Goal: Task Accomplishment & Management: Complete application form

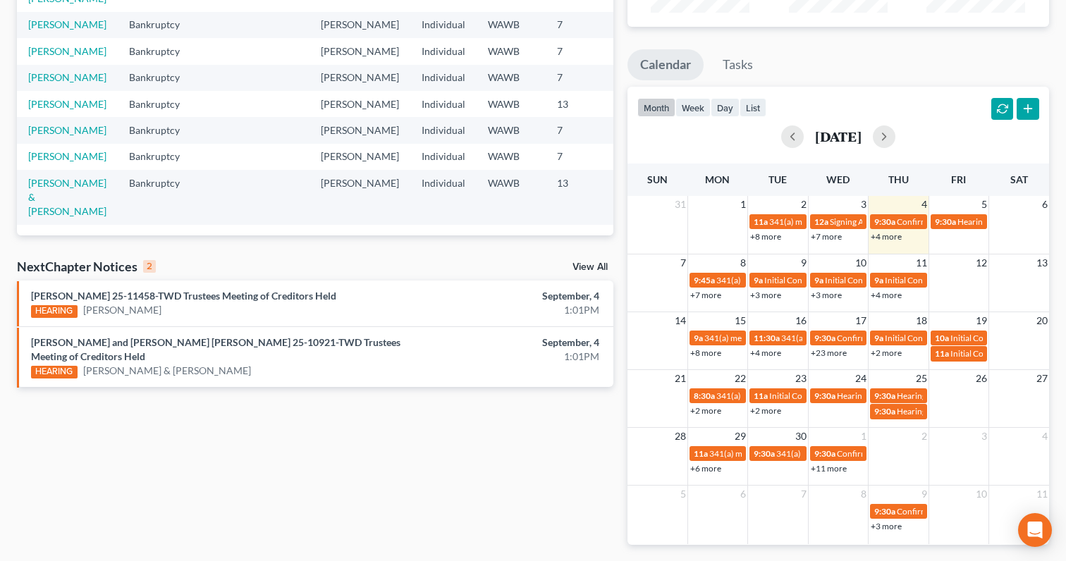
scroll to position [252, 0]
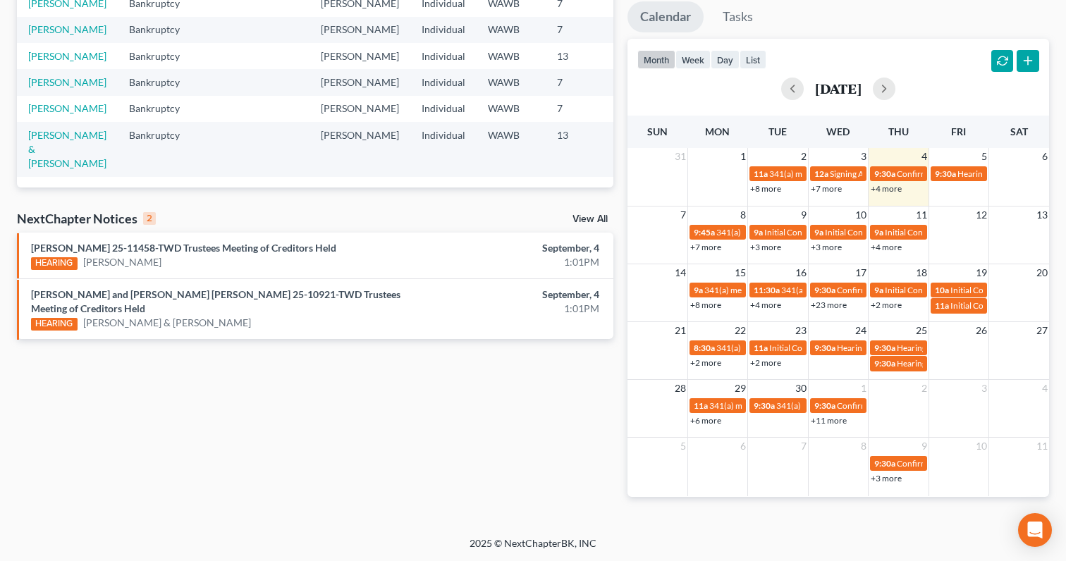
click at [585, 215] on link "View All" at bounding box center [589, 219] width 35 height 10
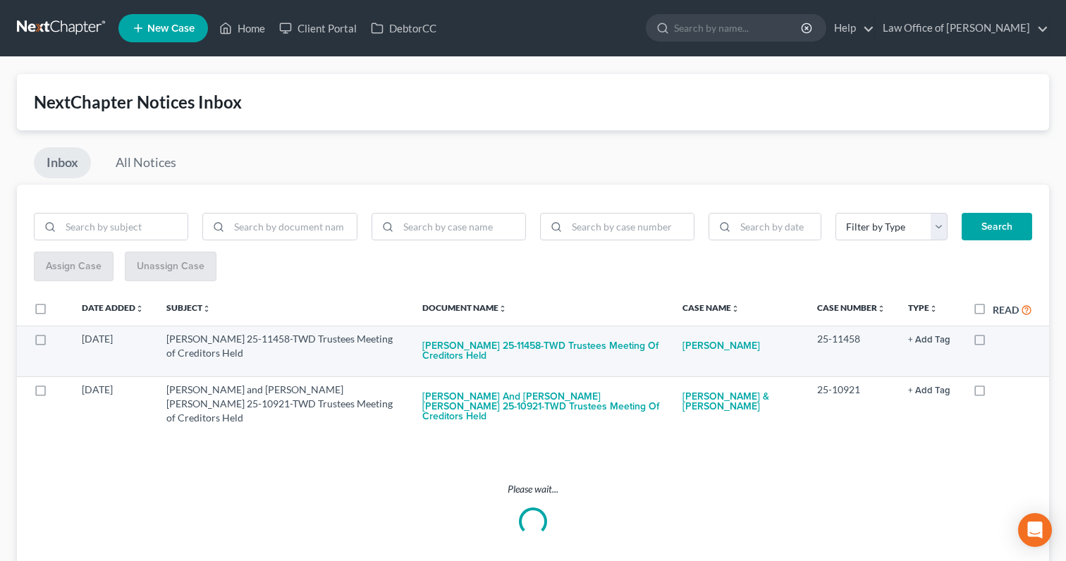
click at [992, 343] on label at bounding box center [992, 343] width 0 height 0
click at [998, 332] on input "checkbox" at bounding box center [1002, 336] width 9 height 9
checkbox input "true"
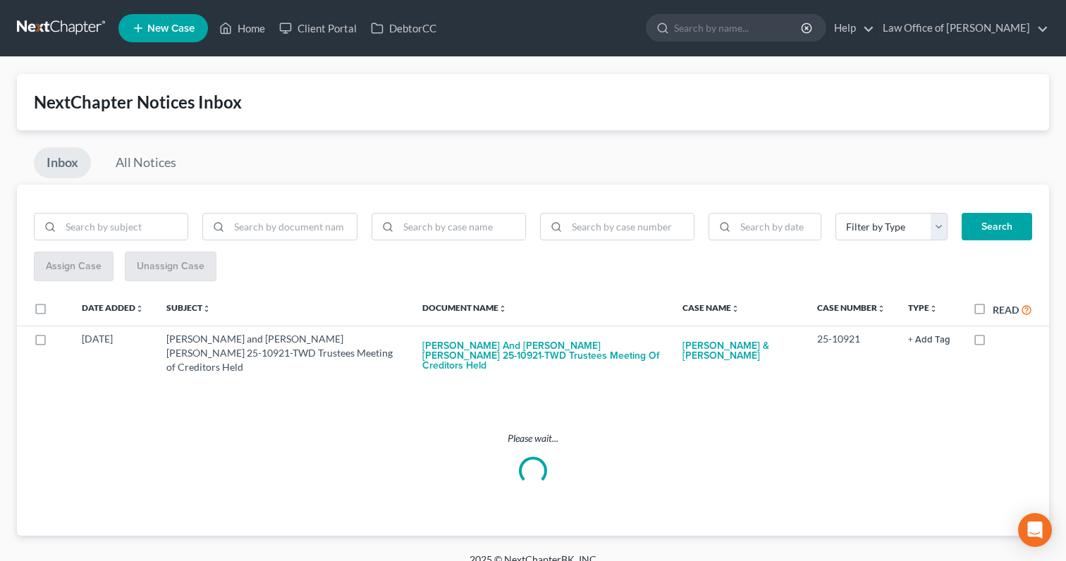
click at [992, 308] on label "Read" at bounding box center [1011, 310] width 39 height 16
click at [998, 308] on input "Read" at bounding box center [1002, 306] width 9 height 9
checkbox input "true"
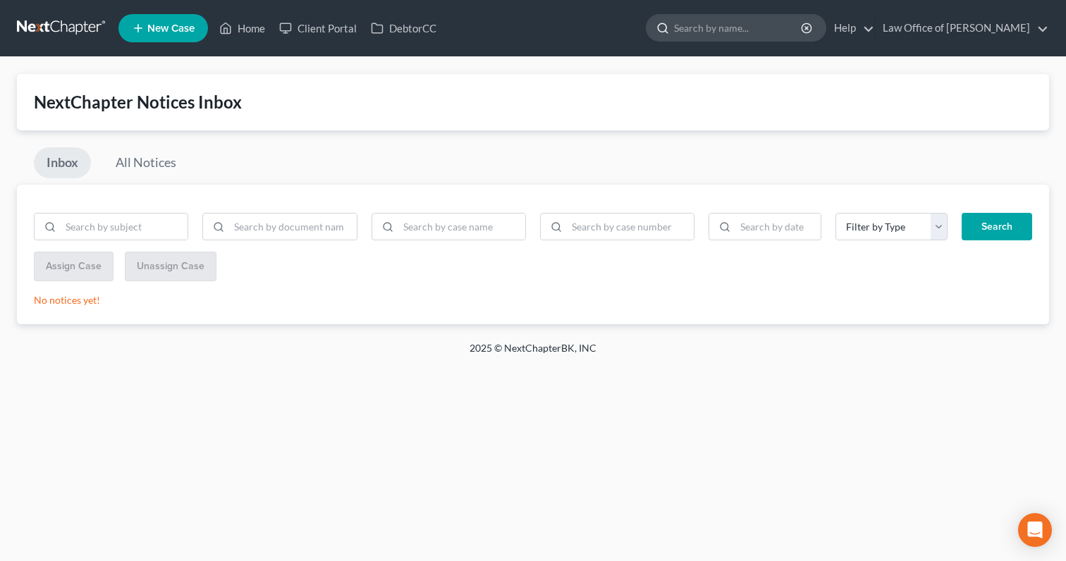
click at [734, 34] on input "search" at bounding box center [738, 28] width 129 height 26
type input "[PERSON_NAME]"
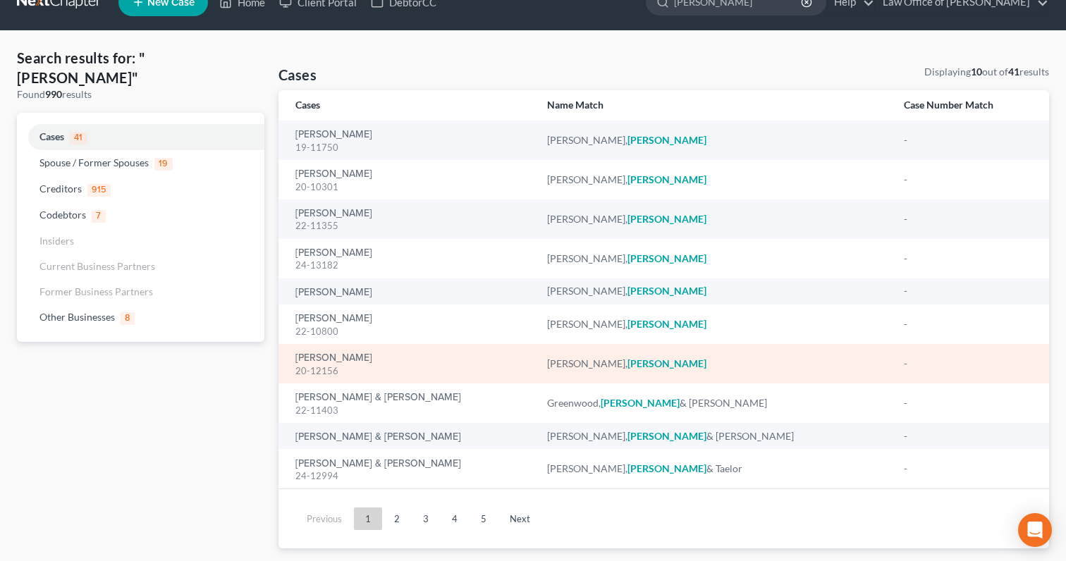
scroll to position [56, 0]
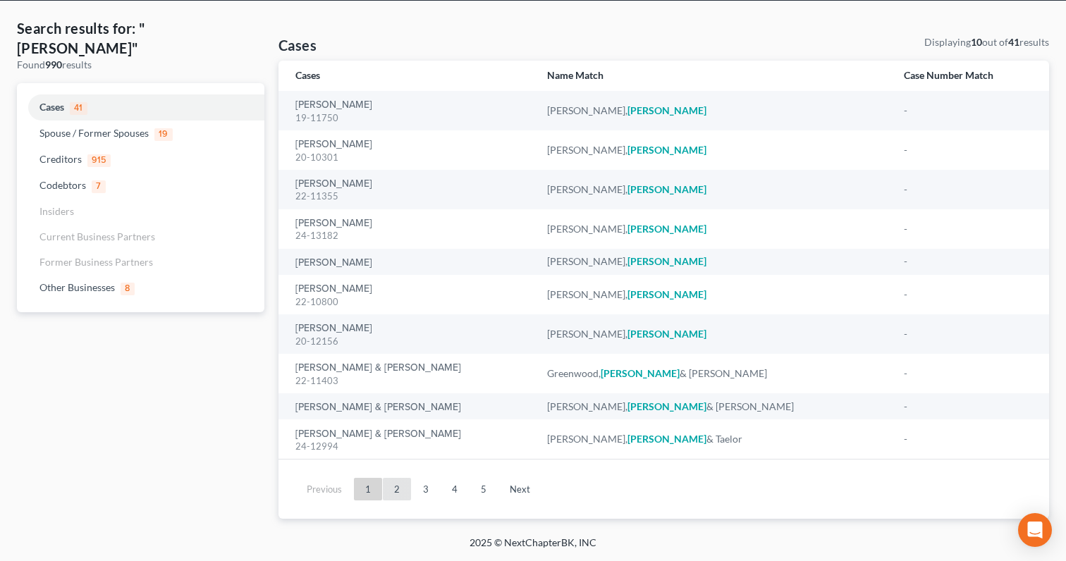
click at [395, 491] on link "2" at bounding box center [397, 489] width 28 height 23
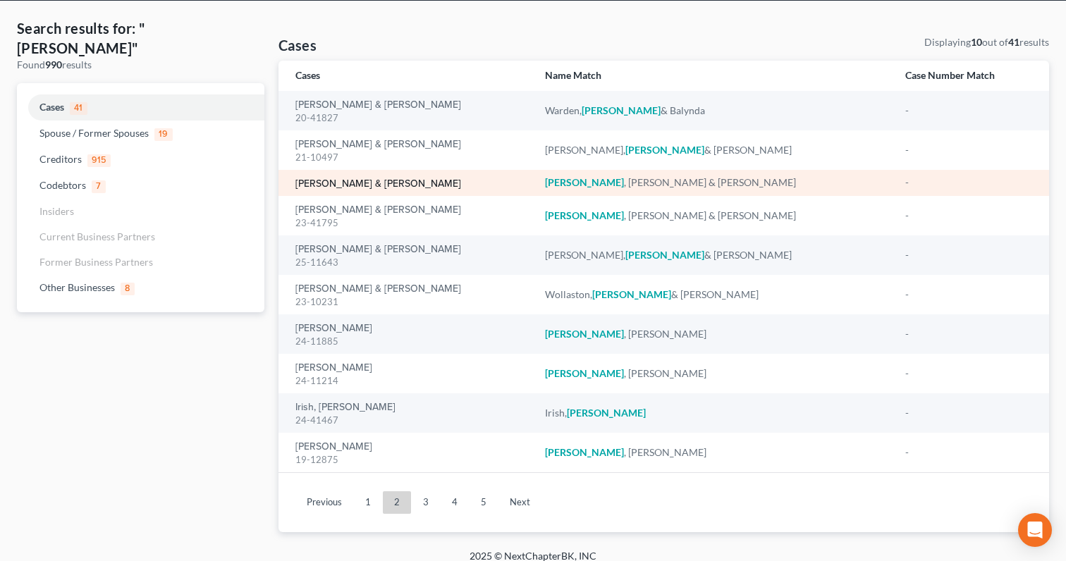
click at [373, 184] on link "[PERSON_NAME] & [PERSON_NAME]" at bounding box center [378, 184] width 166 height 10
select select "6"
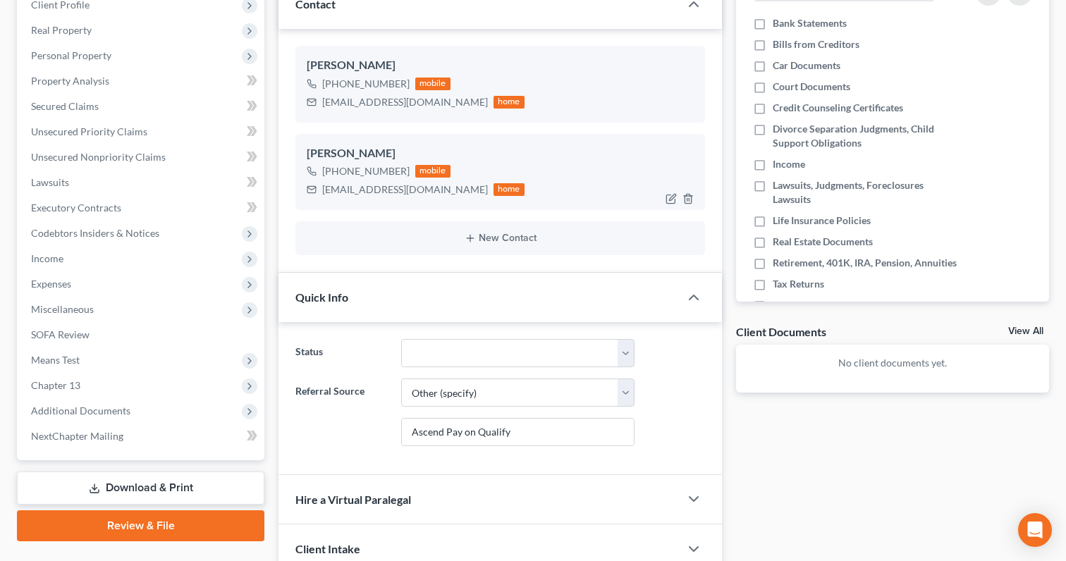
scroll to position [358, 0]
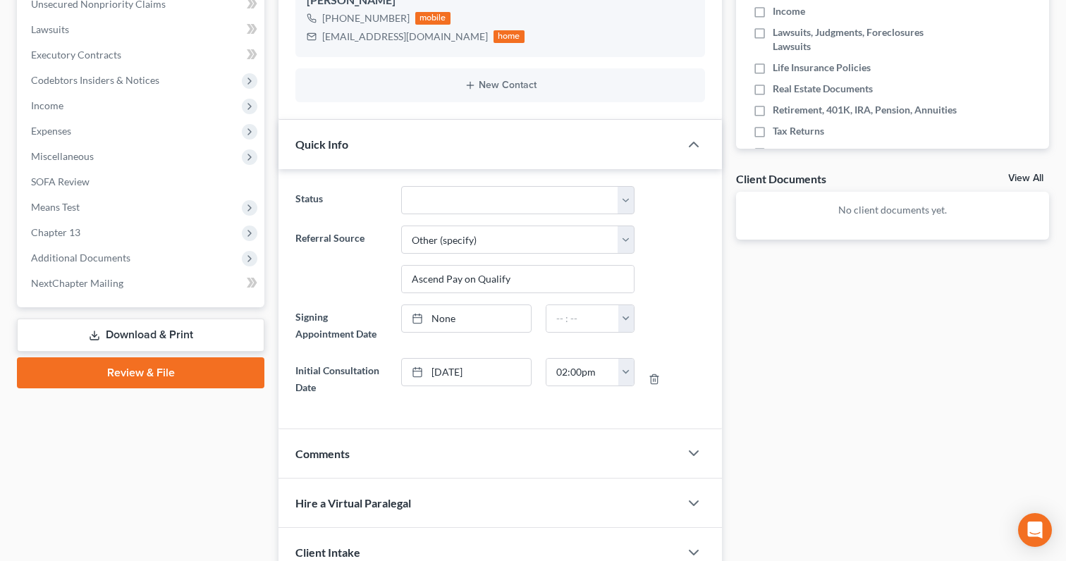
click at [461, 331] on div "None close Date Time chevron_left [DATE] chevron_right Su M Tu W Th F Sa 31 1 2…" at bounding box center [517, 325] width 247 height 42
type input "[DATE]"
click at [454, 321] on link "None" at bounding box center [466, 318] width 129 height 27
click at [560, 325] on input "text" at bounding box center [582, 318] width 73 height 27
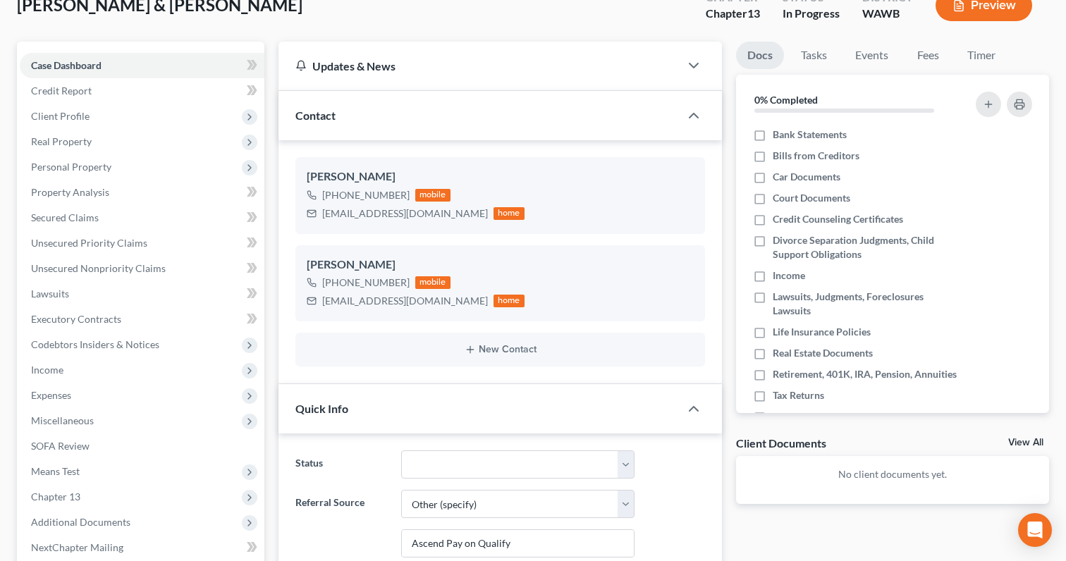
scroll to position [70, 0]
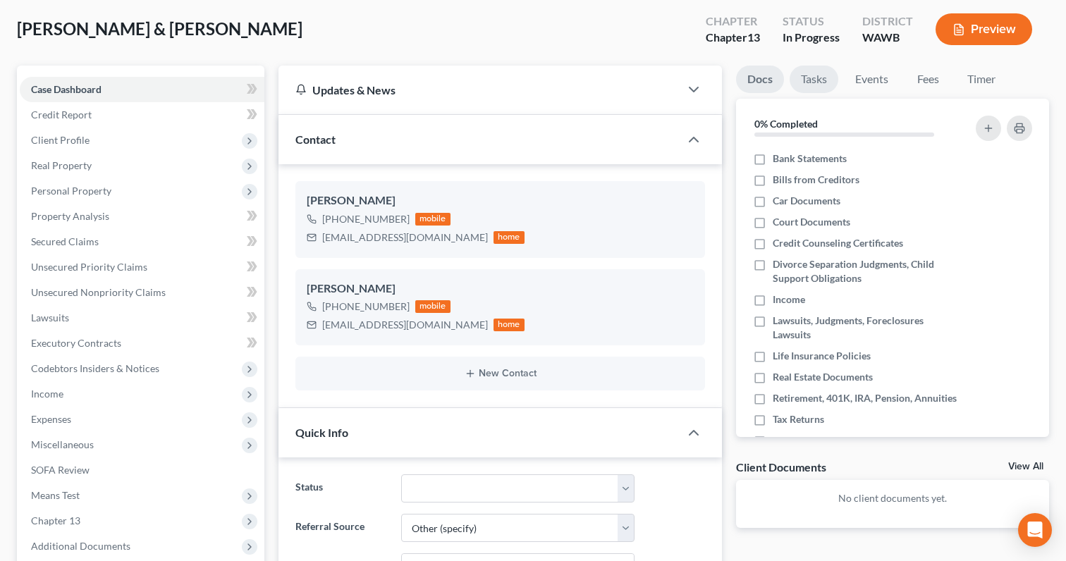
type input "5:00 pm"
click at [818, 81] on link "Tasks" at bounding box center [813, 79] width 49 height 27
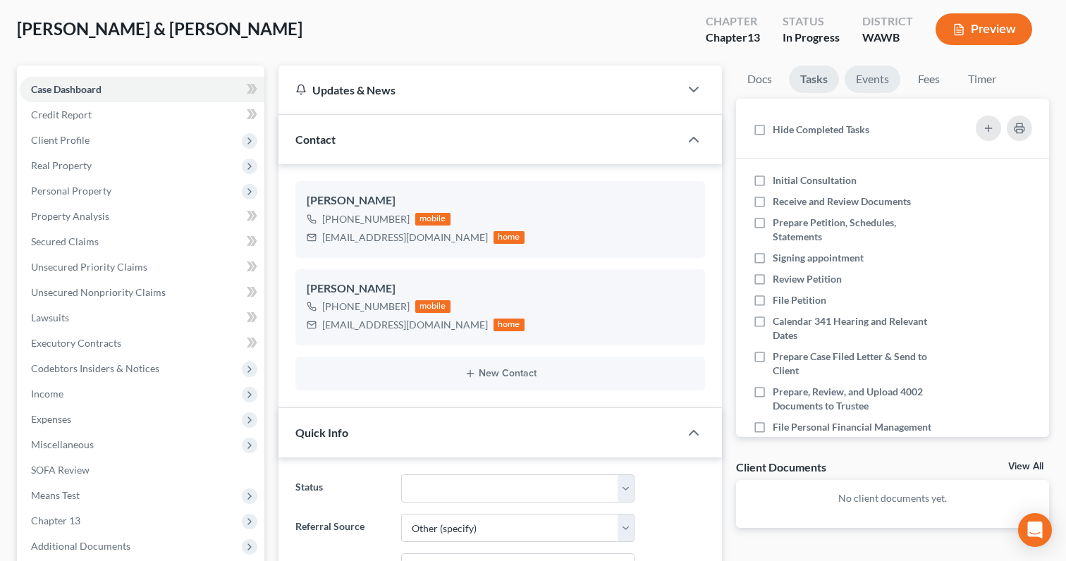
click at [856, 82] on link "Events" at bounding box center [872, 79] width 56 height 27
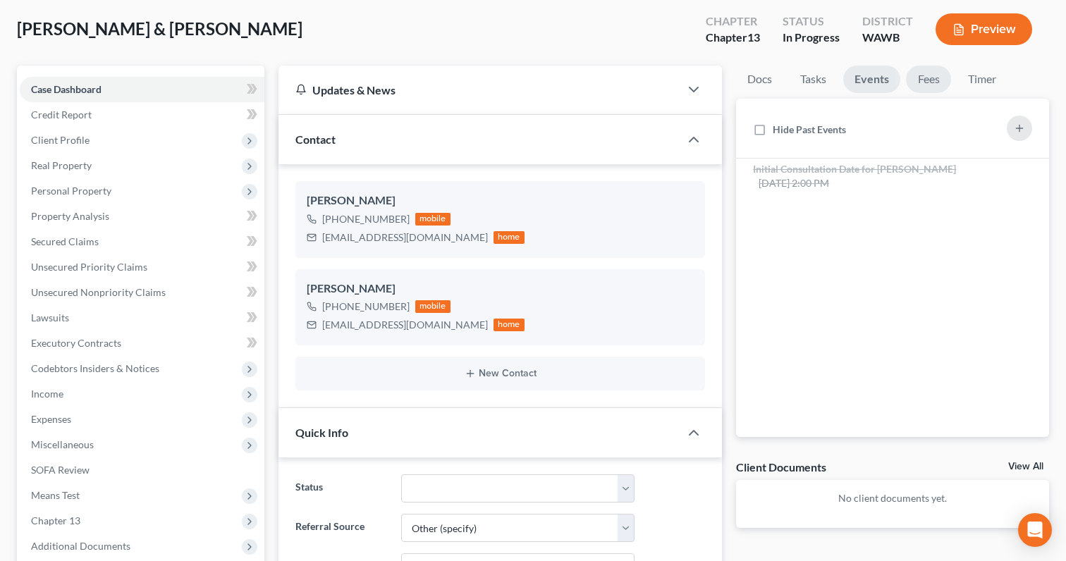
click at [922, 83] on link "Fees" at bounding box center [928, 79] width 45 height 27
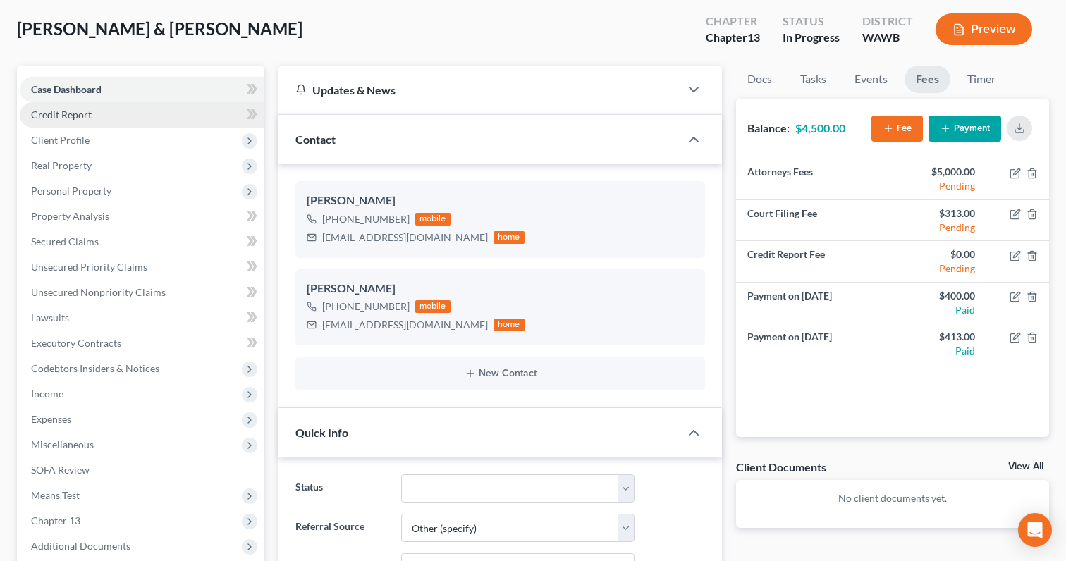
click at [109, 113] on link "Credit Report" at bounding box center [142, 114] width 245 height 25
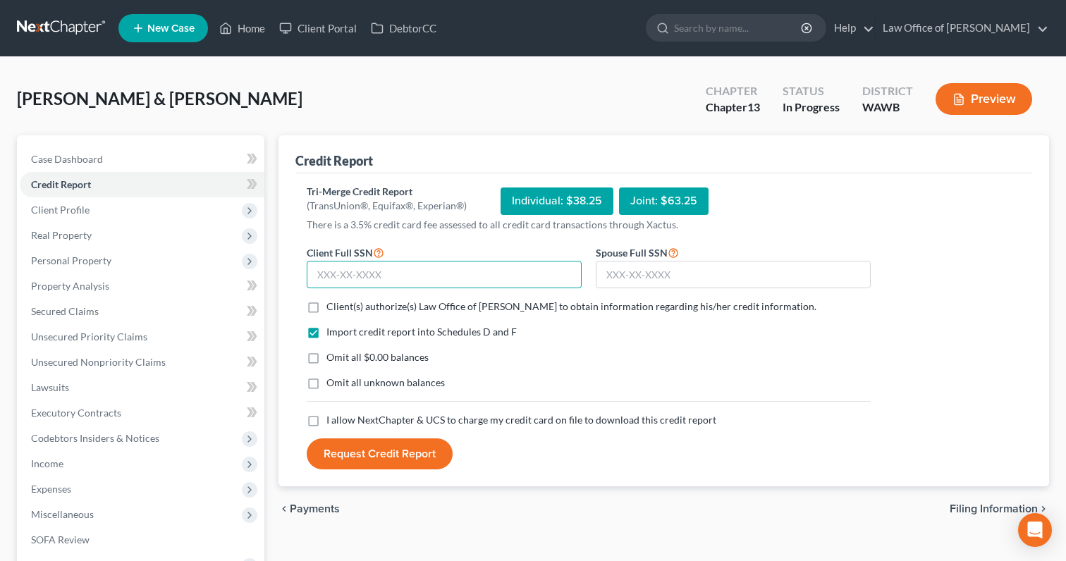
click at [386, 268] on input "text" at bounding box center [444, 275] width 275 height 28
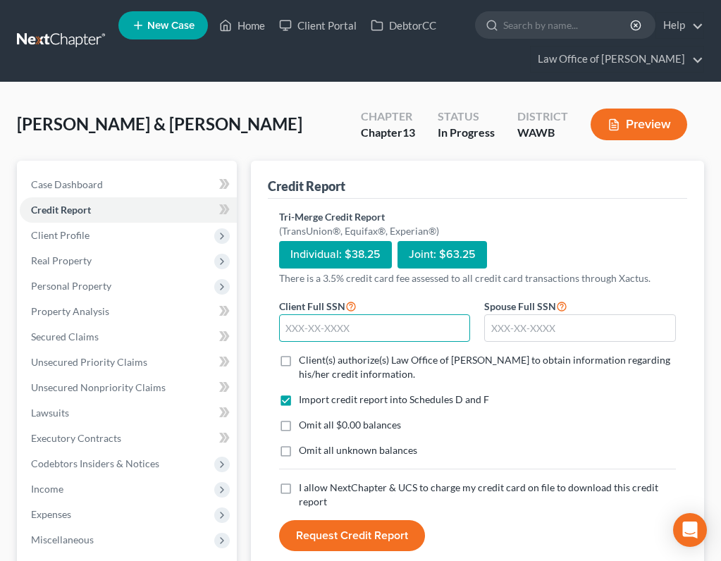
click at [331, 324] on input "text" at bounding box center [375, 328] width 192 height 28
type input "445-02-1787"
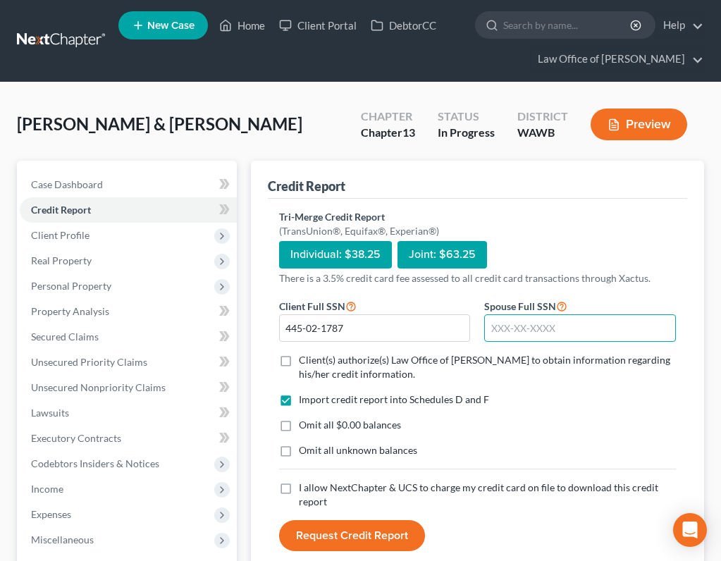
click at [538, 321] on input "text" at bounding box center [580, 328] width 192 height 28
type input "510-04-1270"
click at [299, 358] on label "Client(s) authorize(s) Law Office of [PERSON_NAME] to obtain information regard…" at bounding box center [487, 367] width 377 height 28
click at [304, 358] on input "Client(s) authorize(s) Law Office of [PERSON_NAME] to obtain information regard…" at bounding box center [308, 357] width 9 height 9
checkbox input "true"
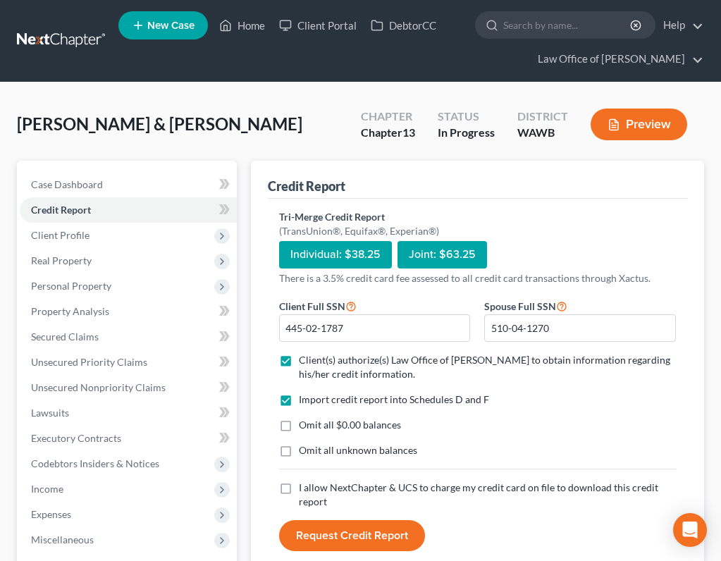
click at [299, 486] on label "I allow NextChapter & UCS to charge my credit card on file to download this cre…" at bounding box center [487, 495] width 377 height 28
click at [304, 486] on input "I allow NextChapter & UCS to charge my credit card on file to download this cre…" at bounding box center [308, 485] width 9 height 9
checkbox input "true"
click at [365, 536] on button "Request Credit Report" at bounding box center [352, 535] width 146 height 31
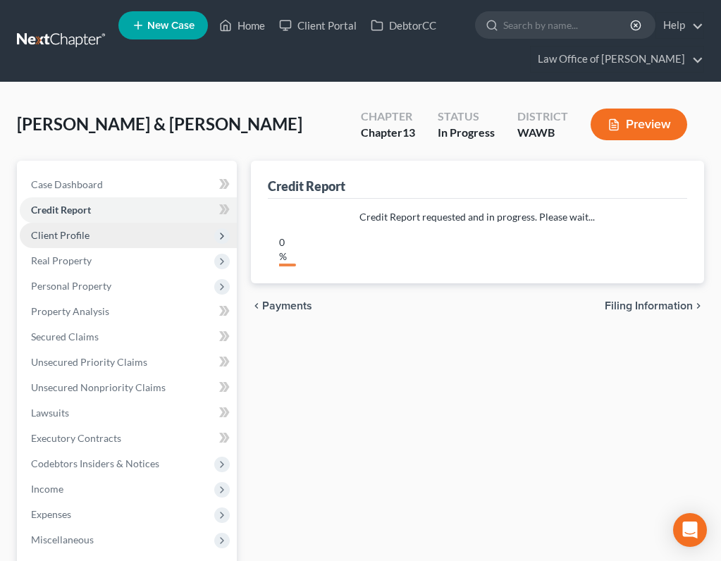
click at [161, 237] on span "Client Profile" at bounding box center [128, 235] width 217 height 25
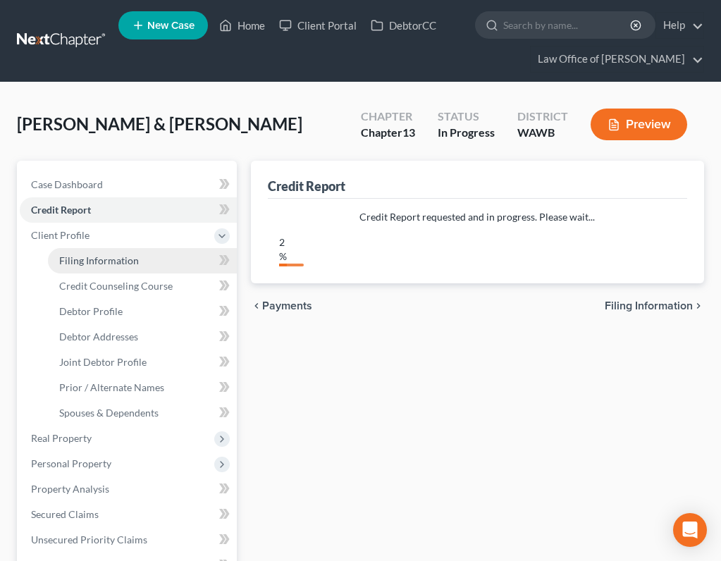
click at [154, 257] on link "Filing Information" at bounding box center [142, 260] width 189 height 25
select select "1"
select select "3"
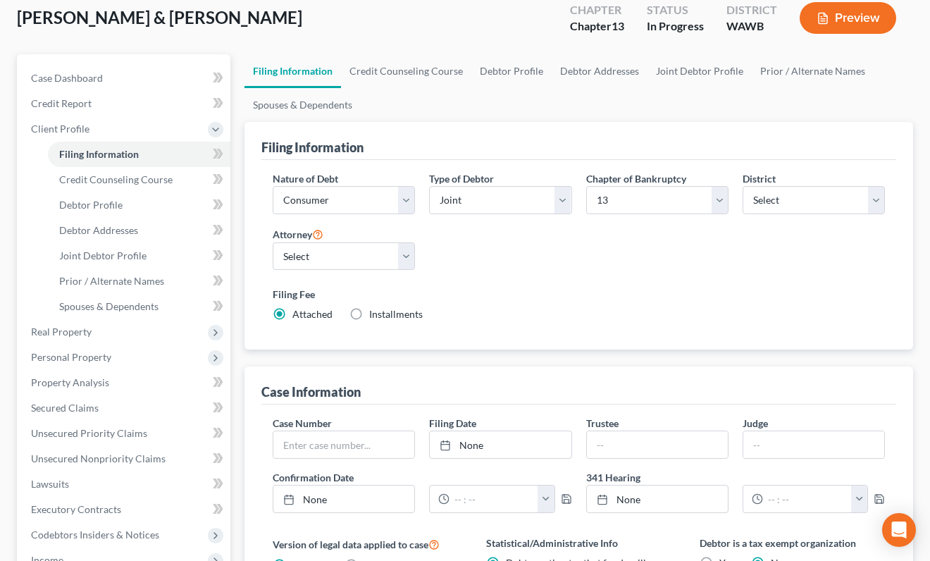
scroll to position [53, 0]
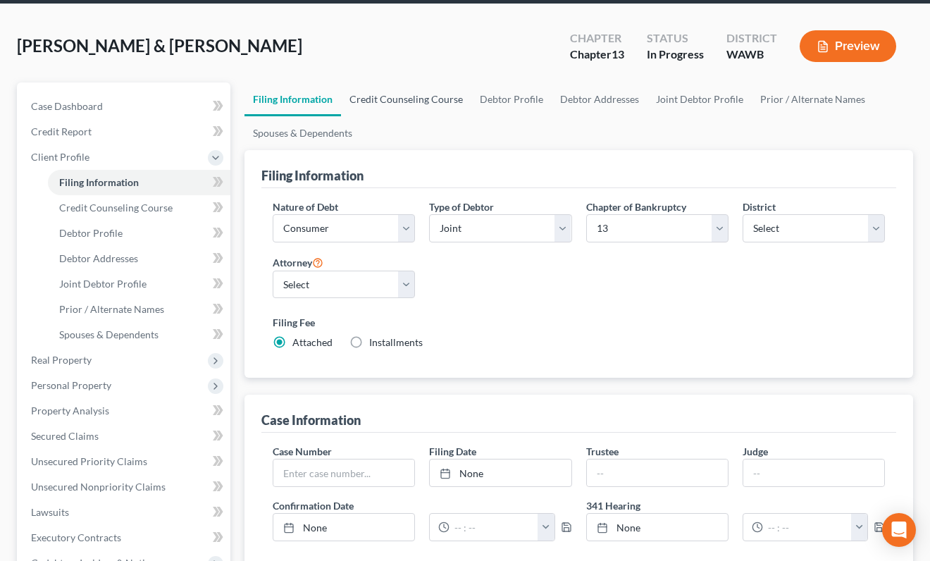
click at [376, 93] on link "Credit Counseling Course" at bounding box center [406, 99] width 130 height 34
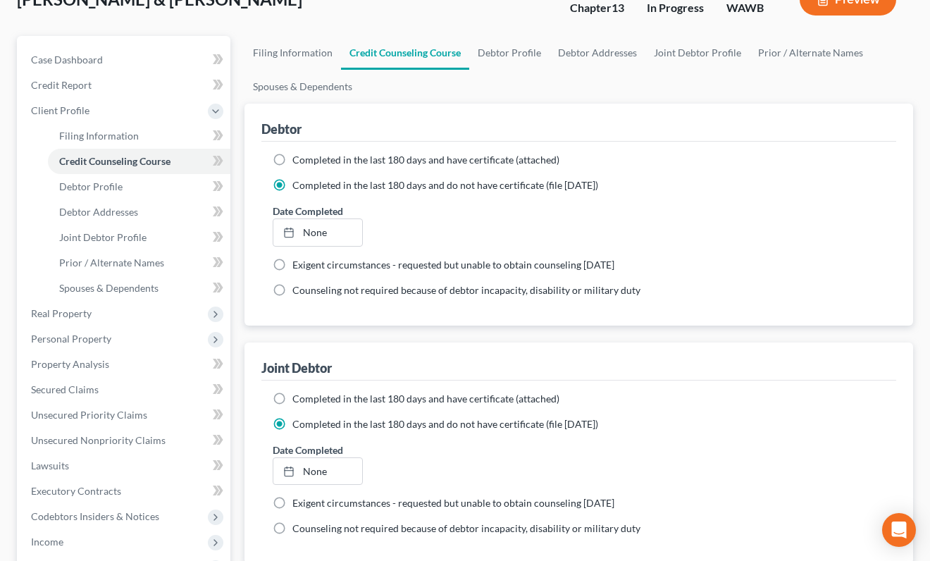
scroll to position [275, 0]
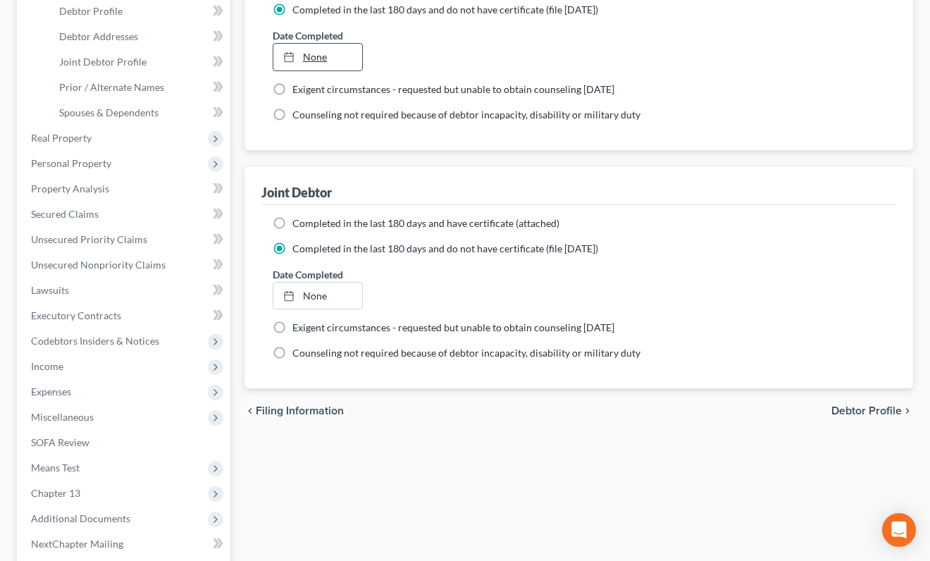
type input "[DATE]"
click at [314, 49] on link "[DATE]" at bounding box center [317, 57] width 89 height 27
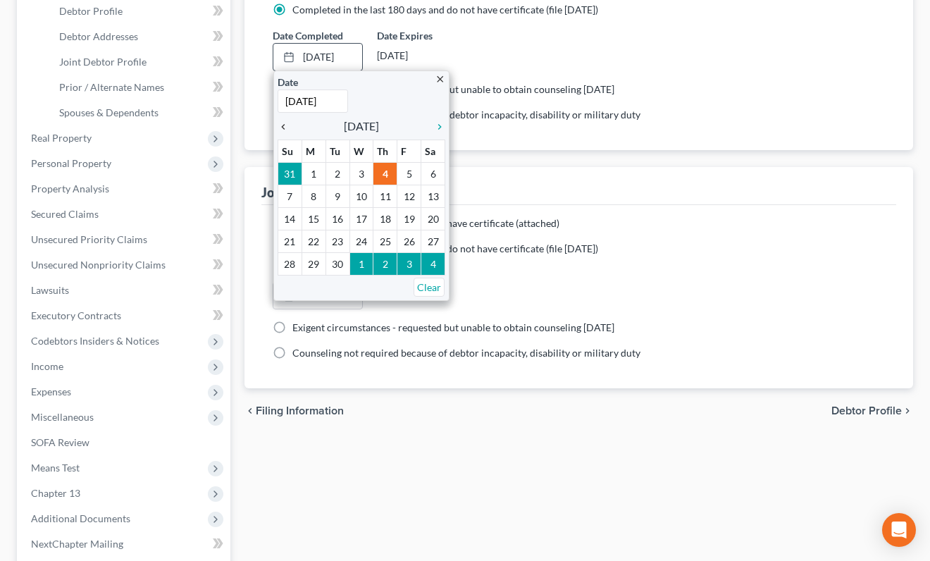
click at [283, 123] on icon "chevron_left" at bounding box center [287, 126] width 18 height 11
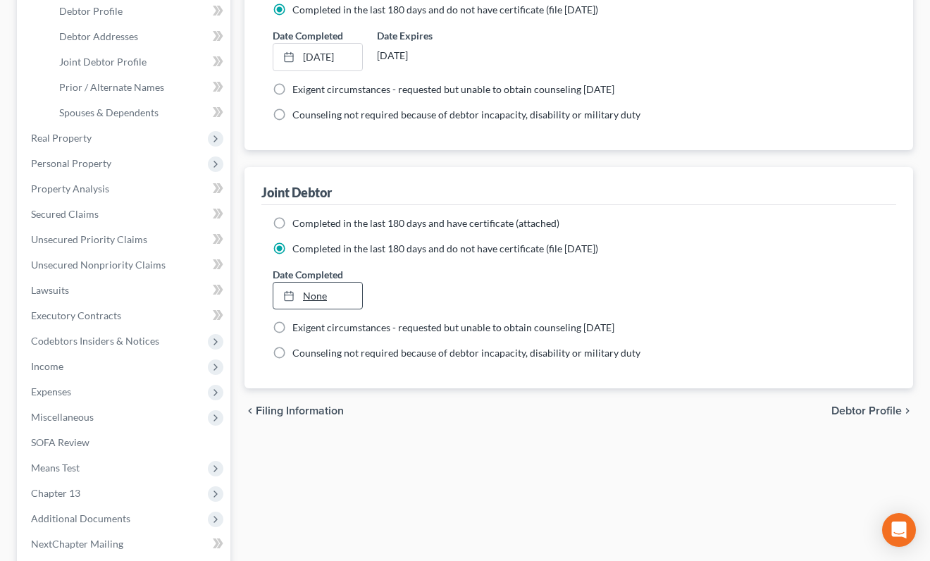
click at [312, 297] on link "None" at bounding box center [317, 296] width 89 height 27
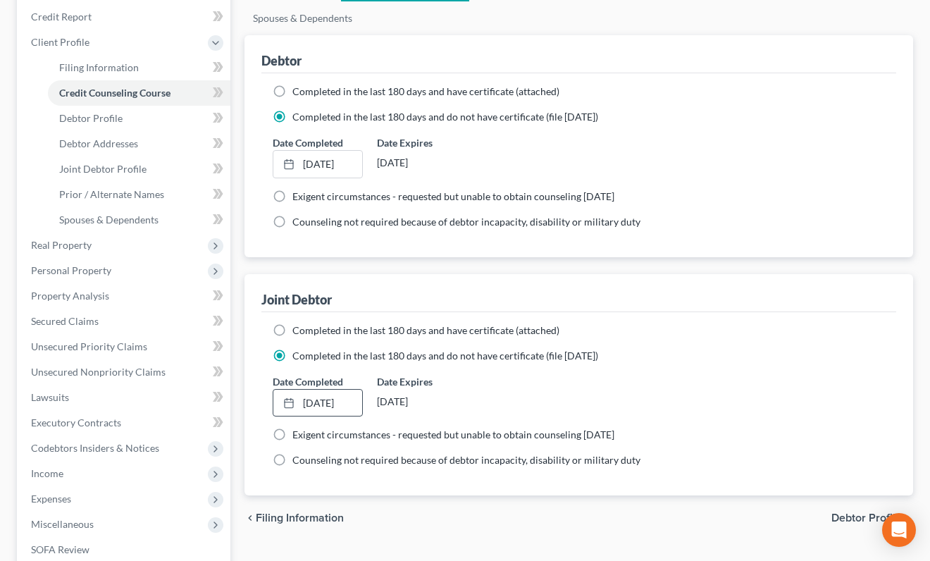
scroll to position [171, 0]
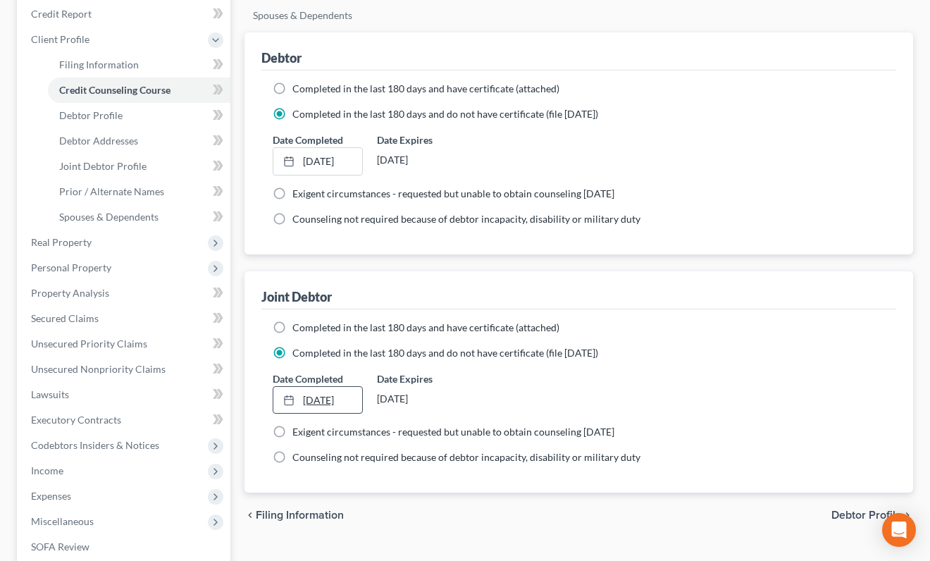
click at [340, 400] on link "[DATE]" at bounding box center [317, 400] width 89 height 27
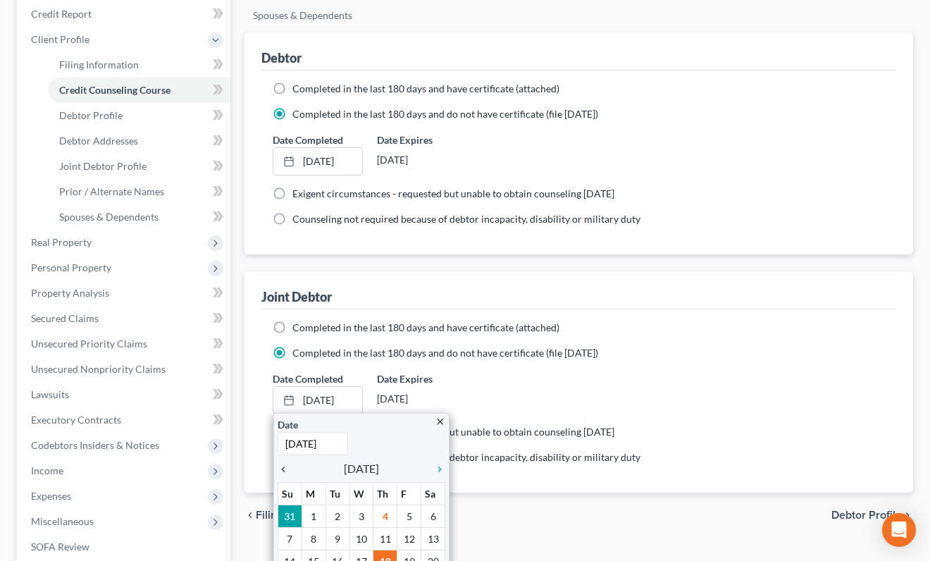
click at [282, 469] on icon "chevron_left" at bounding box center [287, 469] width 18 height 11
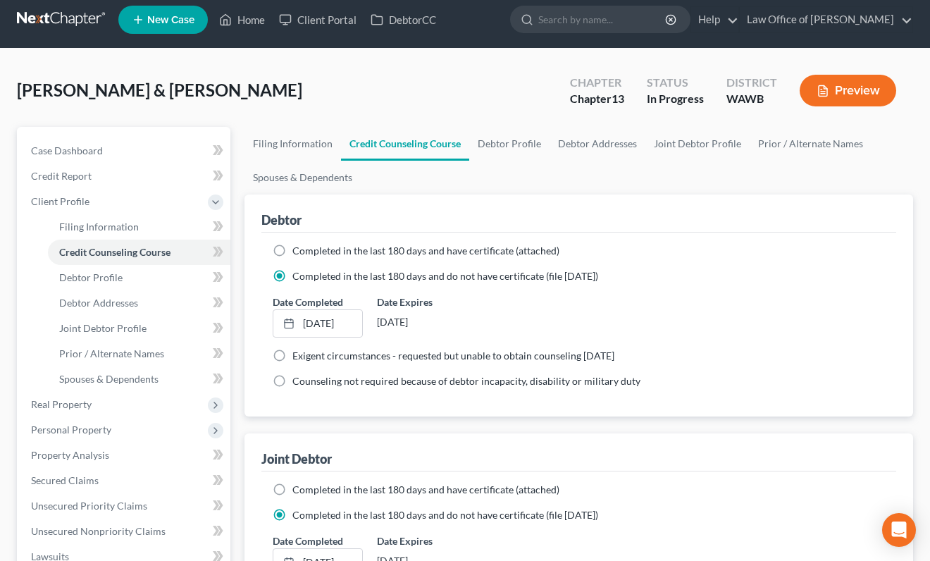
scroll to position [0, 0]
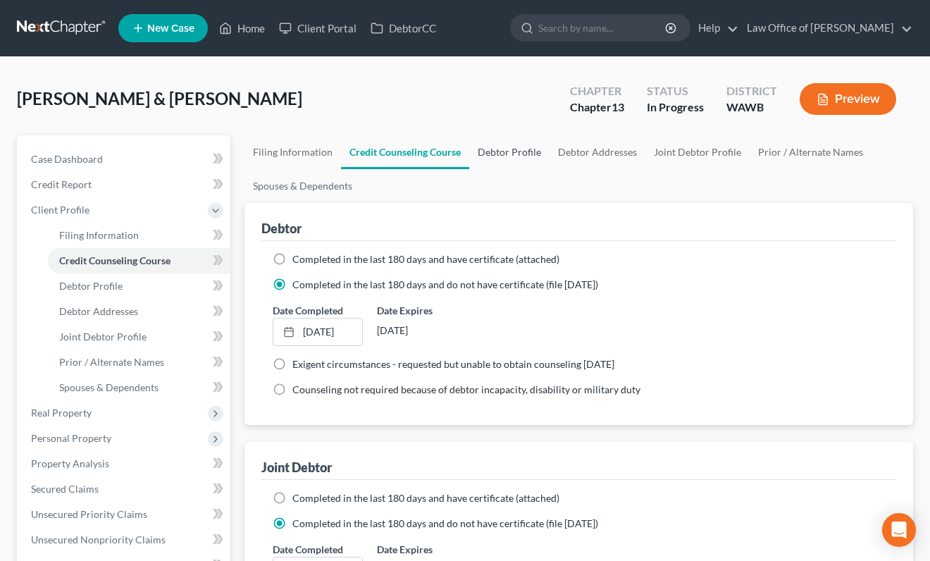
click at [507, 139] on link "Debtor Profile" at bounding box center [509, 152] width 80 height 34
select select "1"
select select "5"
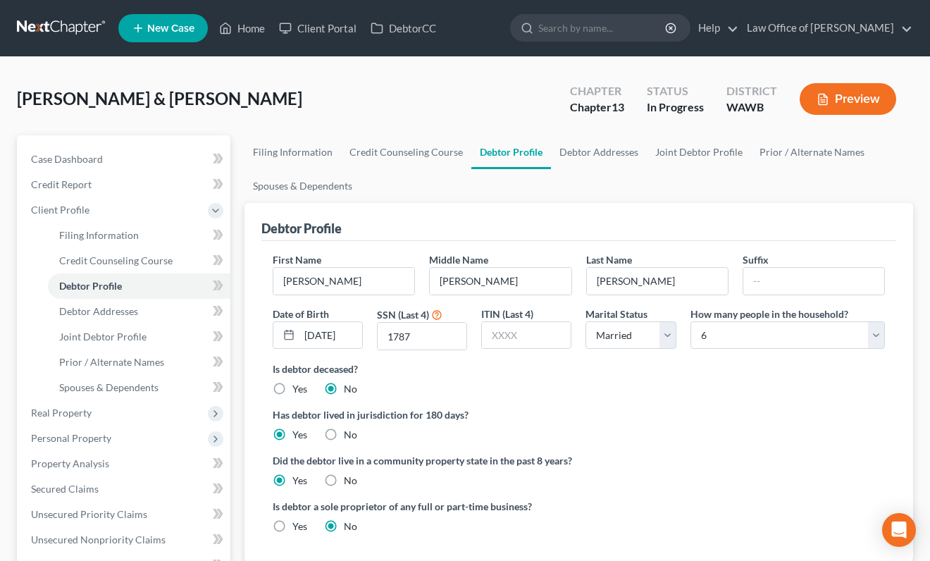
radio input "true"
click at [683, 152] on link "Joint Debtor Profile" at bounding box center [699, 152] width 104 height 34
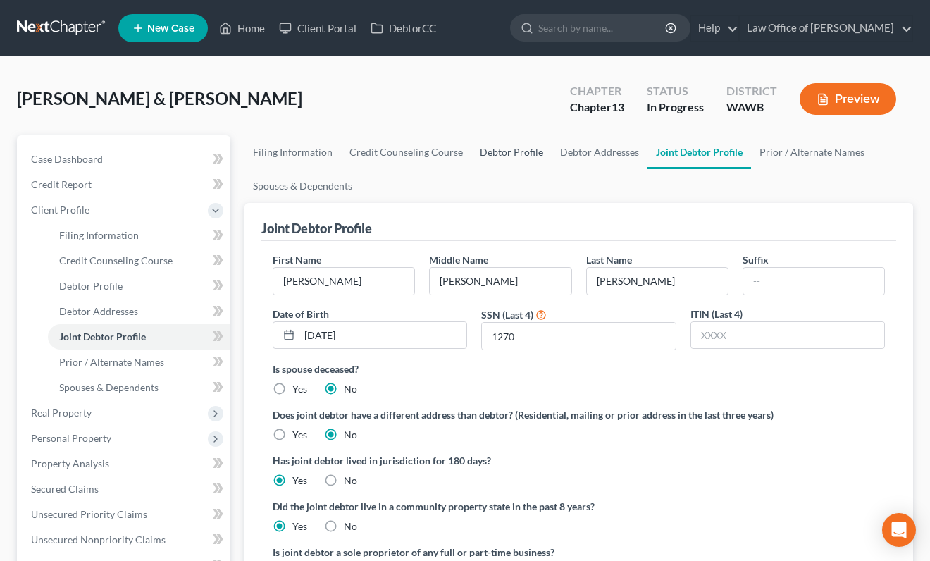
click at [502, 155] on link "Debtor Profile" at bounding box center [511, 152] width 80 height 34
select select "1"
select select "5"
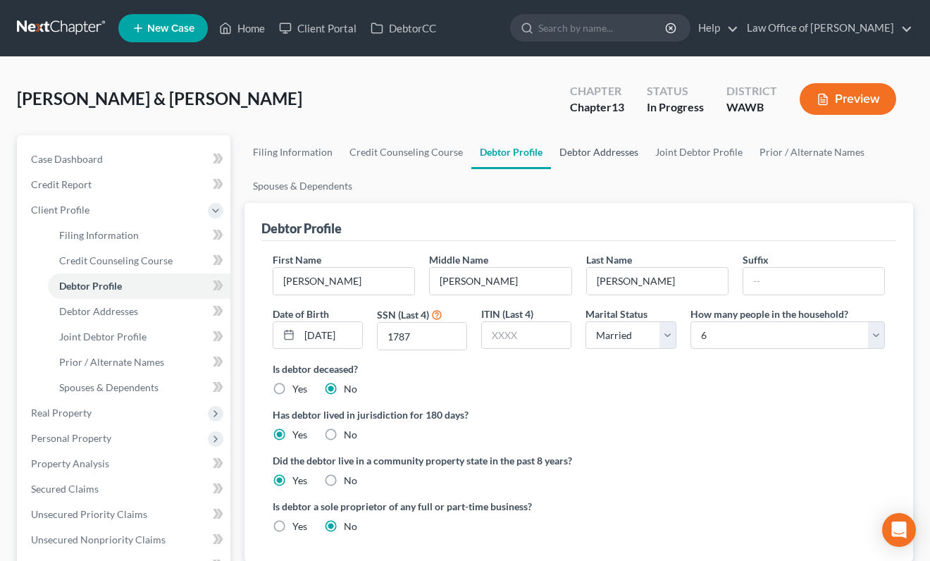
click at [591, 150] on link "Debtor Addresses" at bounding box center [599, 152] width 96 height 34
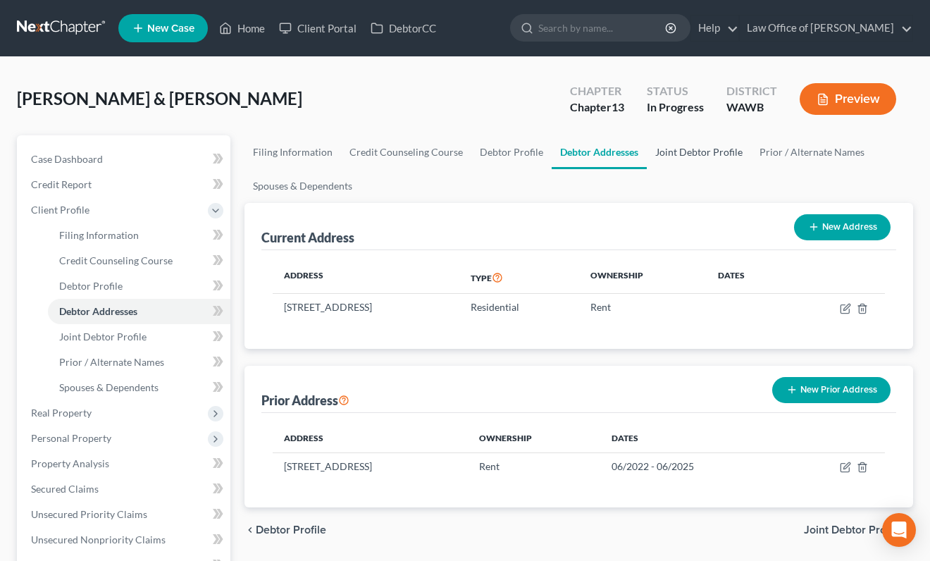
click at [684, 149] on link "Joint Debtor Profile" at bounding box center [699, 152] width 104 height 34
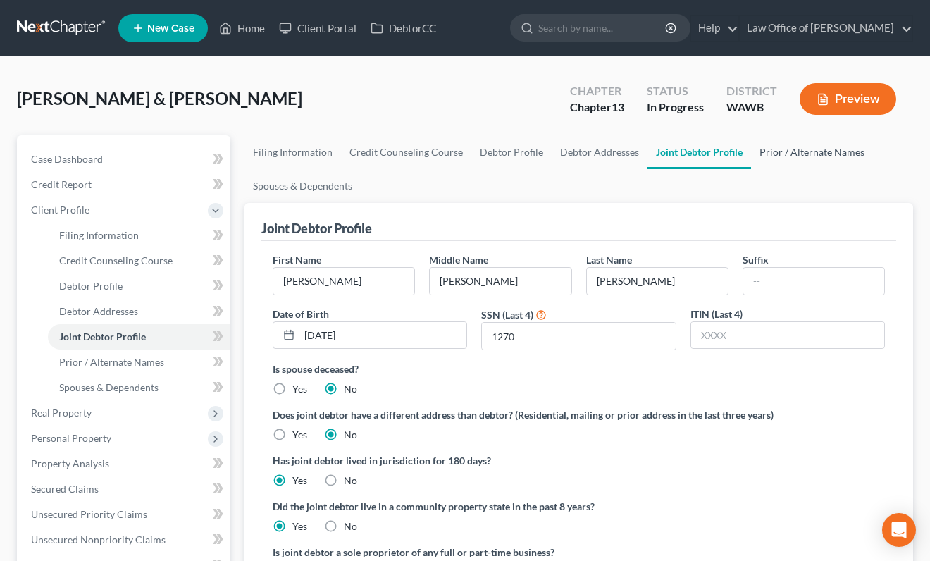
click at [784, 159] on link "Prior / Alternate Names" at bounding box center [812, 152] width 122 height 34
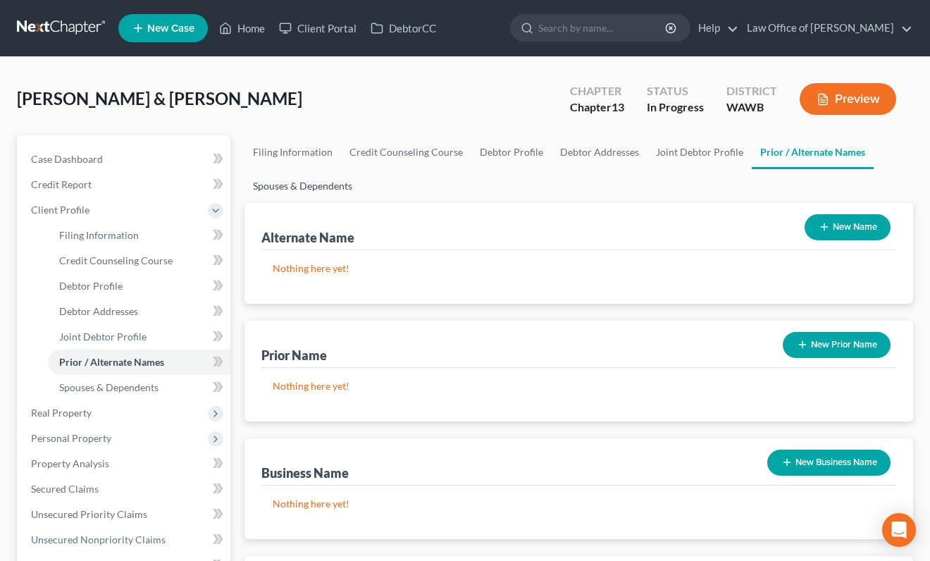
click at [317, 191] on link "Spouses & Dependents" at bounding box center [303, 186] width 116 height 34
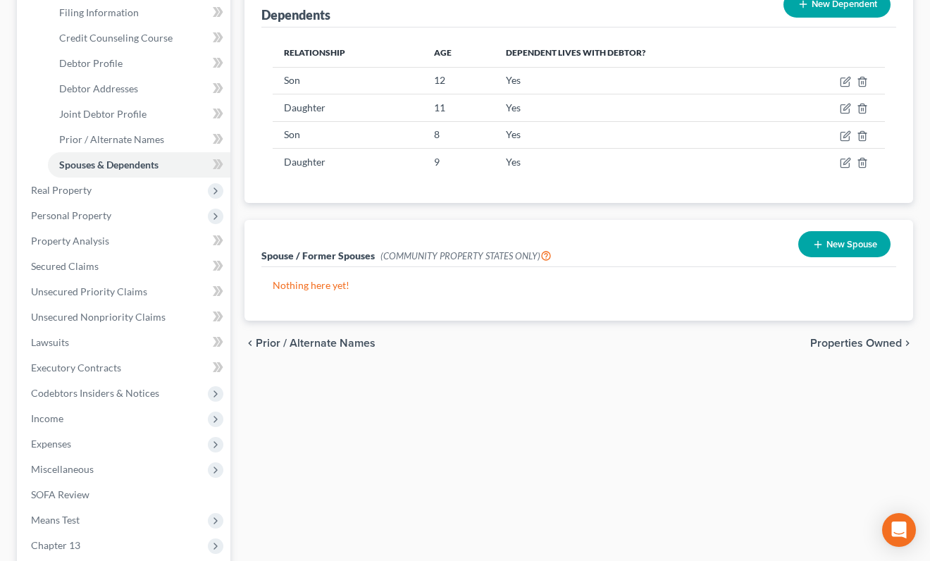
scroll to position [207, 0]
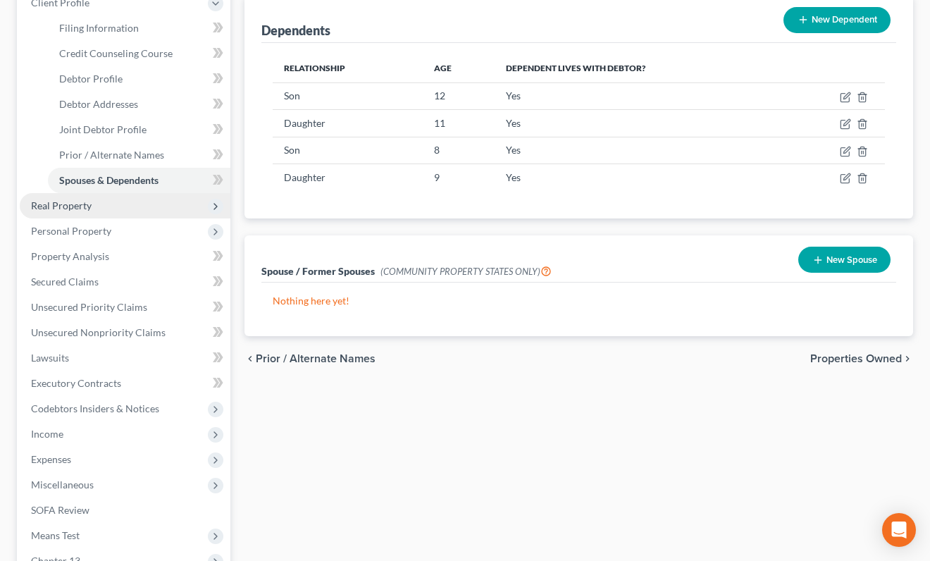
click at [144, 206] on span "Real Property" at bounding box center [125, 205] width 211 height 25
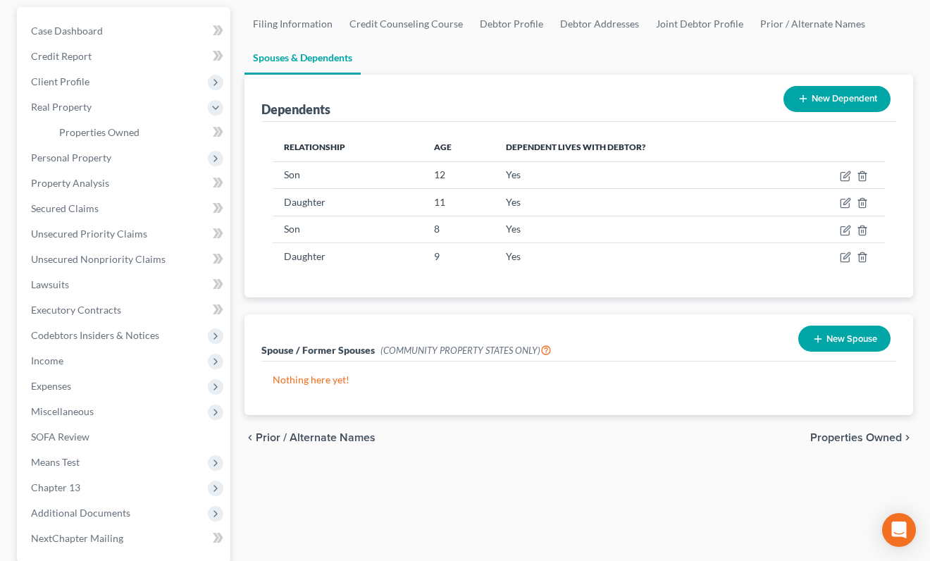
scroll to position [135, 0]
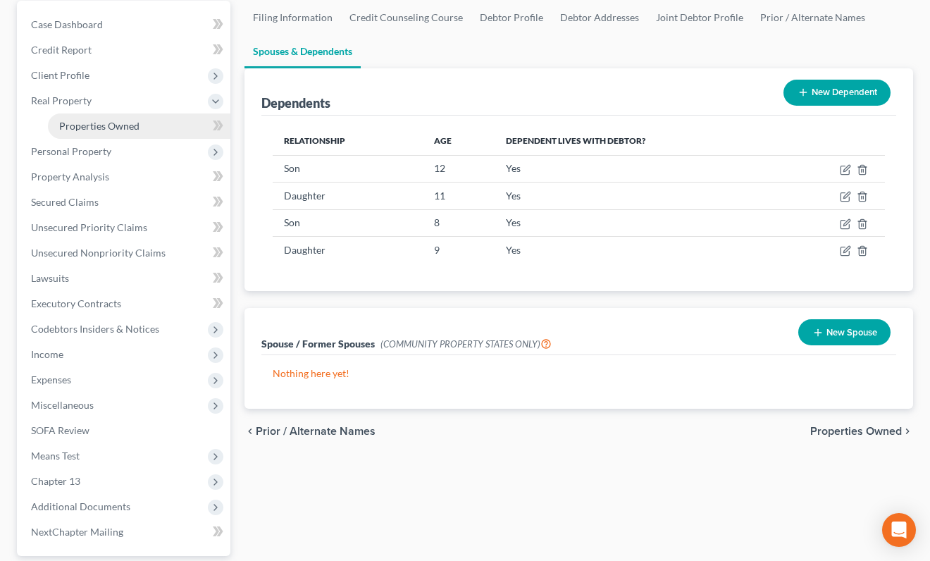
click at [140, 125] on link "Properties Owned" at bounding box center [139, 125] width 183 height 25
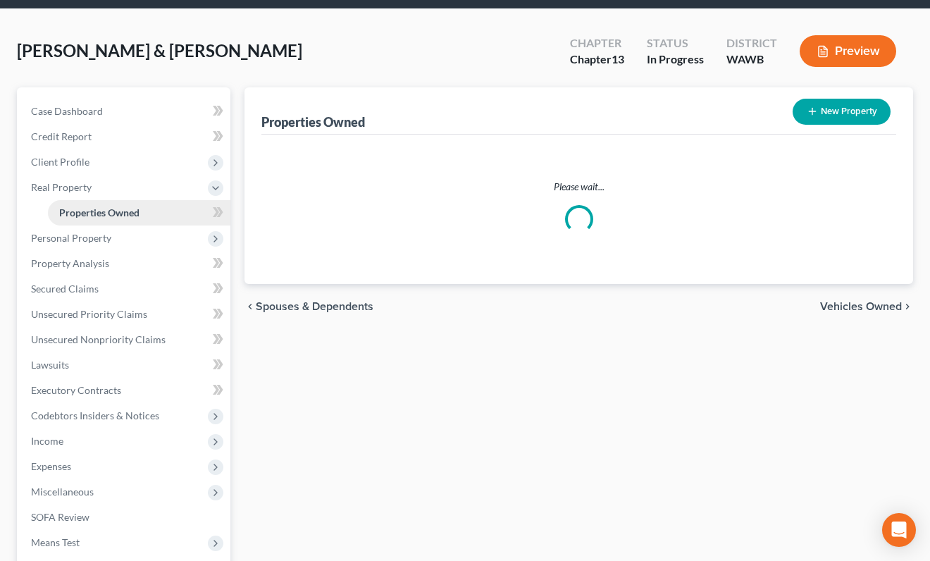
scroll to position [53, 0]
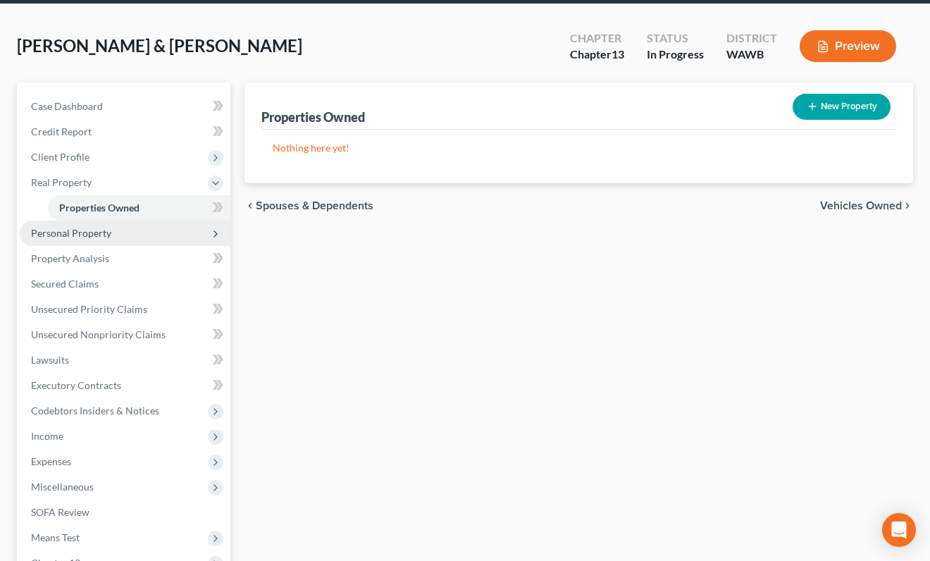
click at [153, 229] on span "Personal Property" at bounding box center [125, 233] width 211 height 25
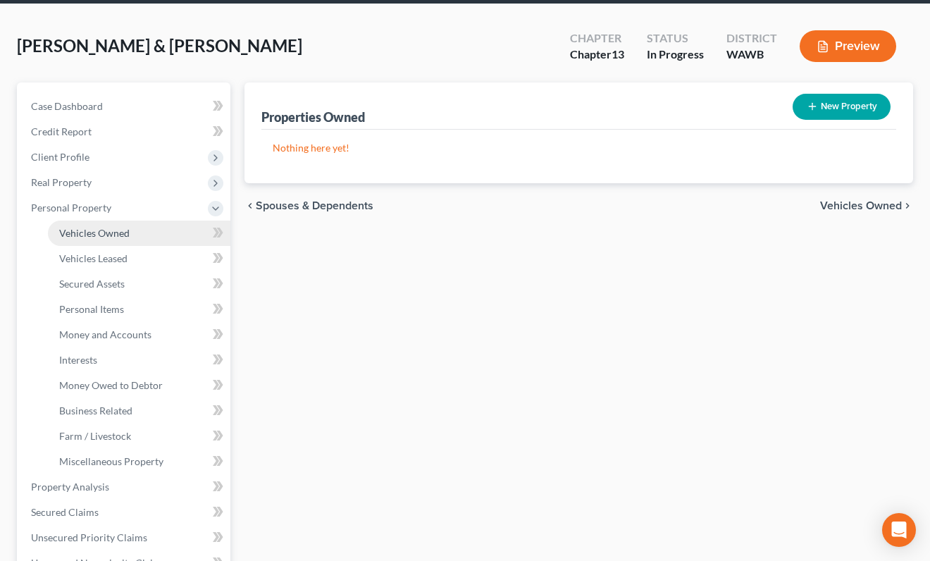
click at [147, 235] on link "Vehicles Owned" at bounding box center [139, 233] width 183 height 25
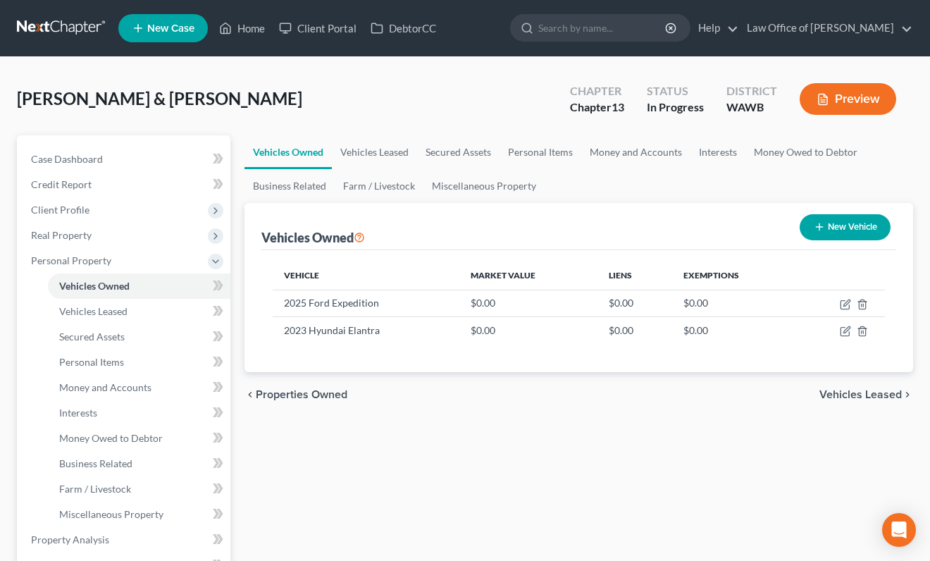
scroll to position [8, 0]
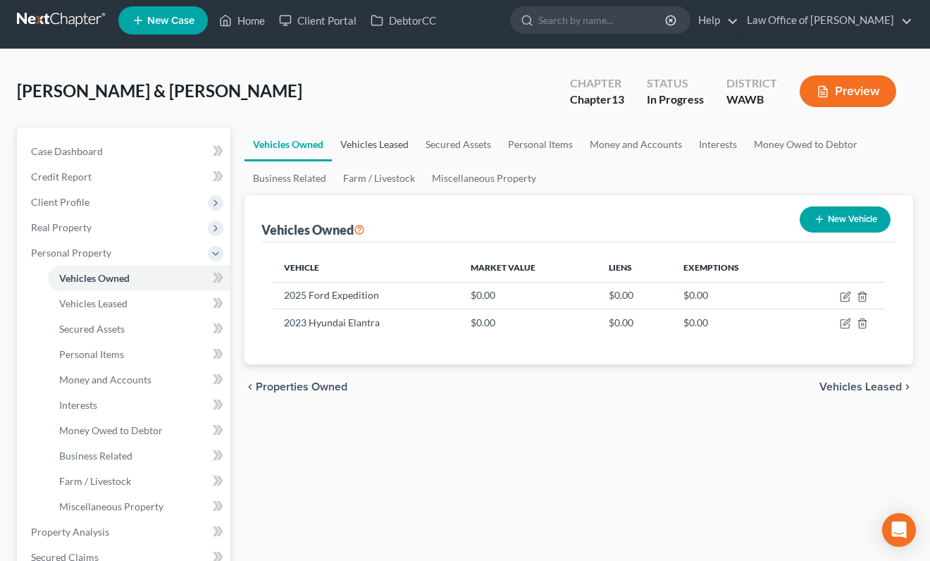
click at [383, 143] on link "Vehicles Leased" at bounding box center [374, 145] width 85 height 34
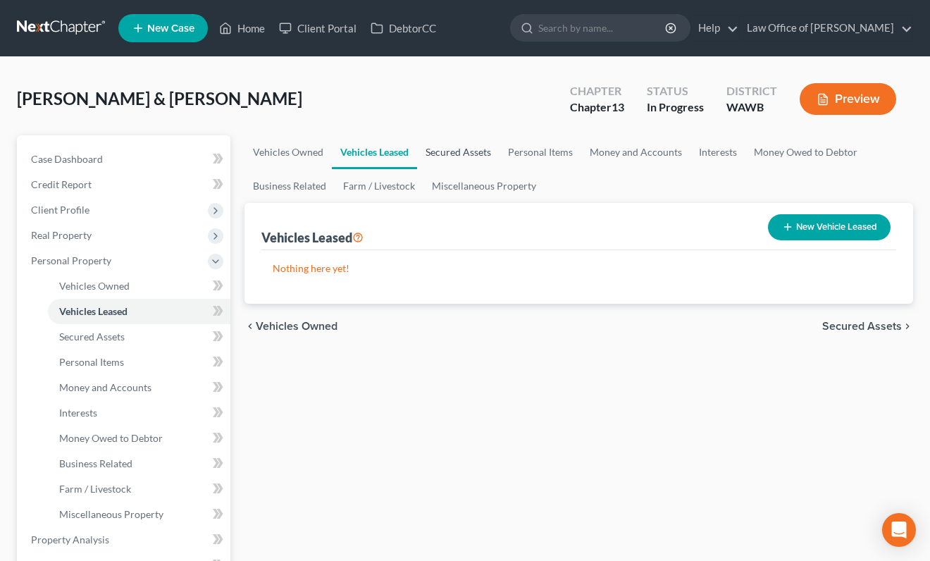
click at [440, 156] on link "Secured Assets" at bounding box center [458, 152] width 82 height 34
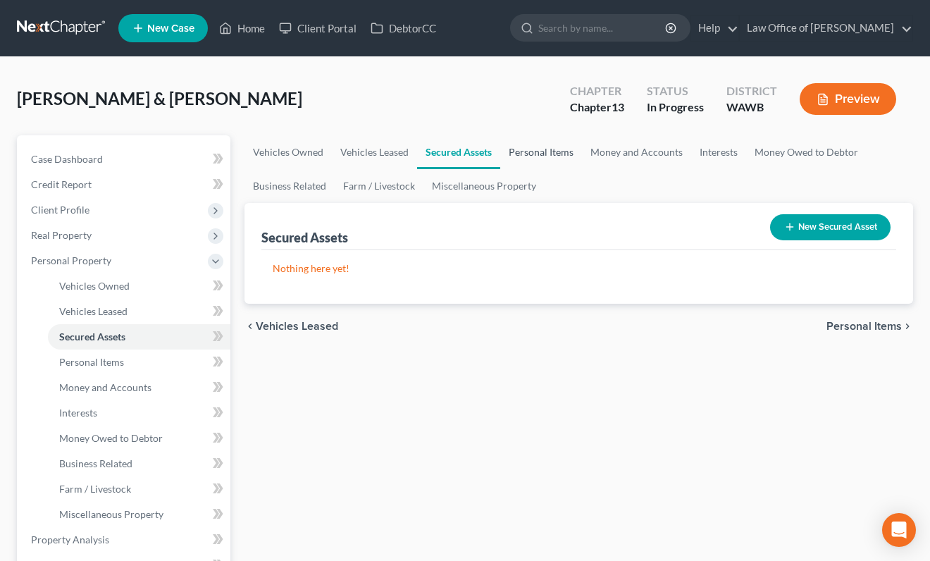
click at [519, 158] on link "Personal Items" at bounding box center [541, 152] width 82 height 34
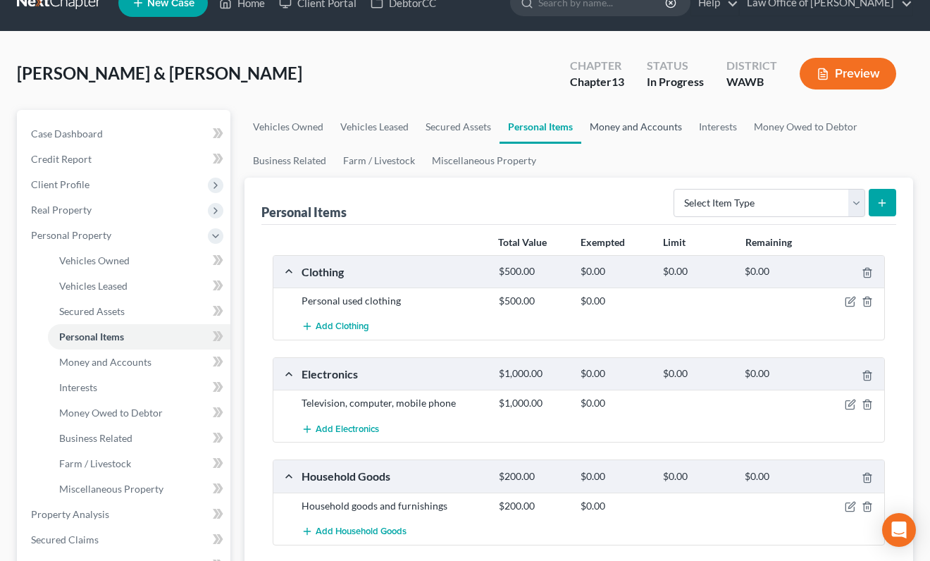
click at [616, 126] on link "Money and Accounts" at bounding box center [635, 127] width 109 height 34
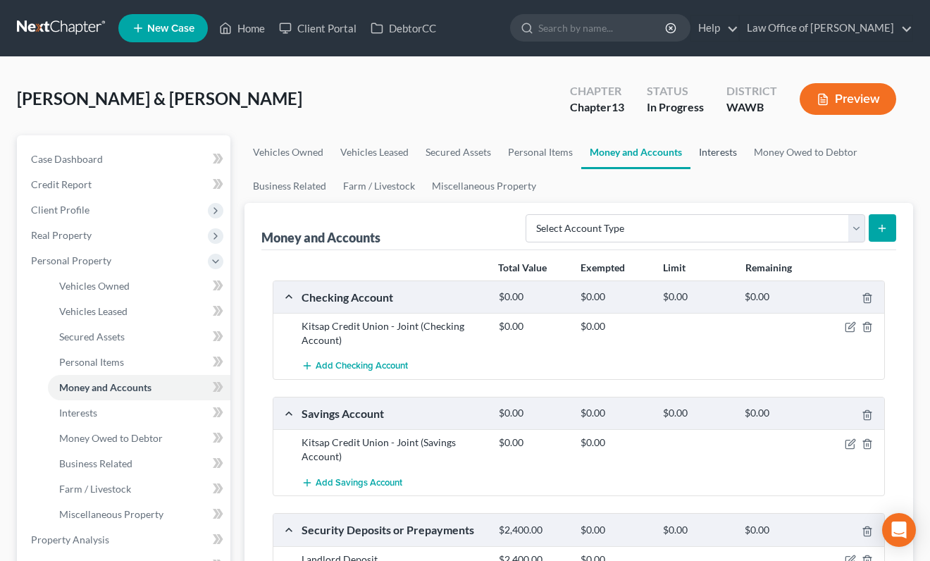
click at [717, 154] on link "Interests" at bounding box center [718, 152] width 55 height 34
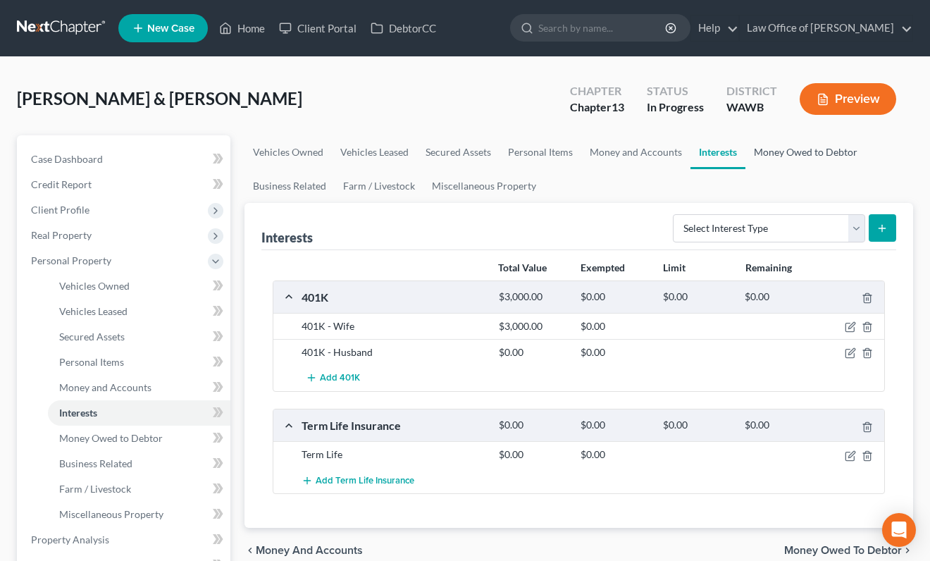
click at [782, 154] on link "Money Owed to Debtor" at bounding box center [806, 152] width 121 height 34
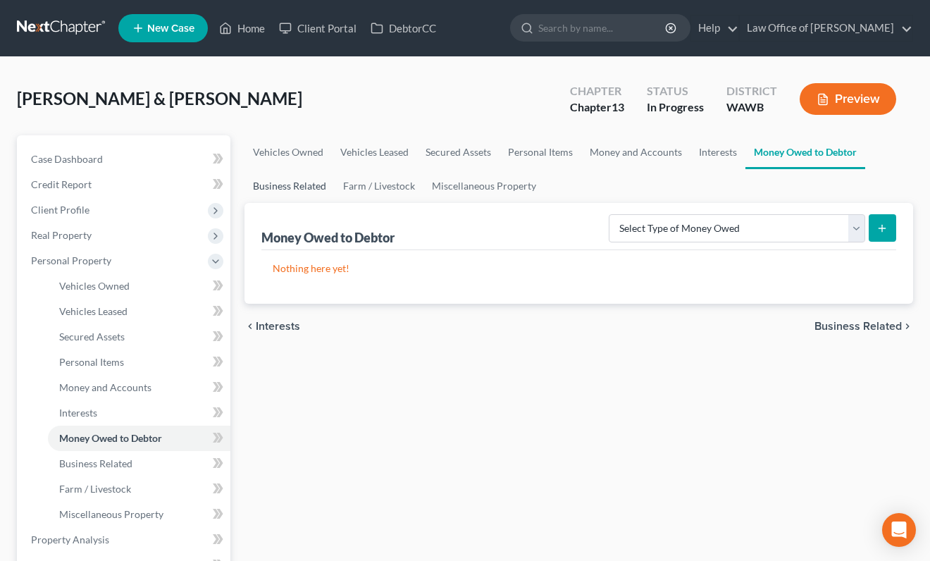
click at [316, 185] on link "Business Related" at bounding box center [290, 186] width 90 height 34
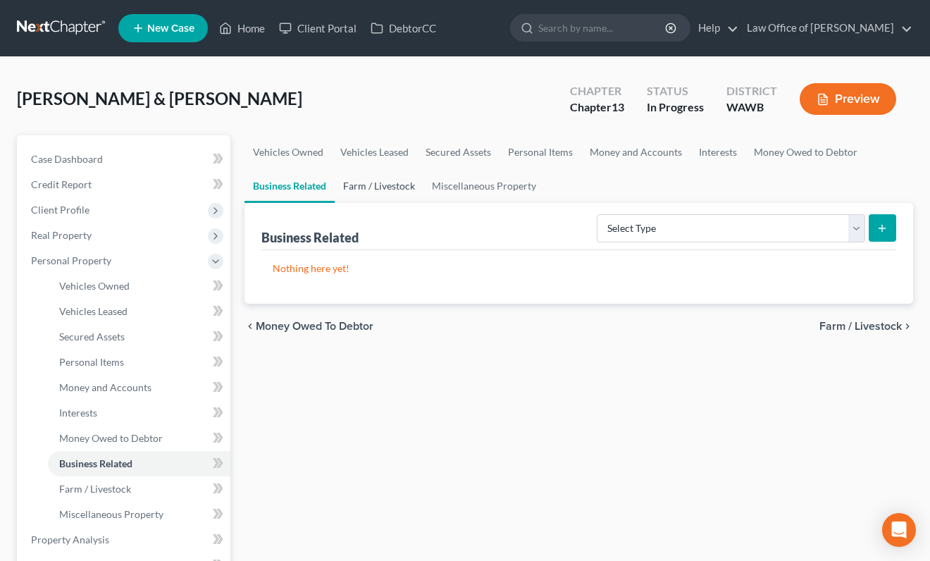
click at [364, 189] on link "Farm / Livestock" at bounding box center [379, 186] width 89 height 34
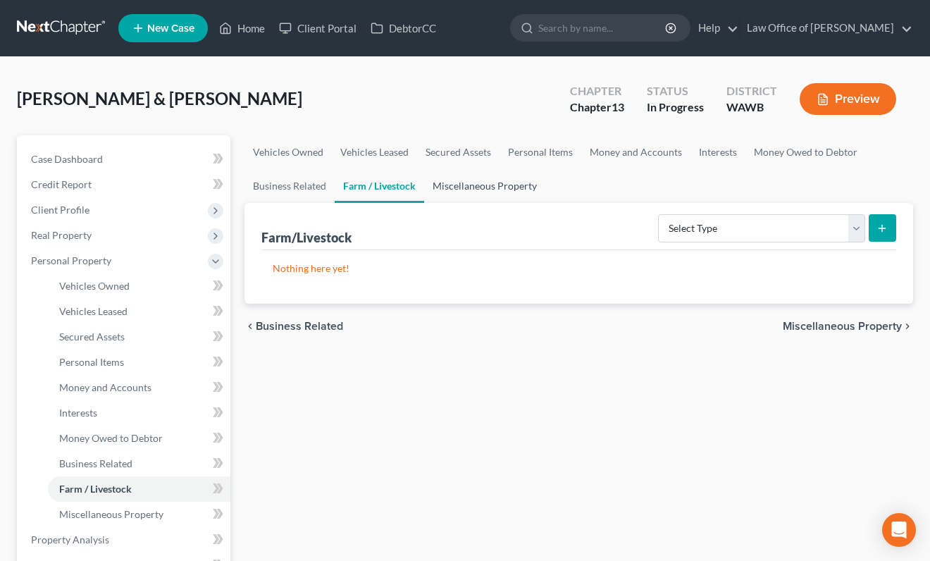
click at [464, 191] on link "Miscellaneous Property" at bounding box center [484, 186] width 121 height 34
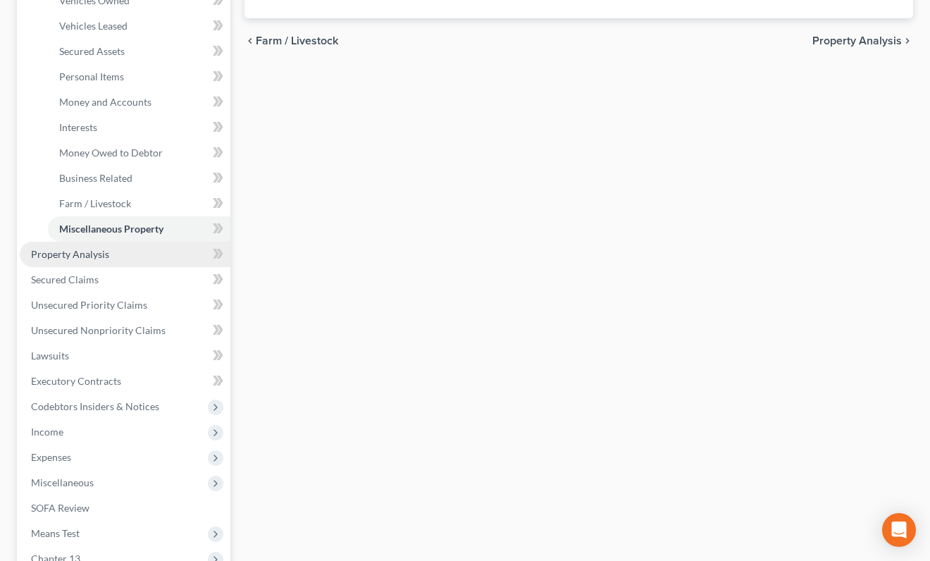
click at [159, 255] on link "Property Analysis" at bounding box center [125, 254] width 211 height 25
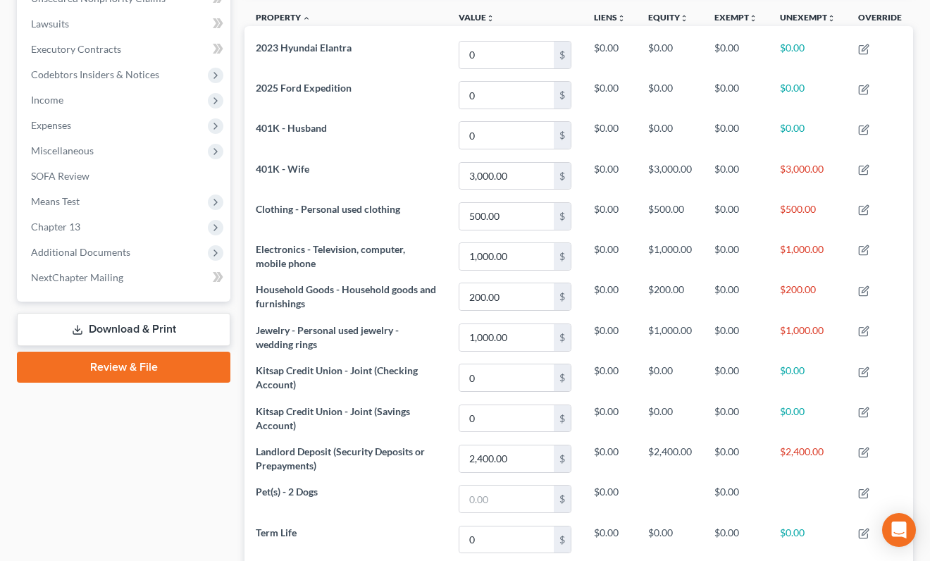
scroll to position [142, 0]
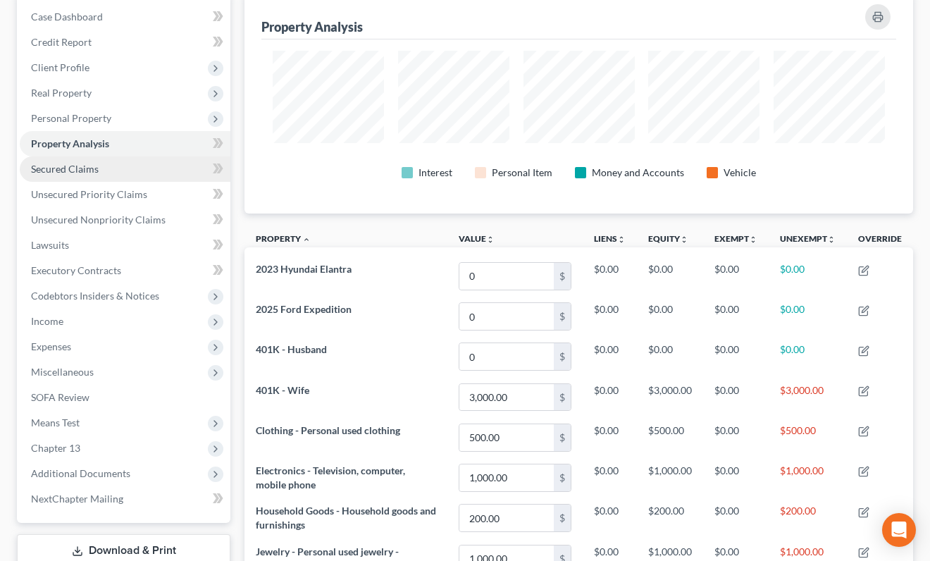
click at [147, 165] on link "Secured Claims" at bounding box center [125, 168] width 211 height 25
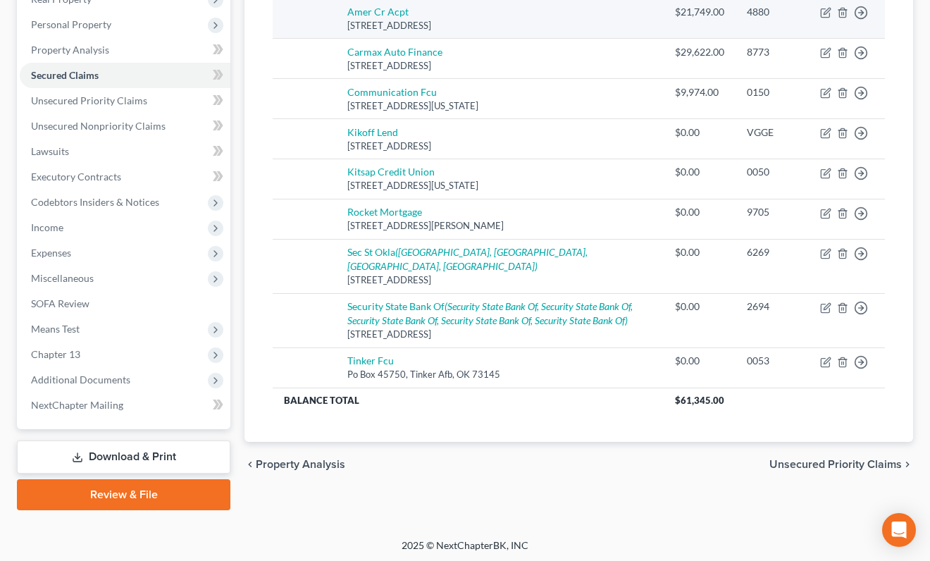
scroll to position [237, 0]
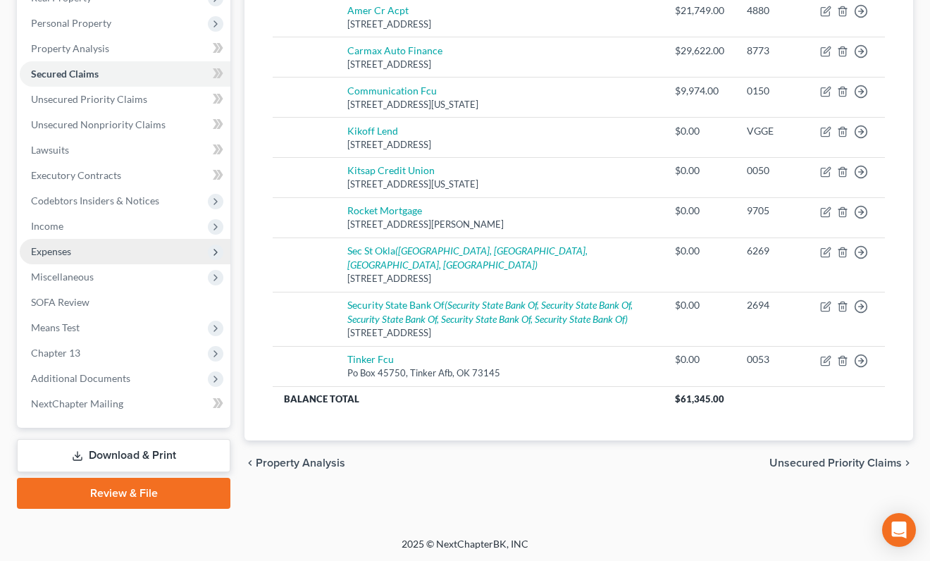
click at [121, 244] on span "Expenses" at bounding box center [125, 251] width 211 height 25
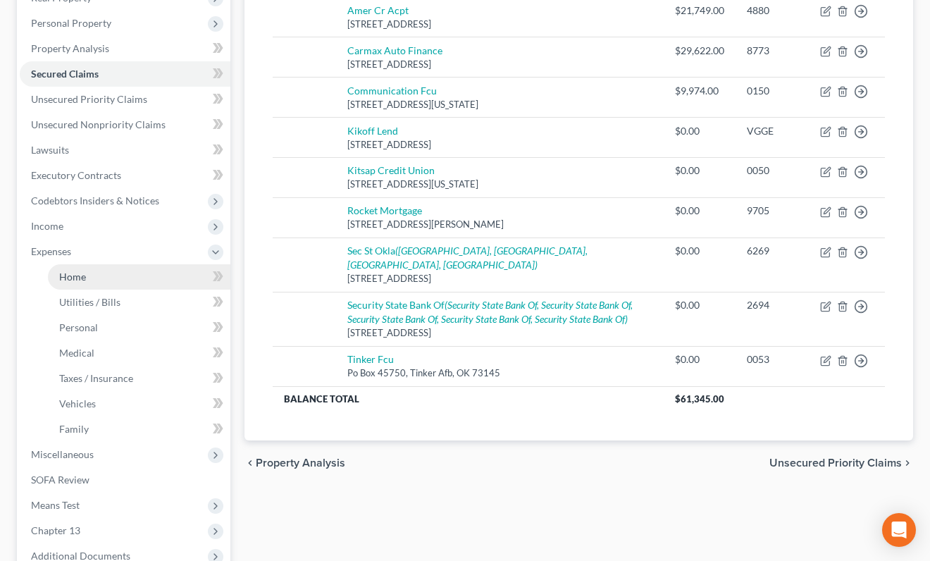
click at [110, 269] on link "Home" at bounding box center [139, 276] width 183 height 25
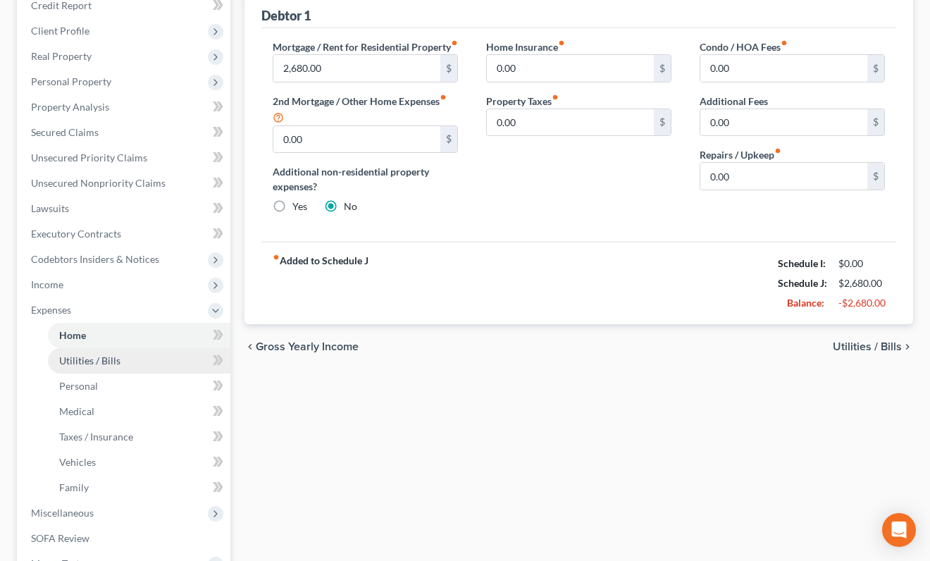
click at [107, 290] on ul "Case Dashboard Payments Invoices Payments Payments Credit Report Client Profile" at bounding box center [125, 310] width 211 height 685
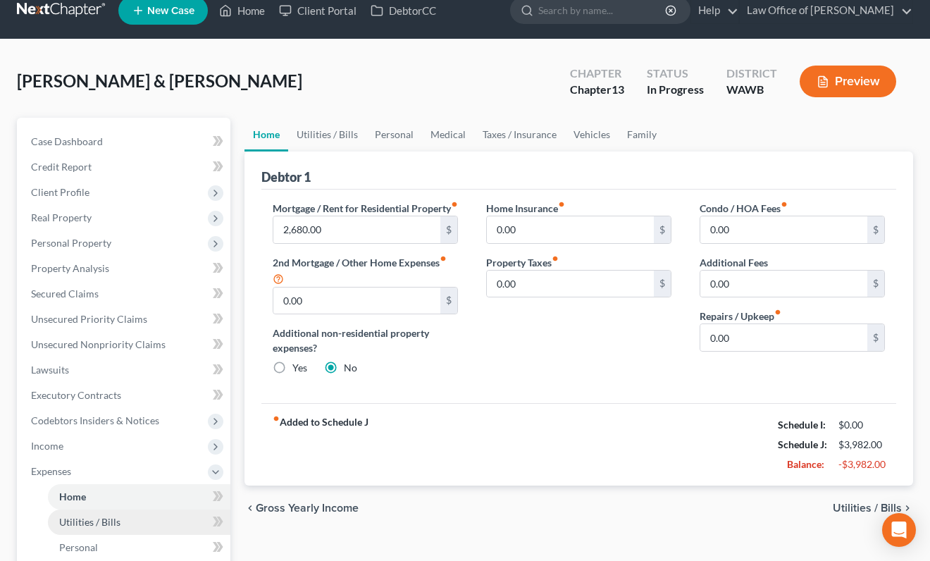
scroll to position [8, 0]
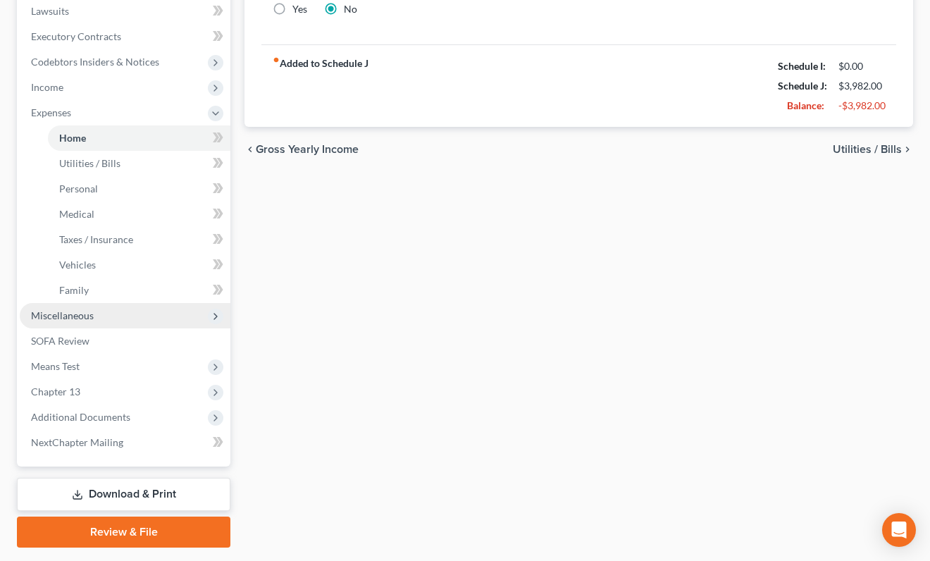
click at [99, 311] on span "Miscellaneous" at bounding box center [125, 315] width 211 height 25
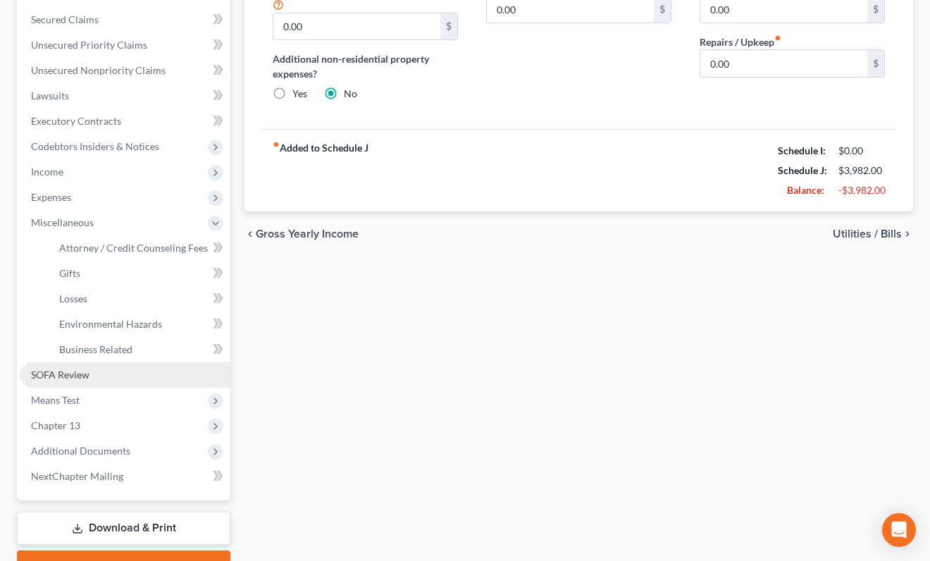
click at [84, 376] on span "SOFA Review" at bounding box center [60, 375] width 58 height 12
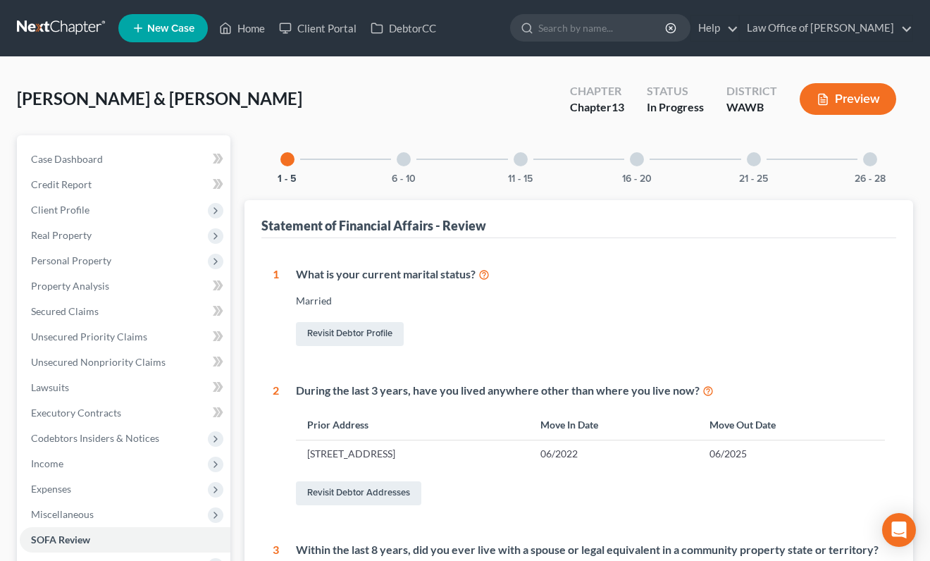
click at [412, 184] on div "1 - 5 6 - 10 11 - 15 16 - 20 21 - 25 26 - 28 Statement of Financial Affairs - R…" at bounding box center [579, 537] width 669 height 804
click at [407, 166] on div "6 - 10" at bounding box center [404, 159] width 48 height 48
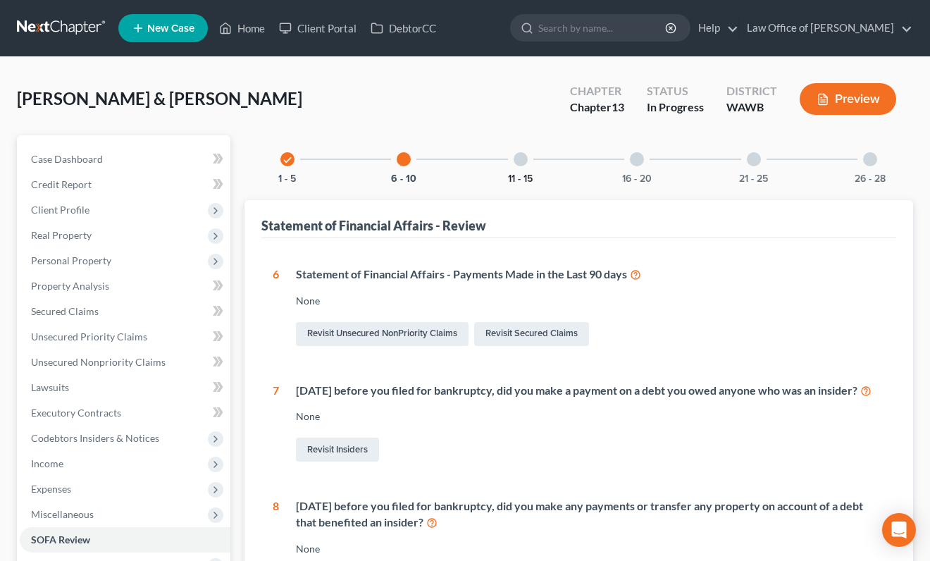
click at [514, 174] on button "11 - 15" at bounding box center [520, 179] width 25 height 10
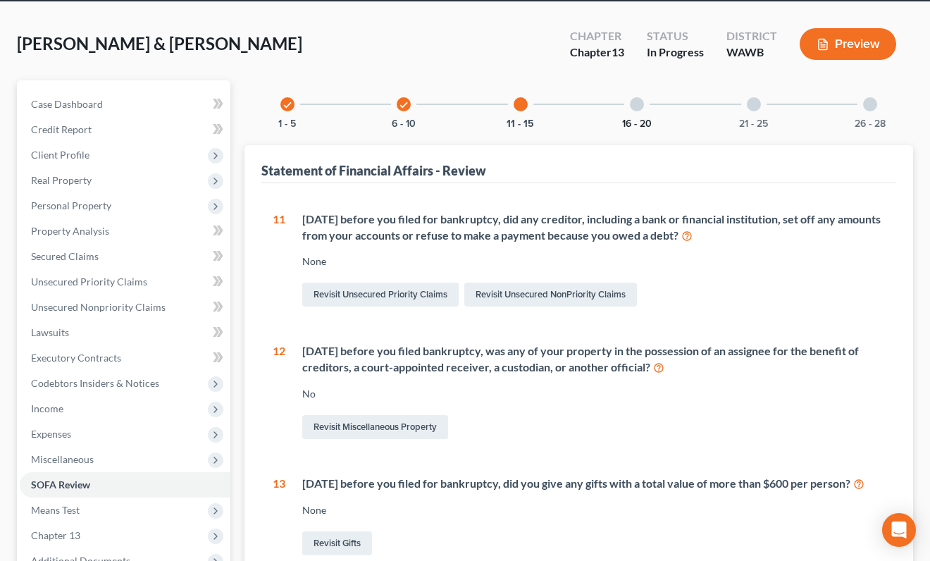
click at [638, 120] on button "16 - 20" at bounding box center [637, 124] width 30 height 10
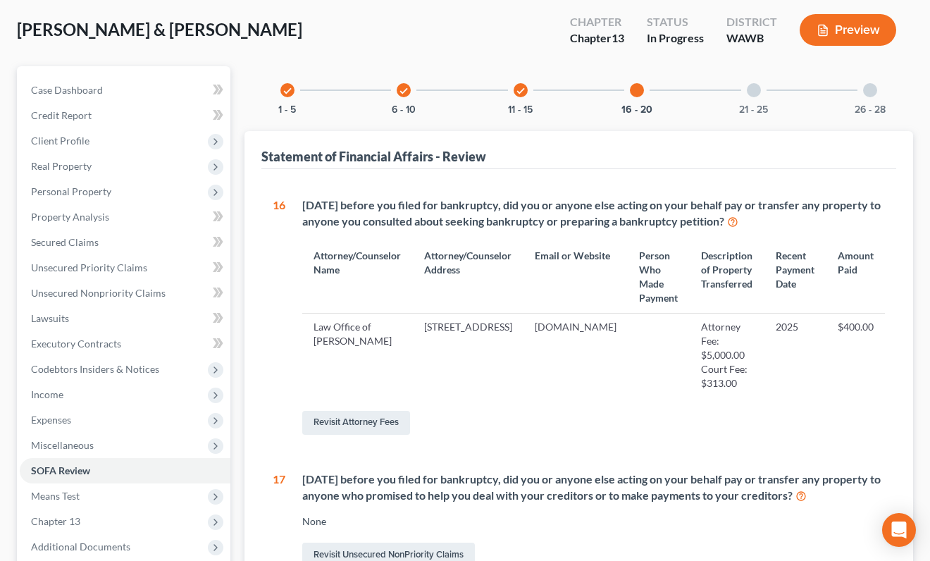
click at [751, 92] on div at bounding box center [754, 90] width 14 height 14
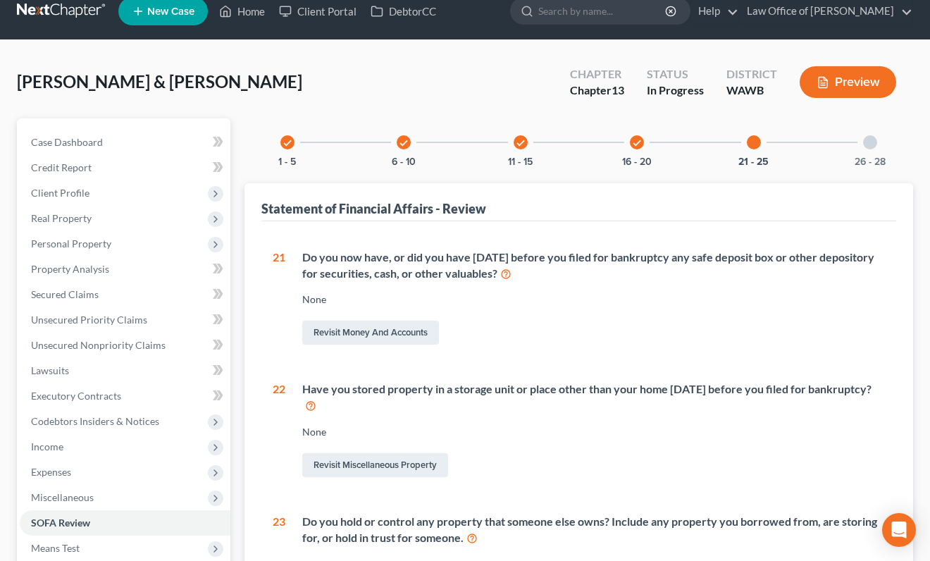
click at [870, 144] on div at bounding box center [870, 142] width 14 height 14
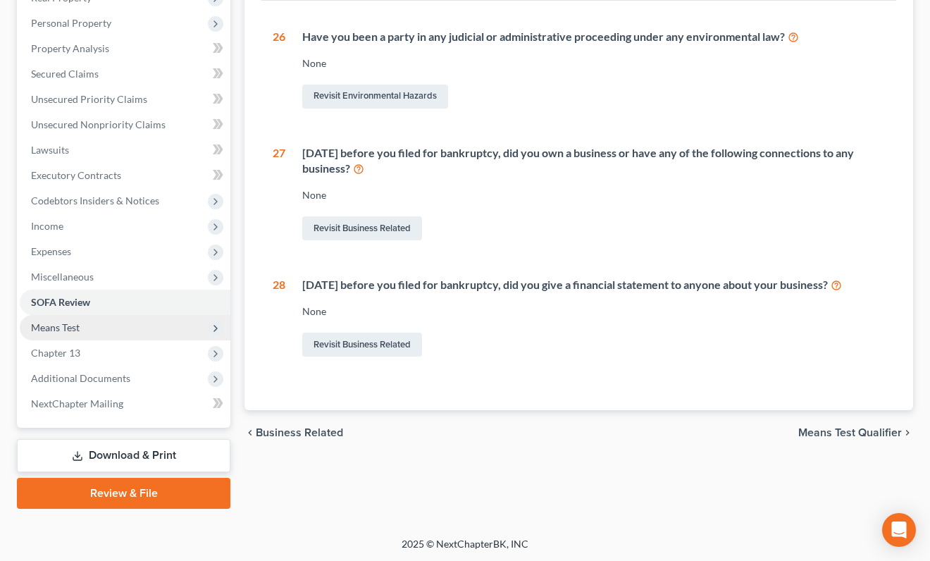
click at [161, 323] on span "Means Test" at bounding box center [125, 327] width 211 height 25
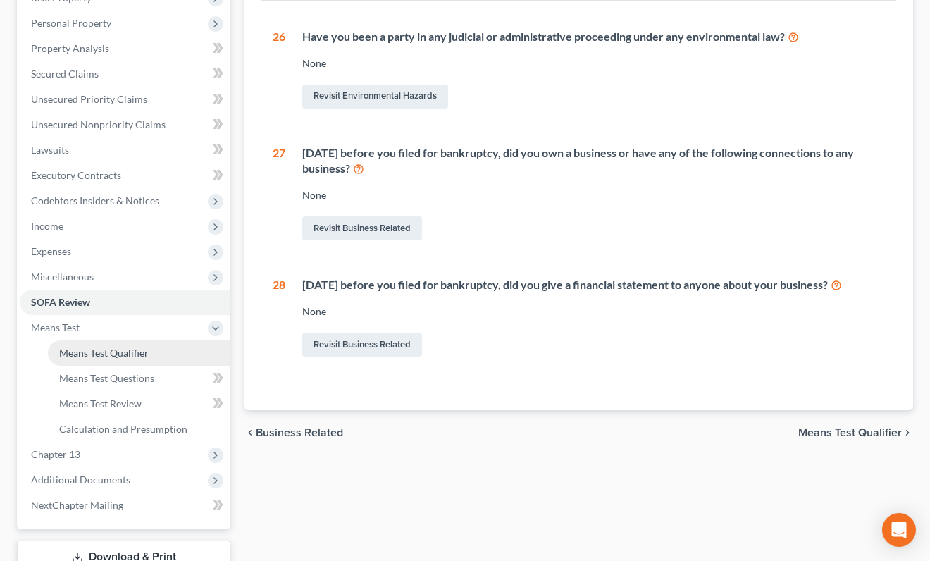
click at [161, 346] on link "Means Test Qualifier" at bounding box center [139, 352] width 183 height 25
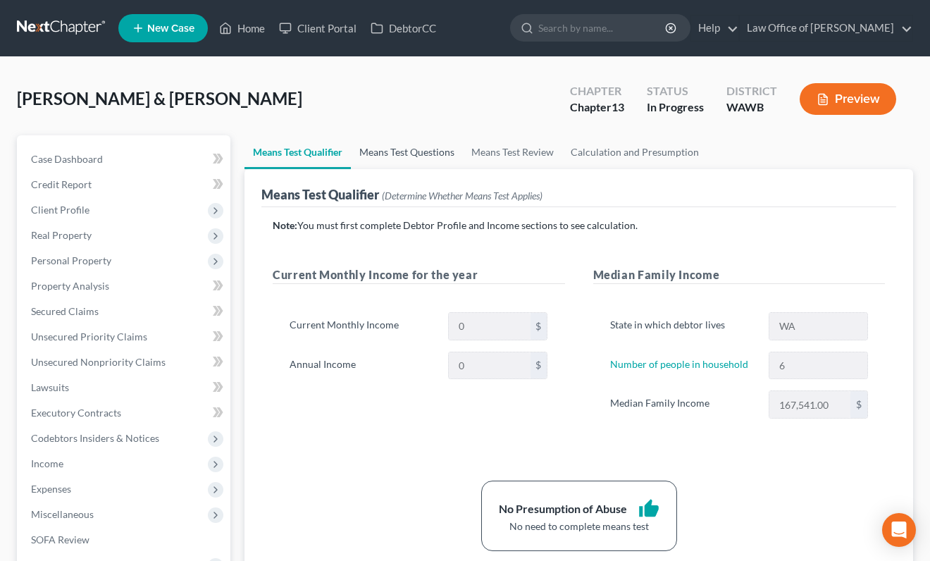
click at [405, 159] on link "Means Test Questions" at bounding box center [407, 152] width 112 height 34
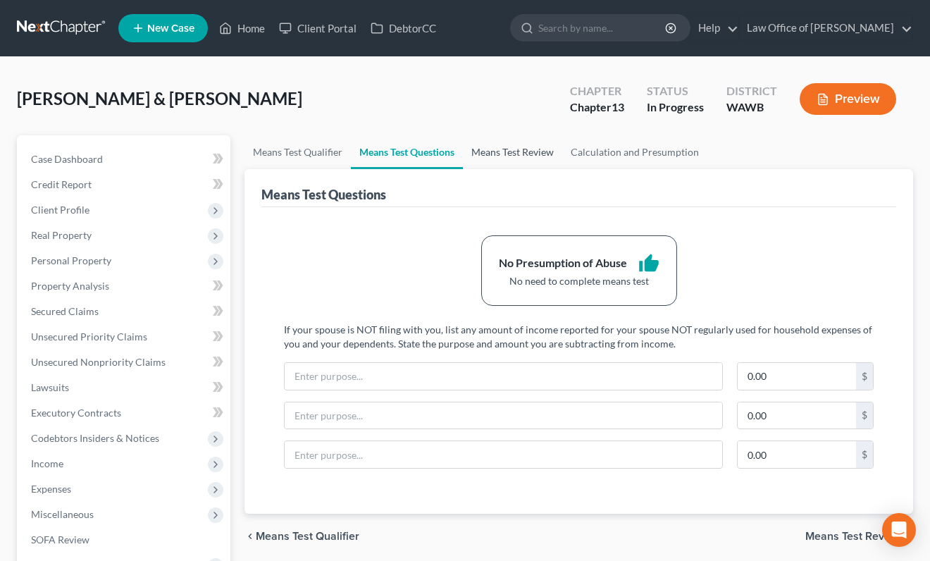
click at [497, 161] on link "Means Test Review" at bounding box center [512, 152] width 99 height 34
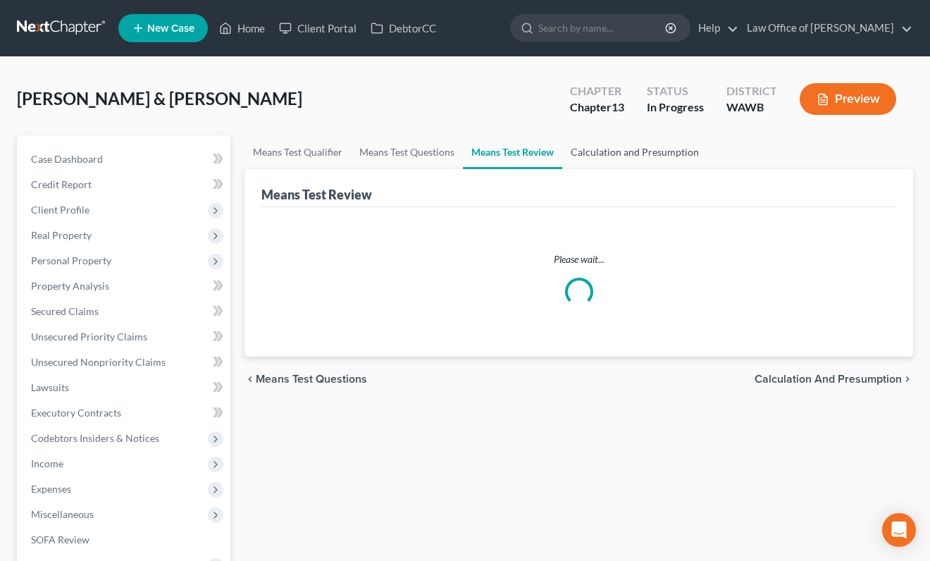
click at [618, 149] on link "Calculation and Presumption" at bounding box center [634, 152] width 145 height 34
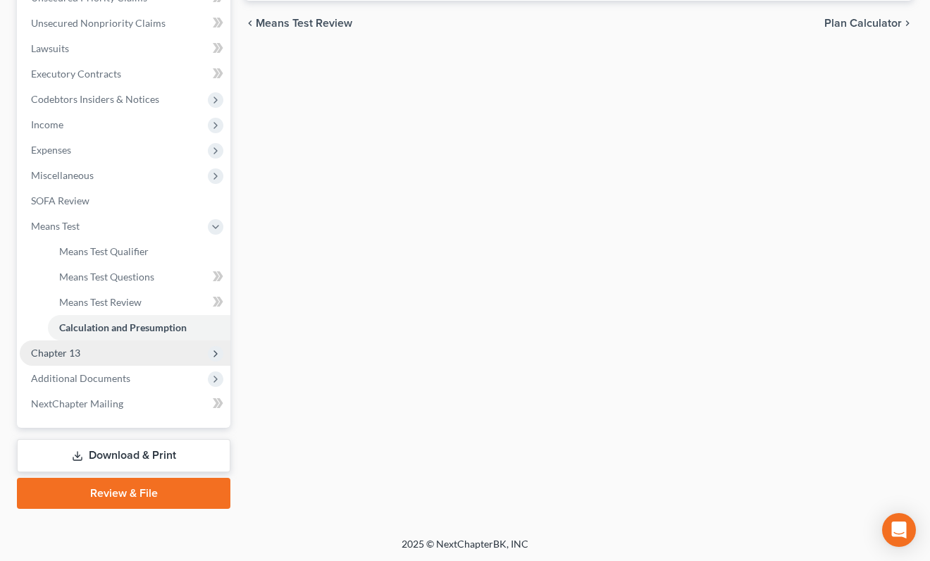
click at [128, 345] on span "Chapter 13" at bounding box center [125, 352] width 211 height 25
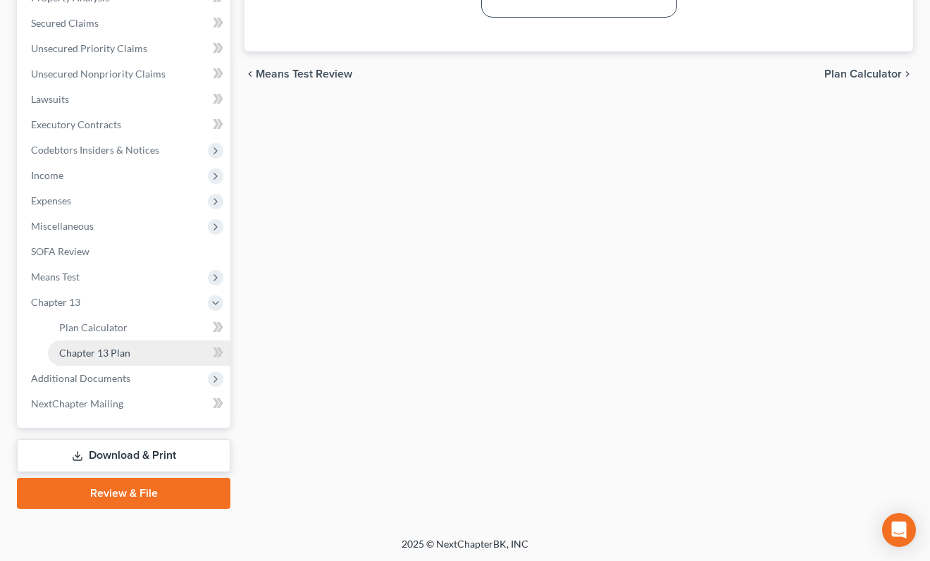
click at [132, 350] on link "Chapter 13 Plan" at bounding box center [139, 352] width 183 height 25
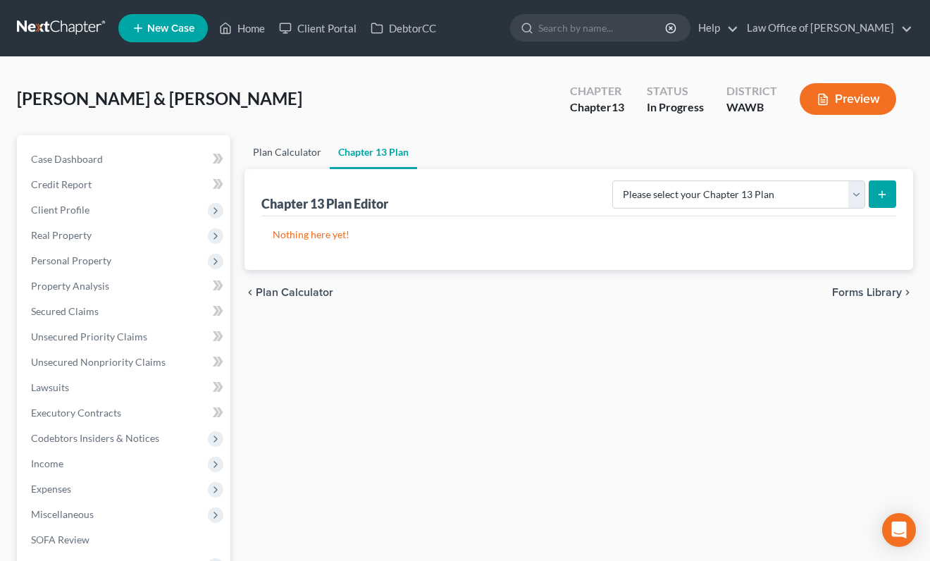
click at [306, 164] on link "Plan Calculator" at bounding box center [287, 152] width 85 height 34
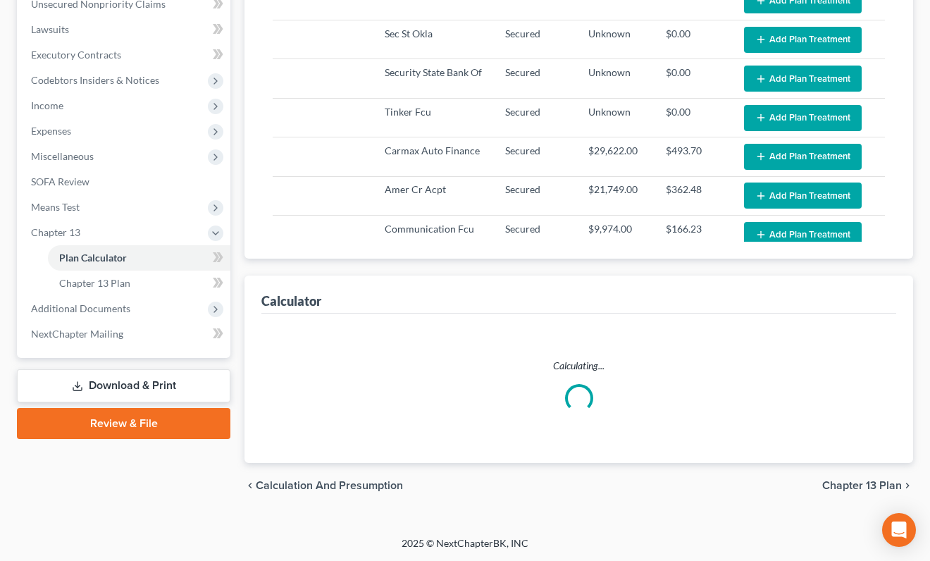
select select "59"
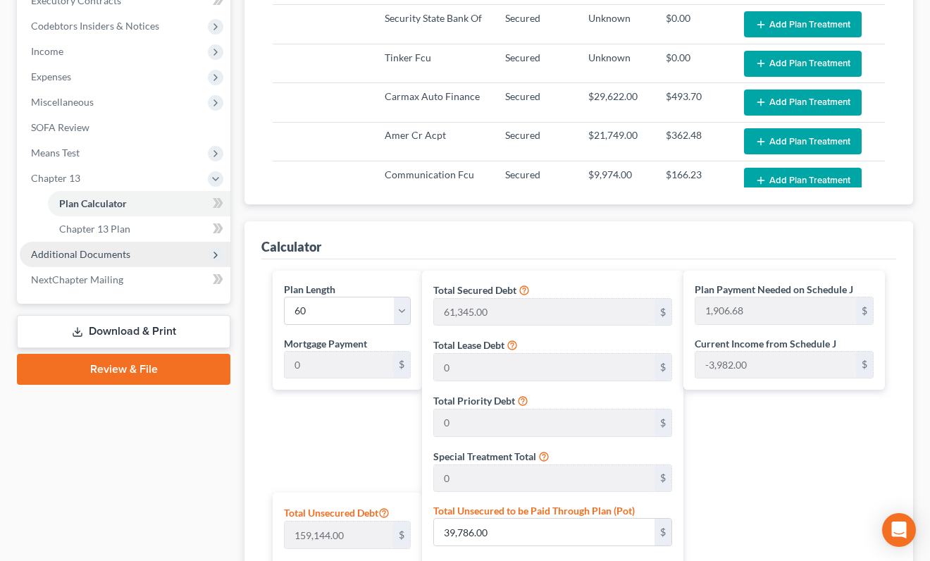
click at [144, 259] on span "Additional Documents" at bounding box center [125, 254] width 211 height 25
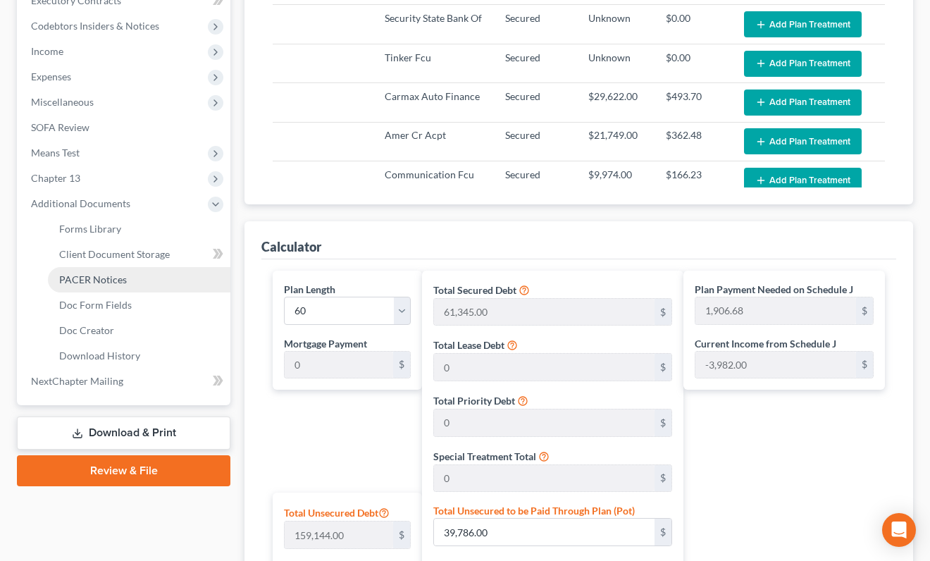
click at [130, 289] on link "PACER Notices" at bounding box center [139, 279] width 183 height 25
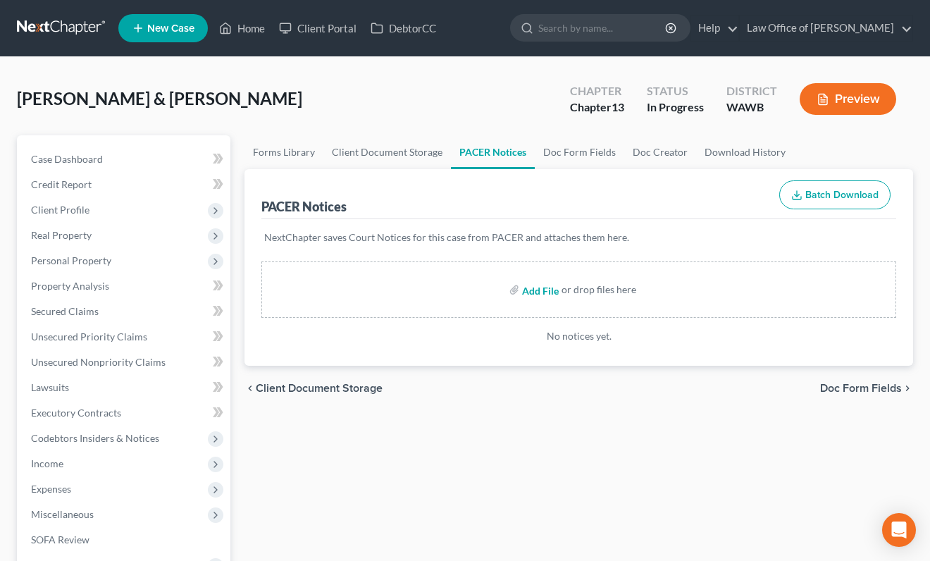
click at [535, 295] on input "file" at bounding box center [539, 289] width 34 height 25
type input "C:\fakepath\CCC1 - [PERSON_NAME].pdf"
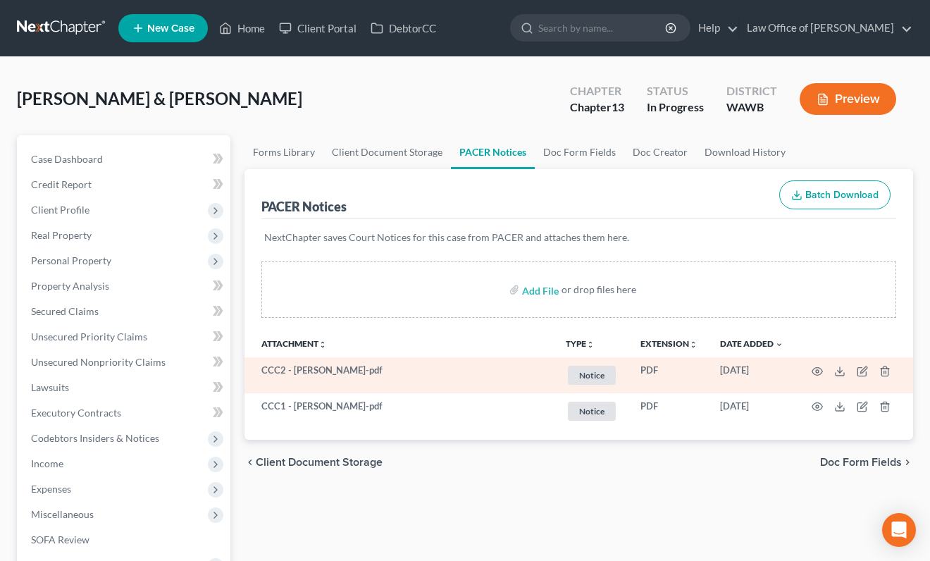
click at [879, 371] on td at bounding box center [854, 375] width 118 height 36
click at [882, 371] on icon "button" at bounding box center [885, 370] width 6 height 9
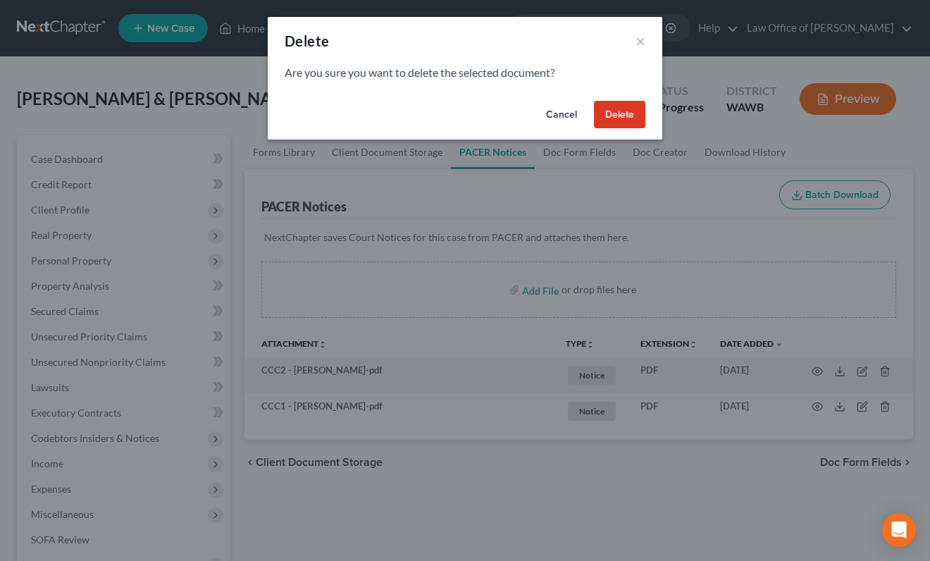
click at [627, 114] on button "Delete" at bounding box center [619, 115] width 51 height 28
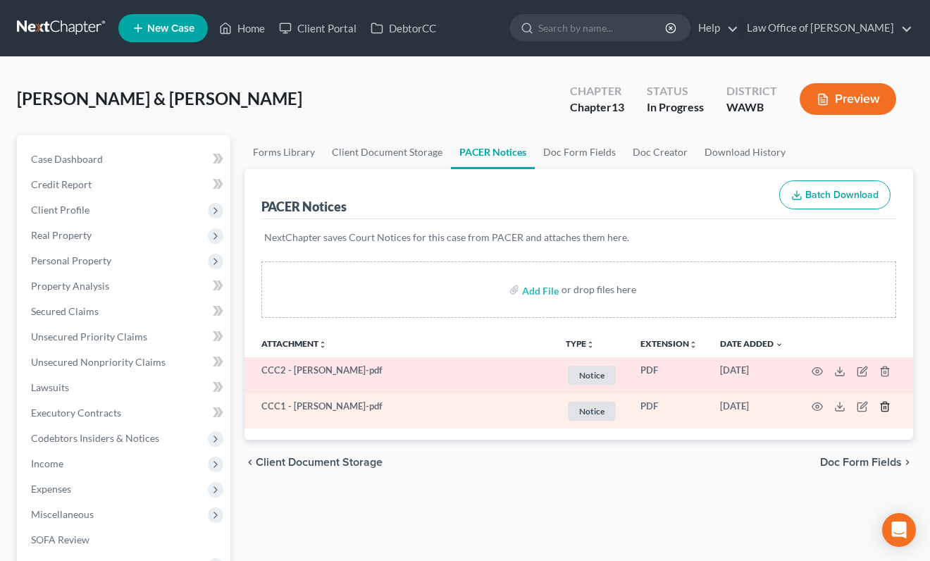
click at [888, 410] on icon "button" at bounding box center [885, 406] width 6 height 9
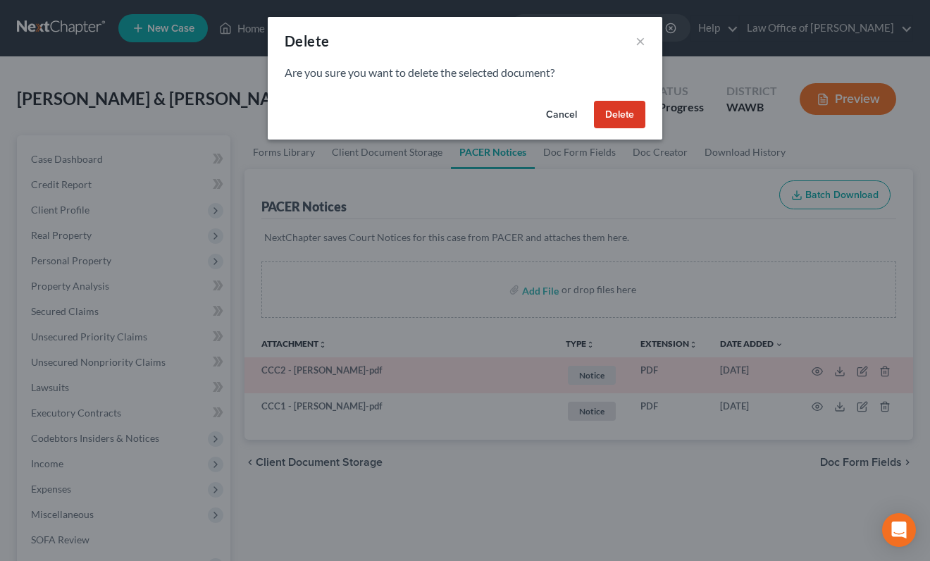
click at [613, 109] on button "Delete" at bounding box center [619, 115] width 51 height 28
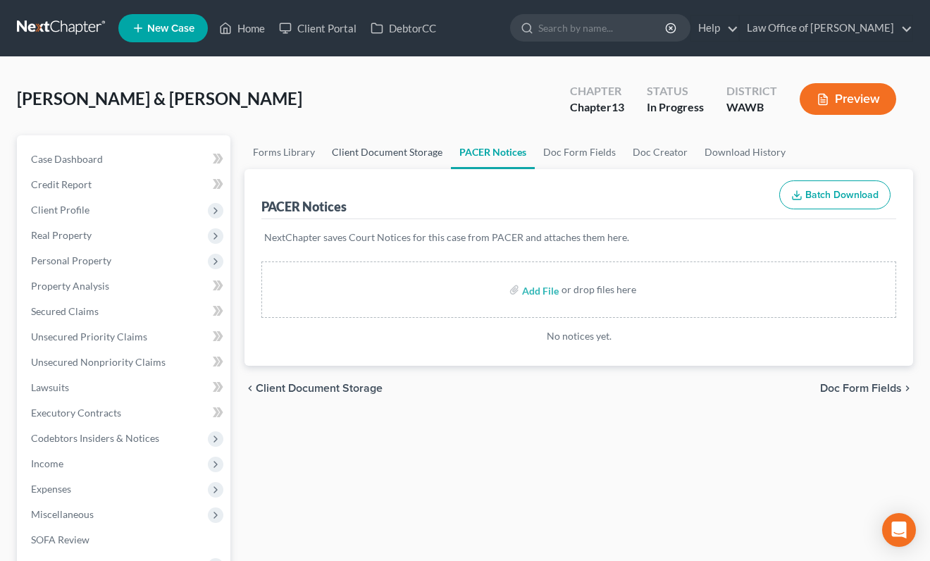
click at [386, 150] on link "Client Document Storage" at bounding box center [387, 152] width 128 height 34
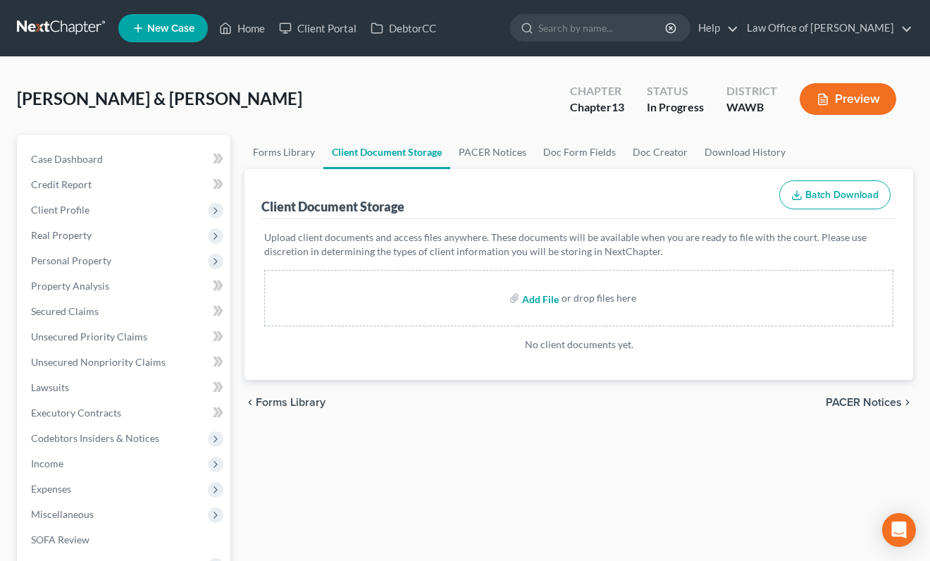
click at [541, 304] on input "file" at bounding box center [539, 297] width 34 height 25
type input "C:\fakepath\CCC1 - [PERSON_NAME].pdf"
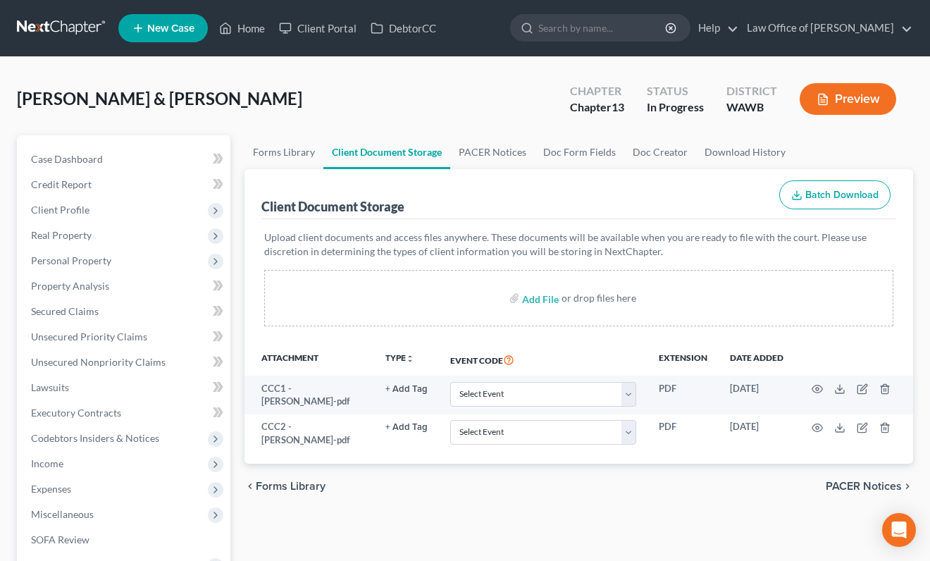
select select "0"
click at [452, 382] on select "Select Event Certificate of Credit Counseling for Debtor Certificate of Credit …" at bounding box center [543, 394] width 186 height 25
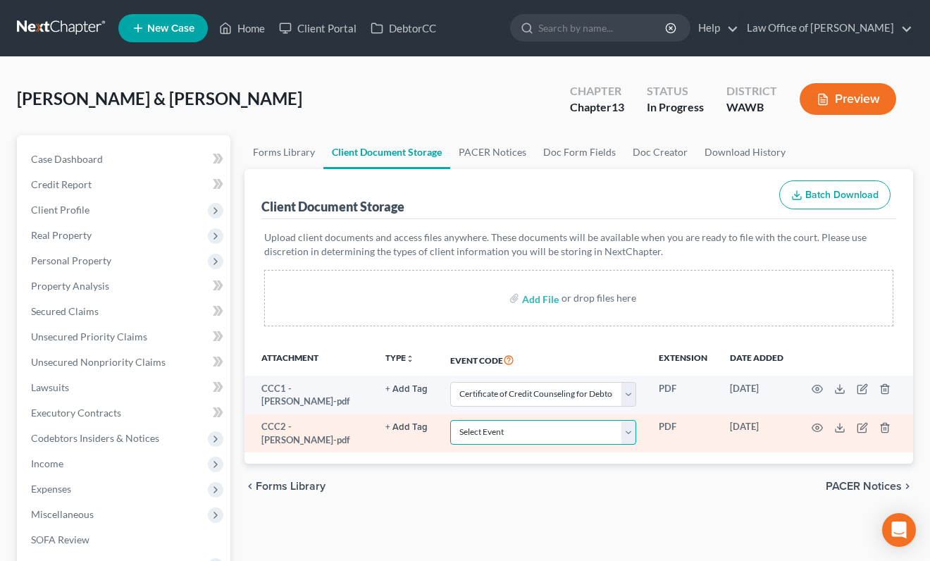
click at [548, 433] on select "Select Event Certificate of Credit Counseling for Debtor Certificate of Credit …" at bounding box center [543, 432] width 186 height 25
select select "1"
click at [452, 420] on select "Select Event Certificate of Credit Counseling for Debtor Certificate of Credit …" at bounding box center [543, 432] width 186 height 25
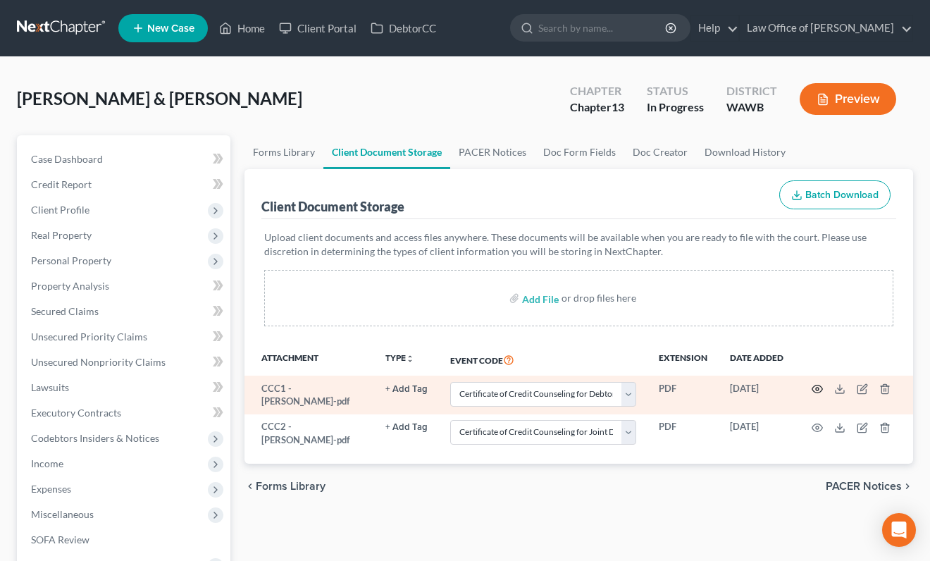
click at [815, 388] on icon "button" at bounding box center [817, 388] width 11 height 11
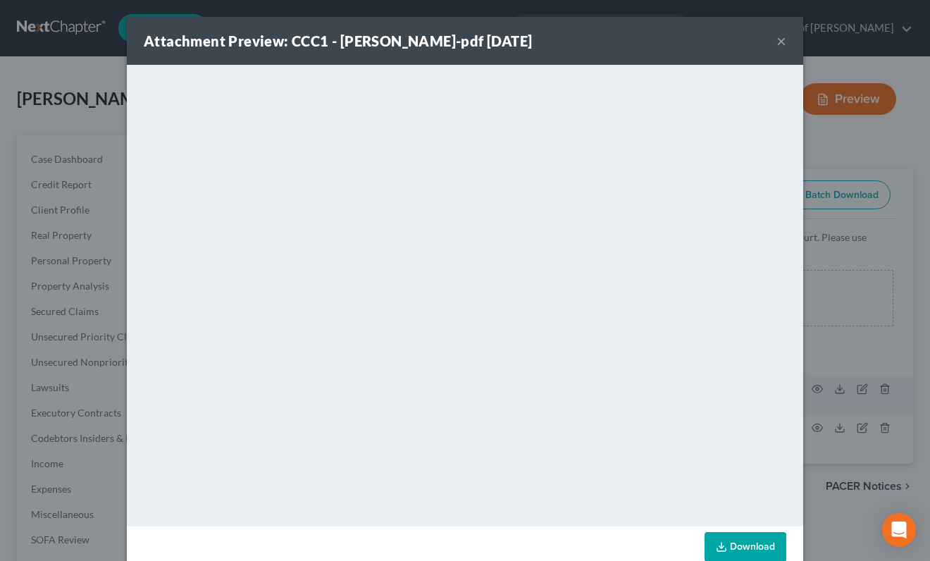
click at [812, 422] on div "Attachment Preview: CCC1 - [PERSON_NAME]-pdf [DATE] × <object ng-attr-data='[UR…" at bounding box center [465, 280] width 930 height 561
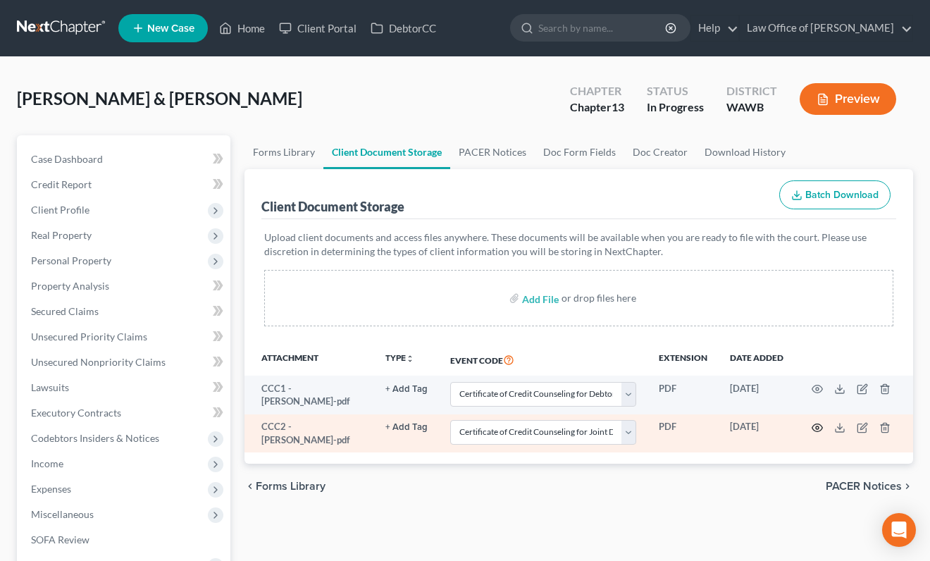
click at [815, 429] on icon "button" at bounding box center [817, 427] width 11 height 11
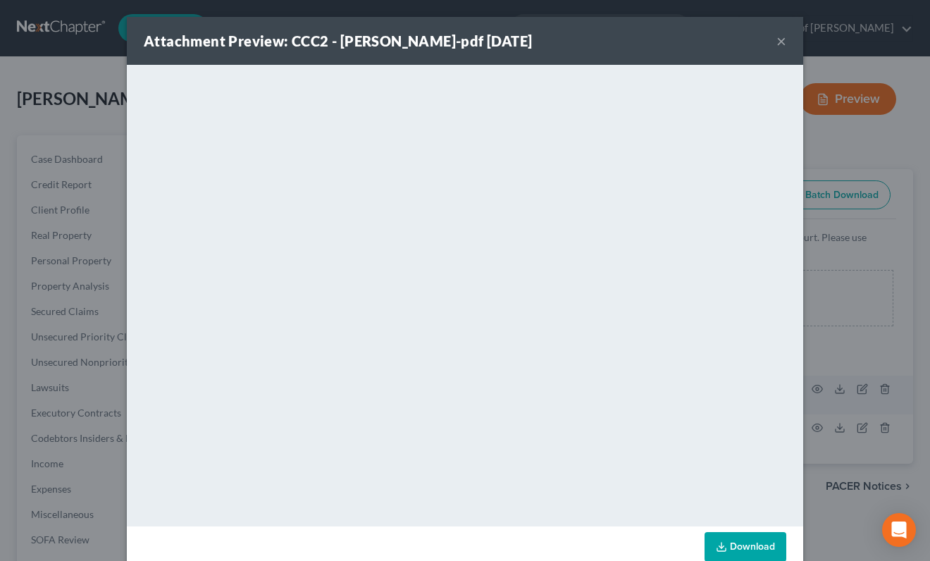
click at [817, 430] on div "Attachment Preview: CCC2 - [PERSON_NAME]-pdf [DATE] × <object ng-attr-data='[UR…" at bounding box center [465, 280] width 930 height 561
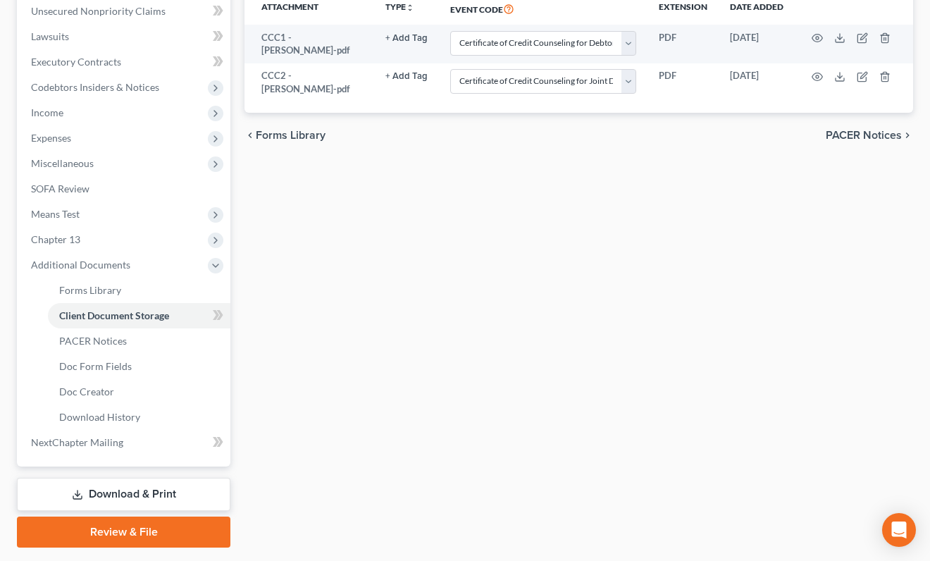
scroll to position [352, 0]
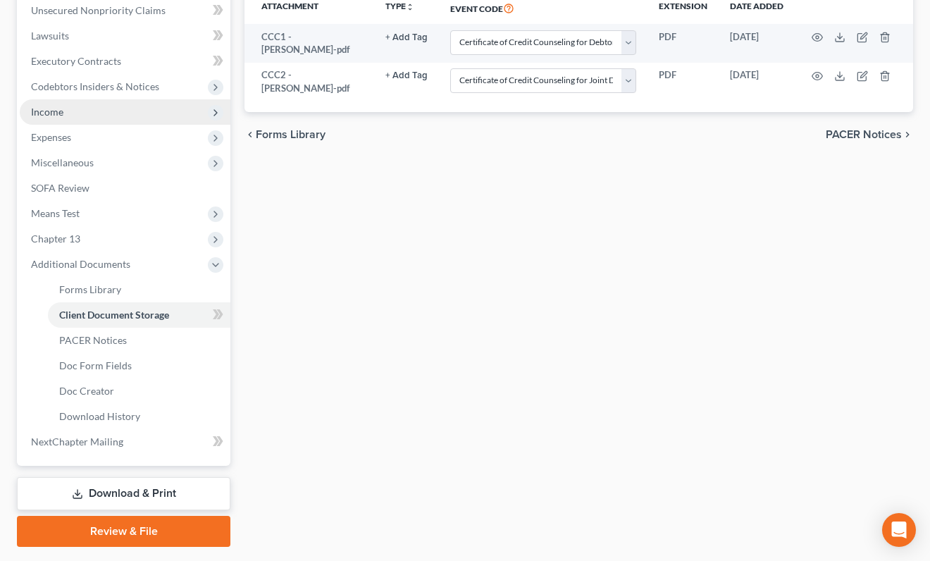
click at [154, 106] on span "Income" at bounding box center [125, 111] width 211 height 25
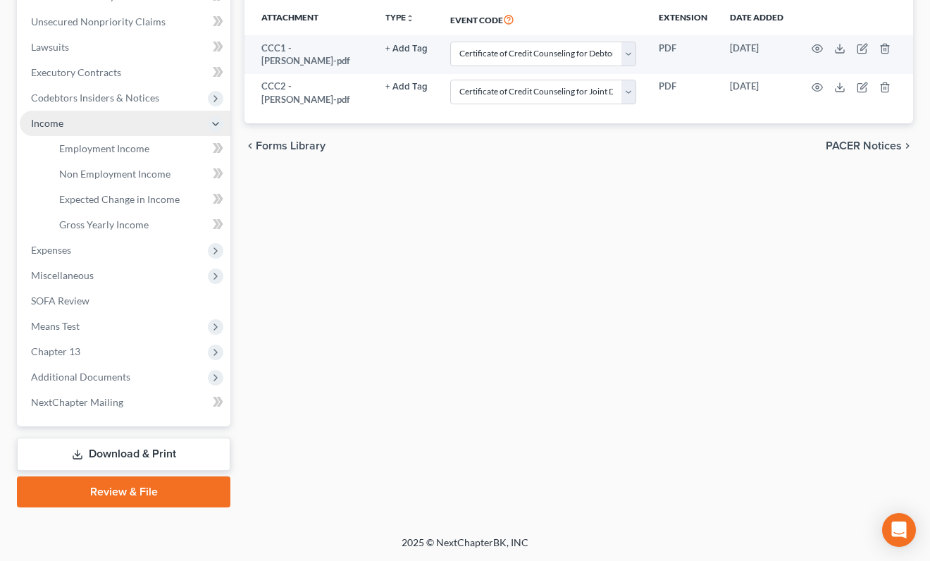
scroll to position [339, 0]
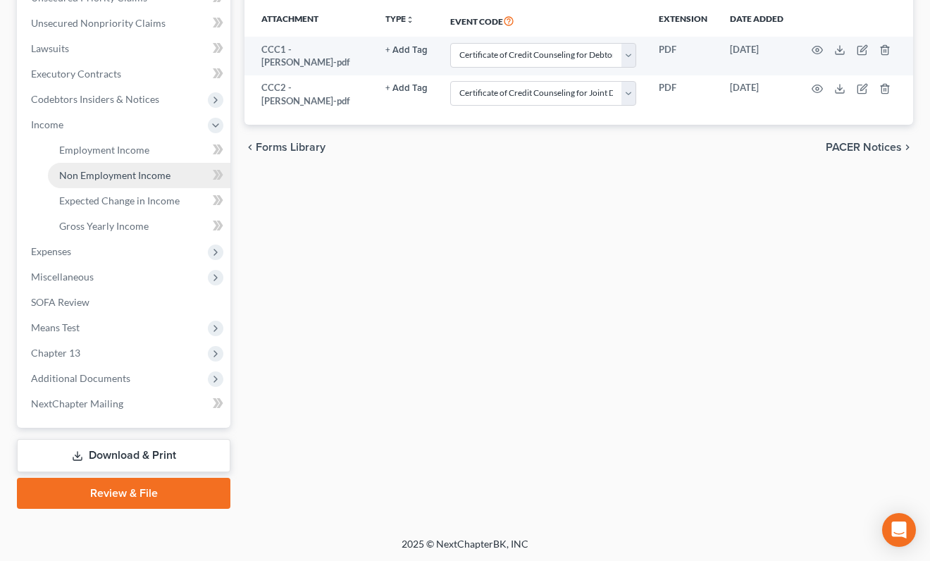
click at [137, 176] on span "Non Employment Income" at bounding box center [114, 175] width 111 height 12
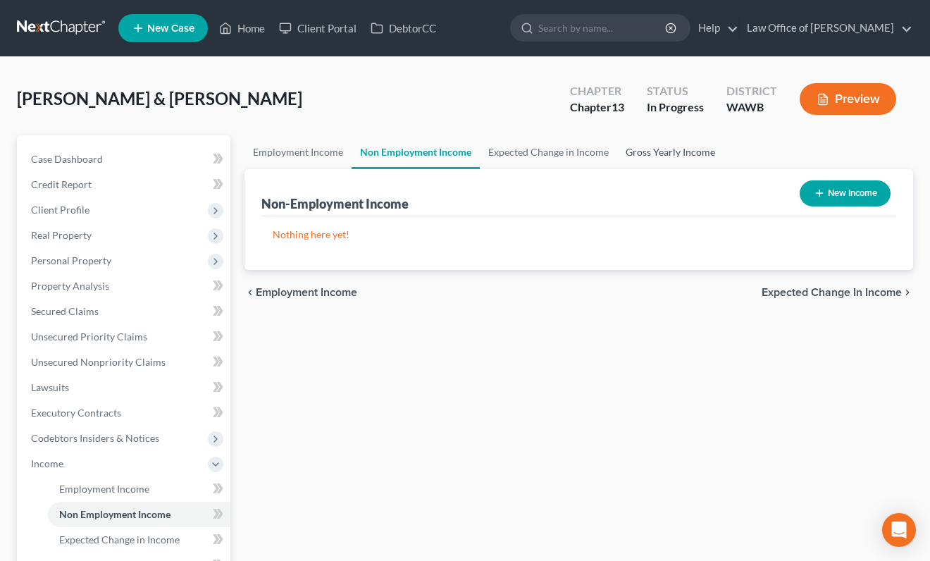
click at [653, 154] on link "Gross Yearly Income" at bounding box center [670, 152] width 106 height 34
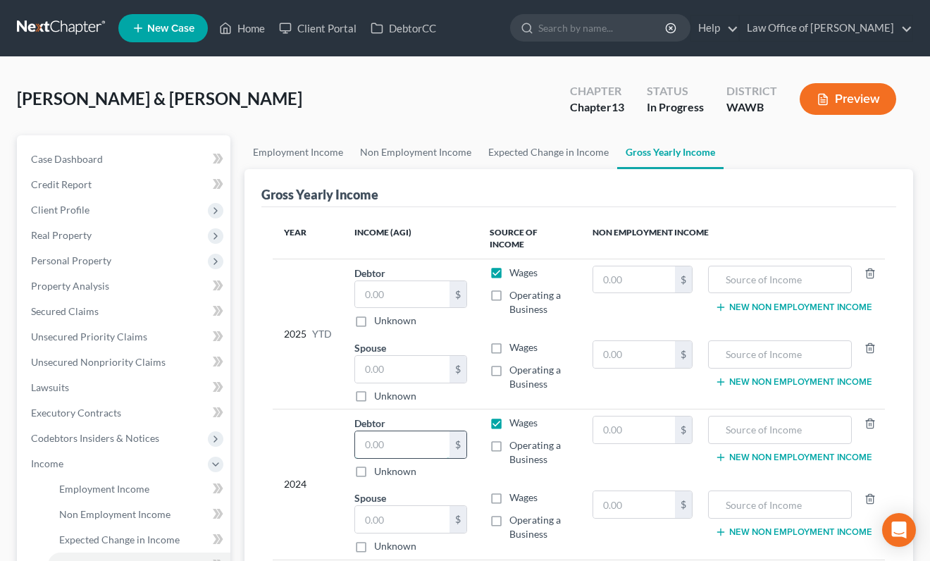
click at [402, 448] on input "text" at bounding box center [402, 444] width 94 height 27
type input "144,473.00"
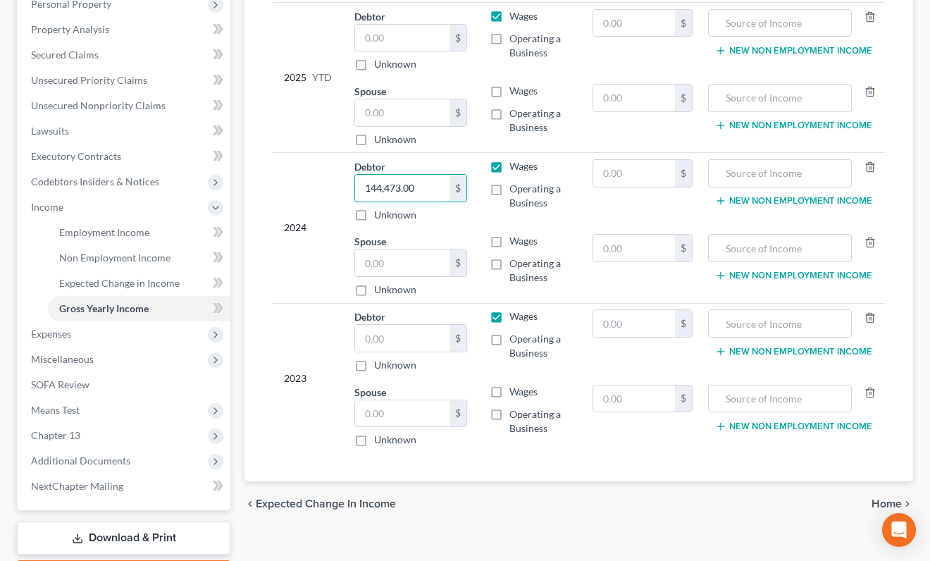
scroll to position [263, 0]
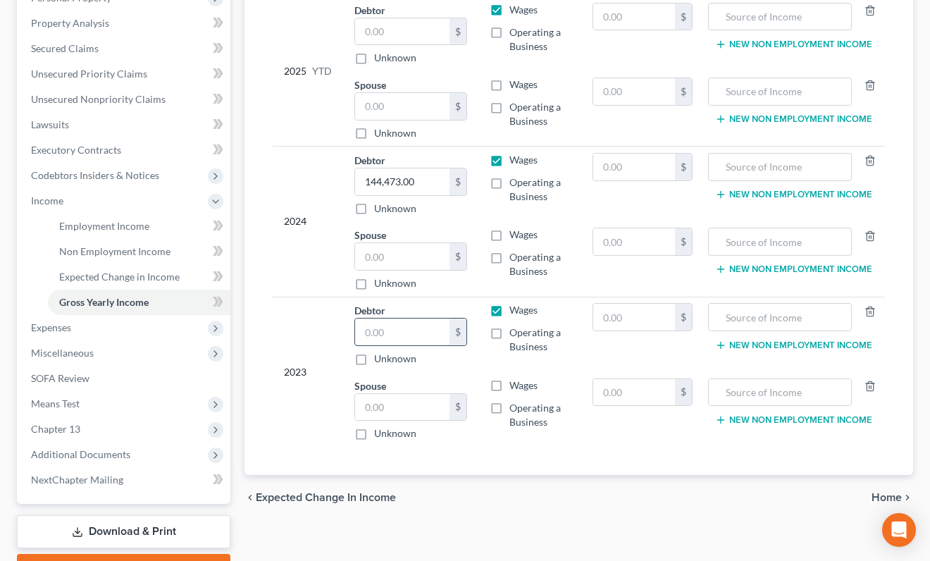
click at [396, 332] on input "text" at bounding box center [402, 332] width 94 height 27
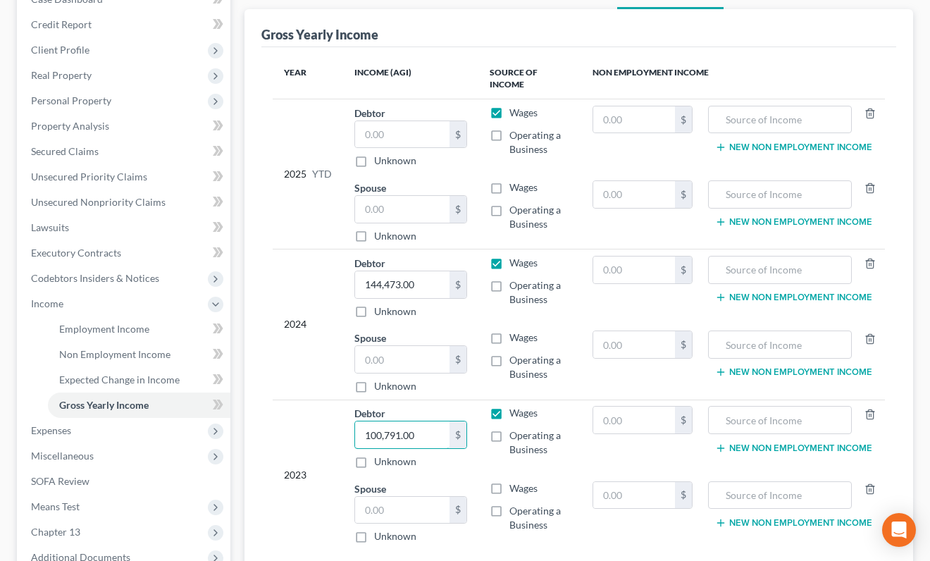
scroll to position [67, 0]
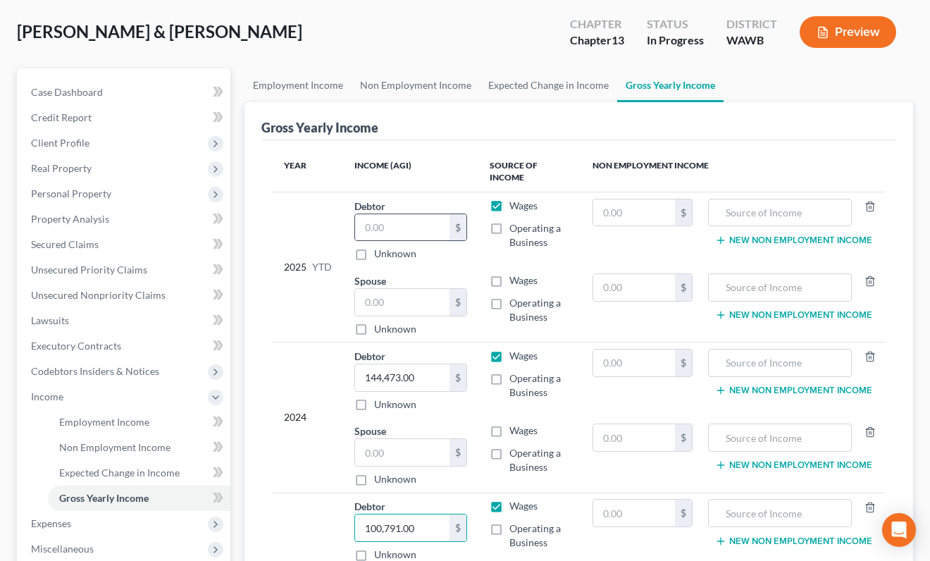
type input "100,791.00"
click at [393, 214] on div "$" at bounding box center [410, 228] width 113 height 28
click at [395, 220] on input "text" at bounding box center [402, 227] width 94 height 27
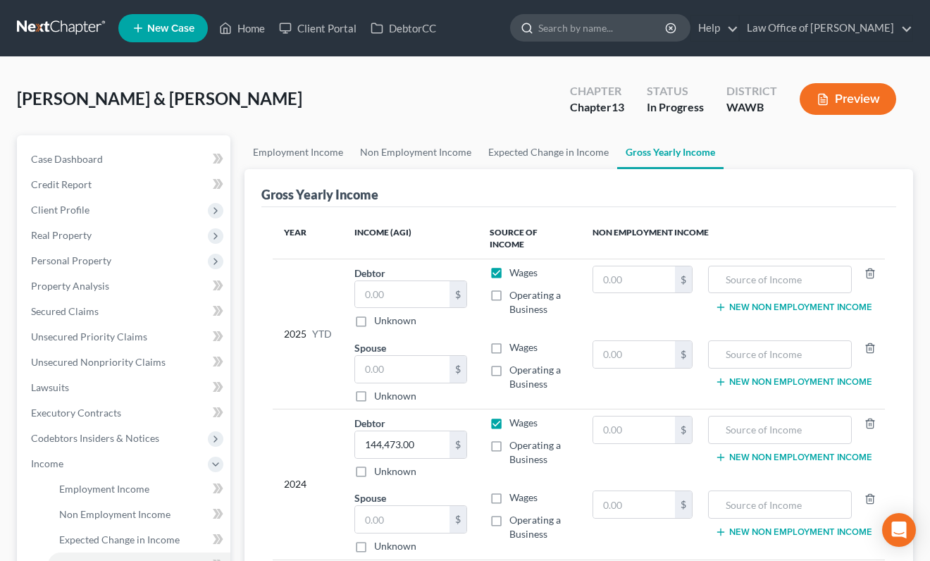
click at [612, 25] on input "search" at bounding box center [602, 28] width 129 height 26
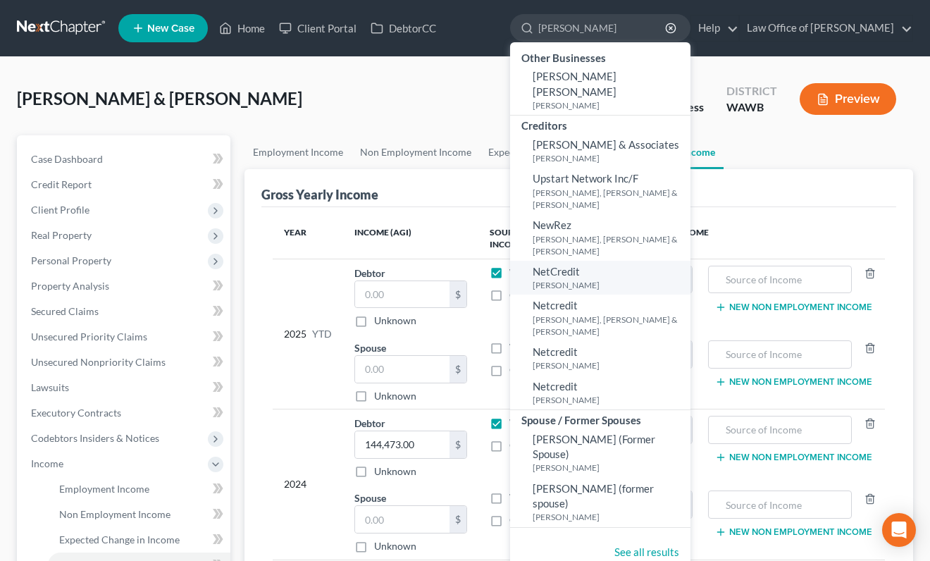
type input "[PERSON_NAME]"
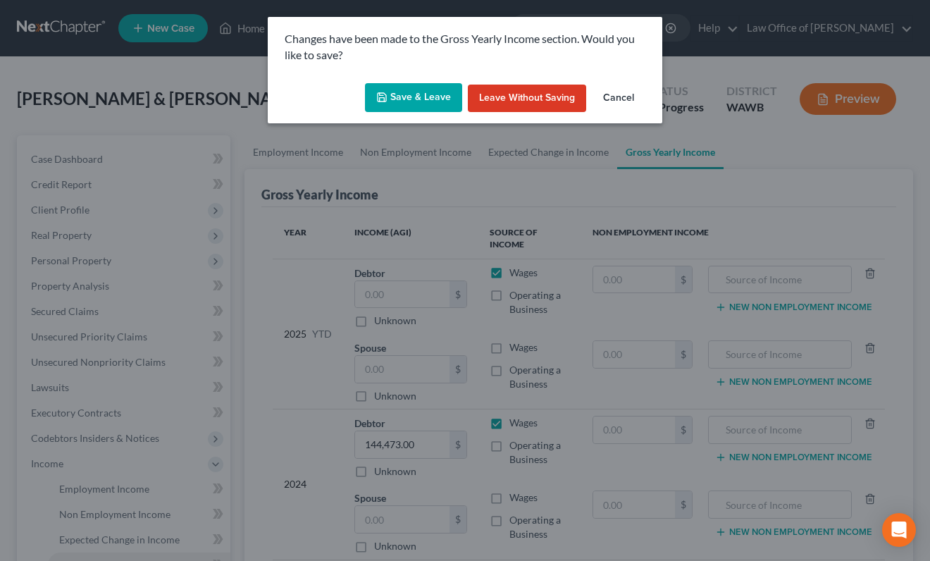
click at [421, 99] on button "Save & Leave" at bounding box center [413, 98] width 97 height 30
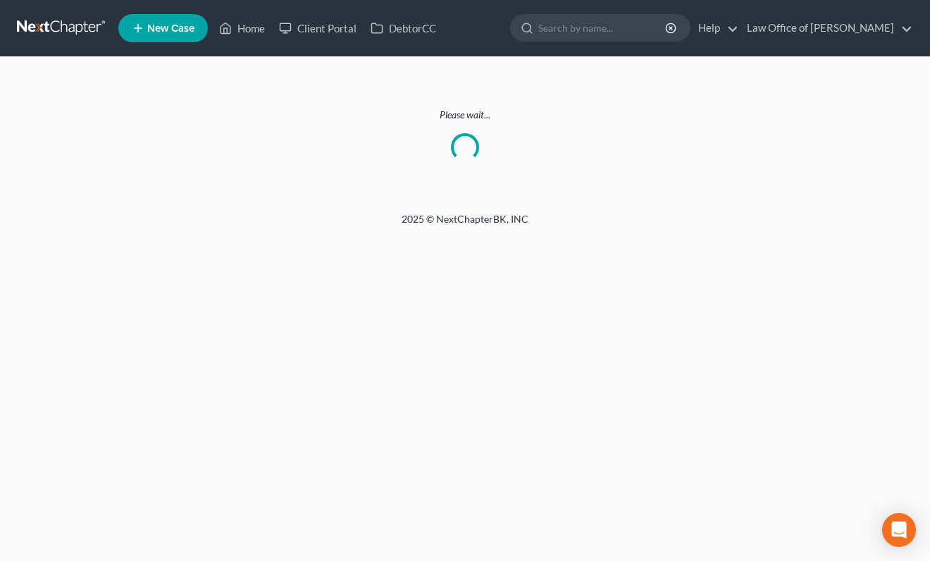
click at [54, 25] on link at bounding box center [62, 28] width 90 height 25
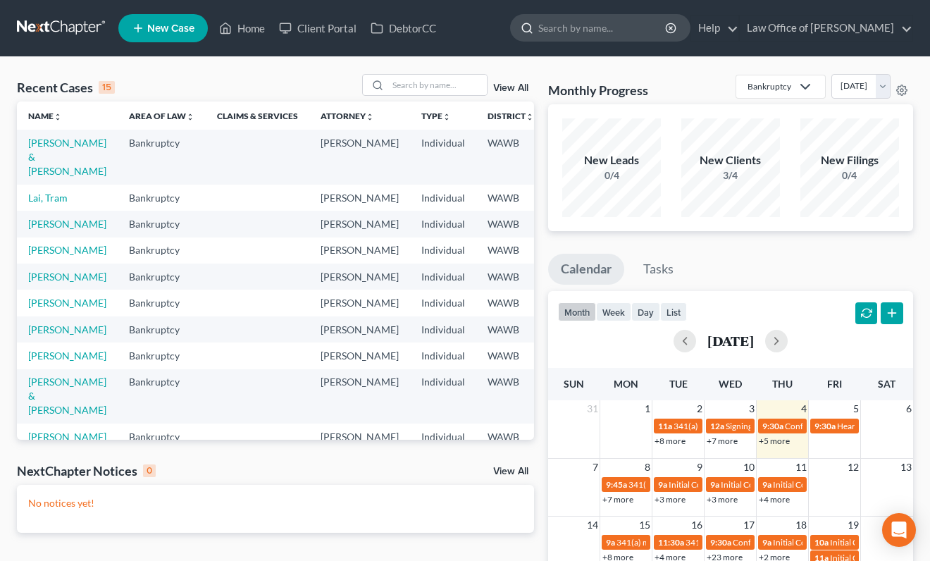
click at [586, 28] on input "search" at bounding box center [602, 28] width 129 height 26
type input "[PERSON_NAME]"
click at [416, 87] on input "search" at bounding box center [437, 85] width 99 height 20
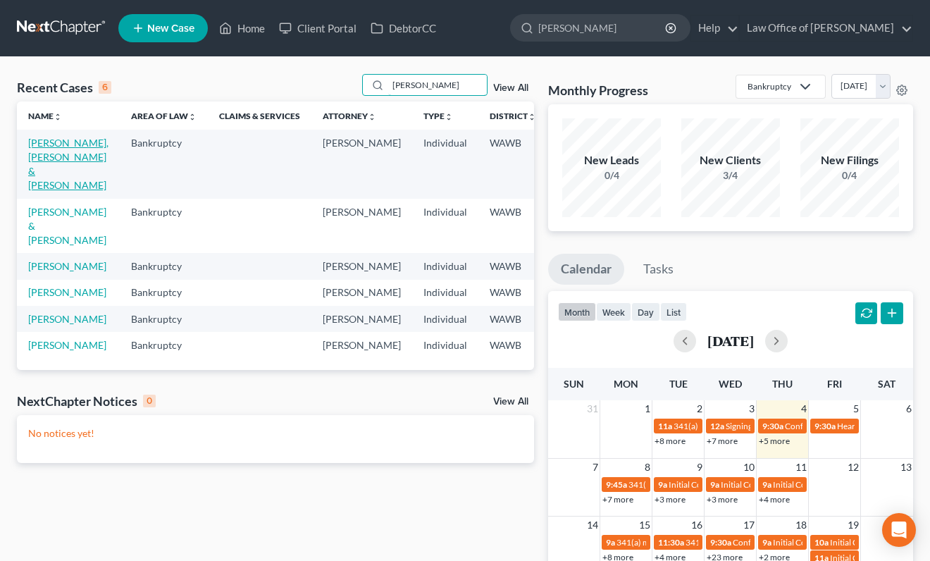
type input "[PERSON_NAME]"
click at [36, 156] on link "[PERSON_NAME], [PERSON_NAME] & [PERSON_NAME]" at bounding box center [68, 164] width 80 height 54
select select "6"
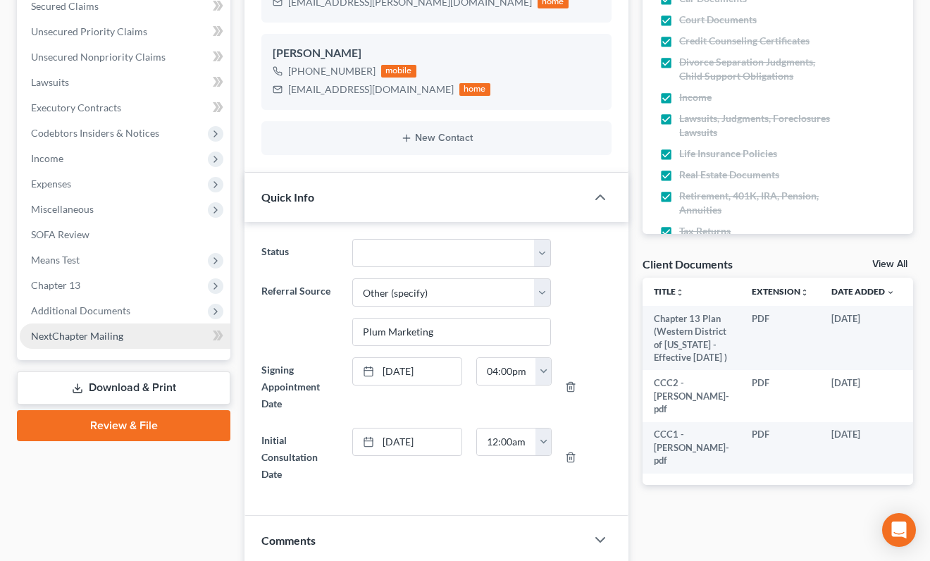
scroll to position [326, 0]
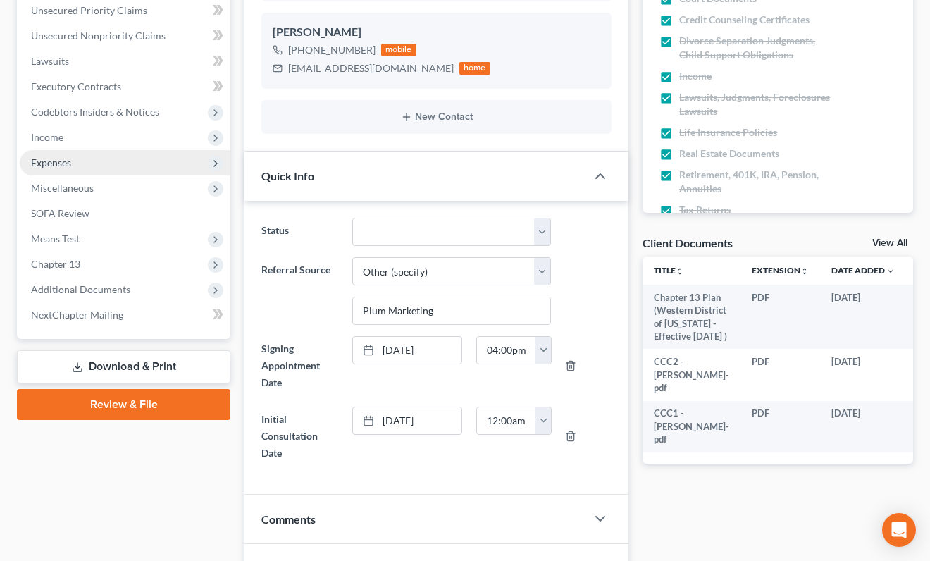
click at [122, 166] on span "Expenses" at bounding box center [125, 162] width 211 height 25
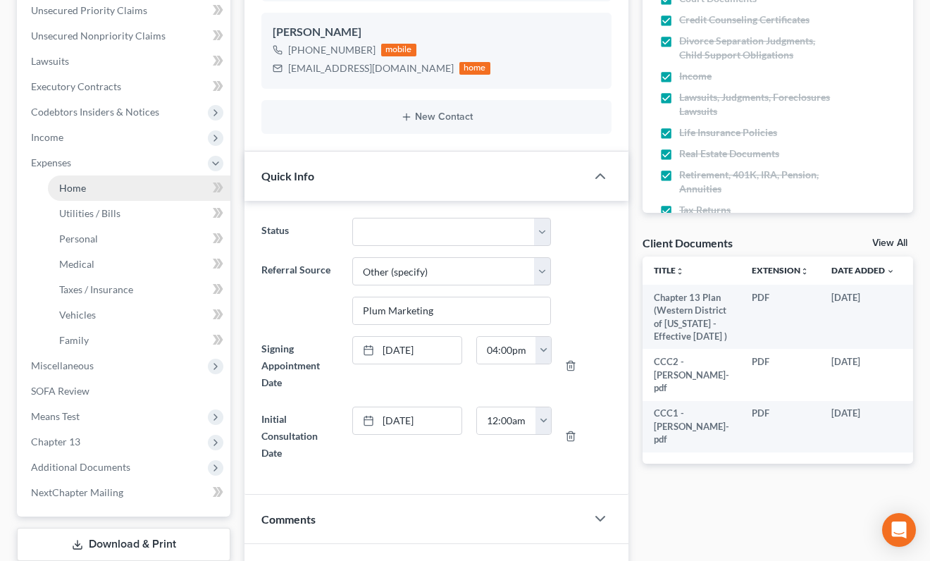
click at [120, 189] on link "Home" at bounding box center [139, 187] width 183 height 25
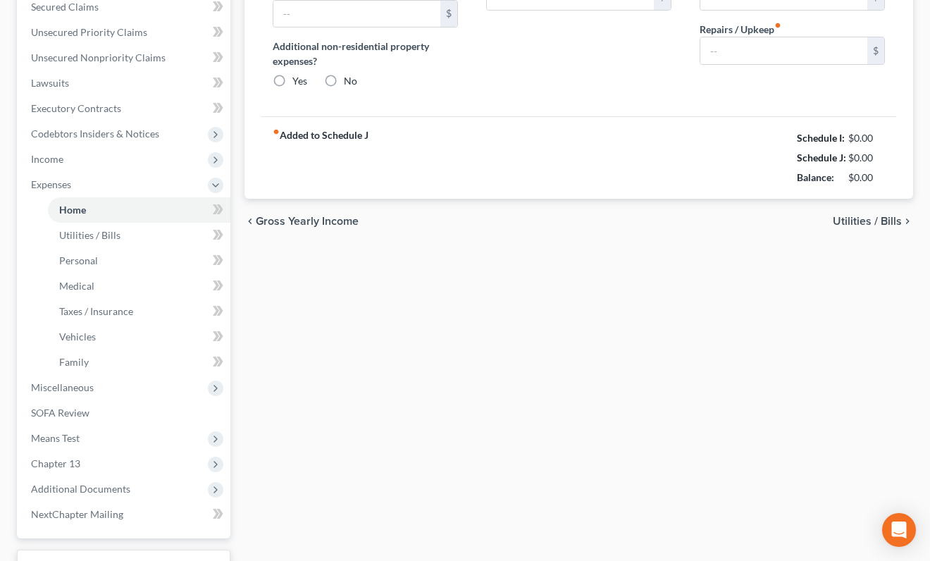
type input "2,000.00"
type input "0.00"
radio input "true"
type input "0.00"
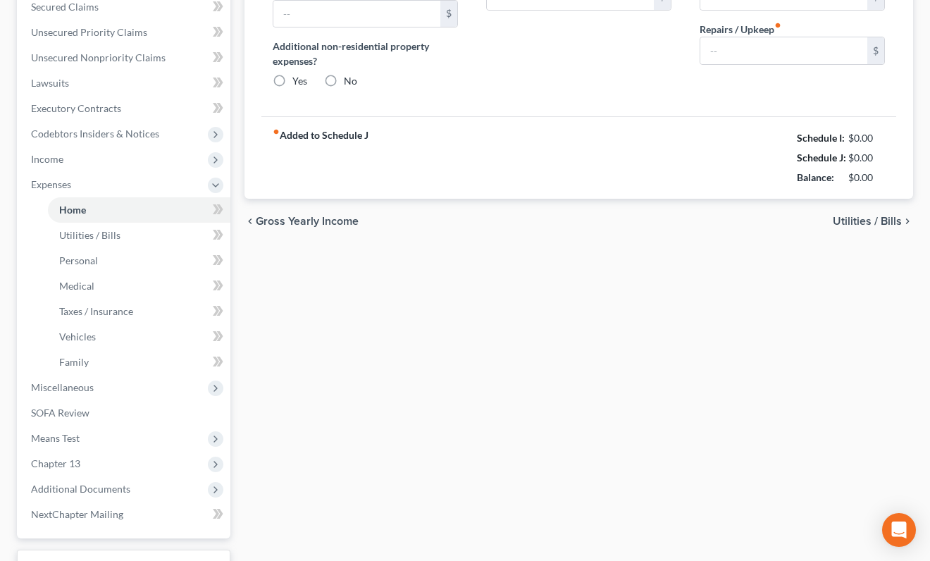
type input "0.00"
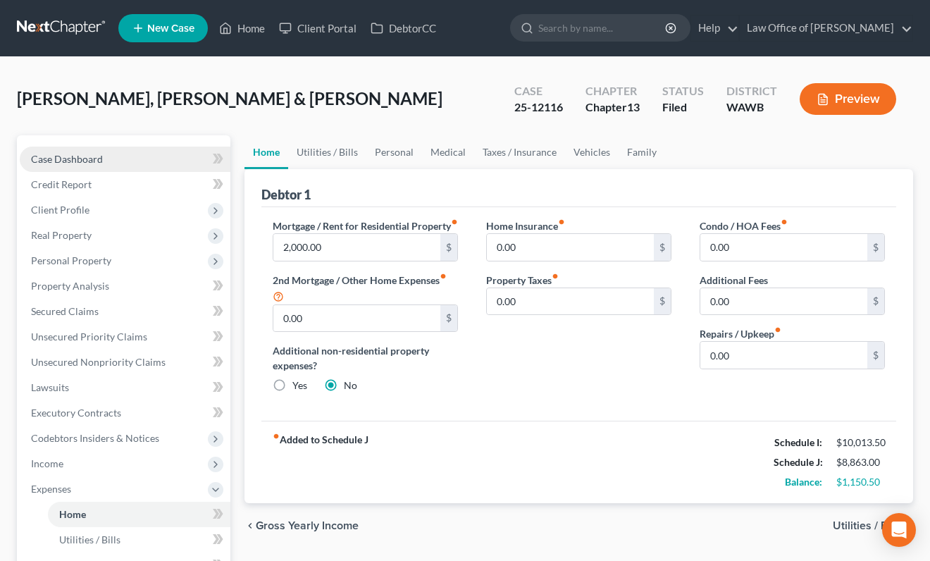
click at [152, 154] on link "Case Dashboard" at bounding box center [125, 159] width 211 height 25
select select "6"
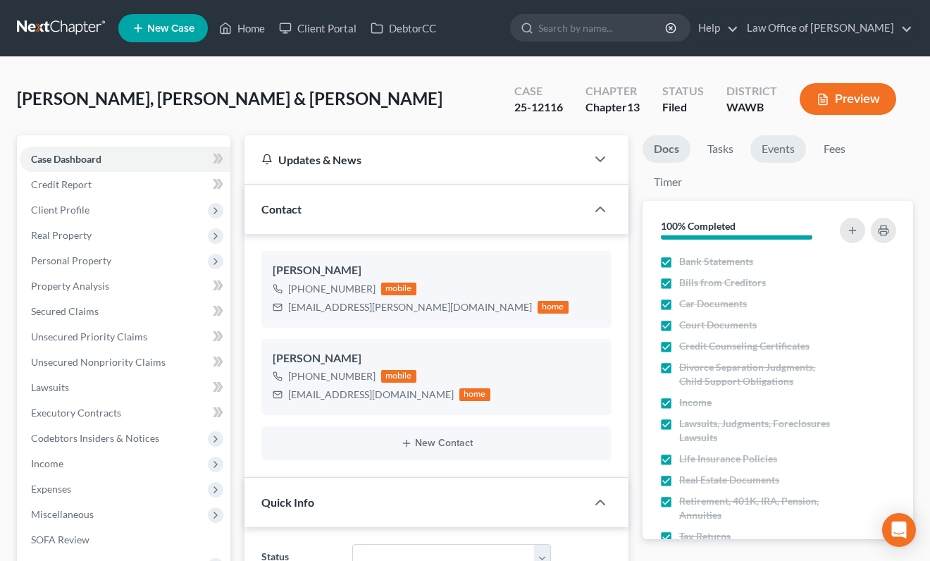
click at [788, 152] on link "Events" at bounding box center [779, 148] width 56 height 27
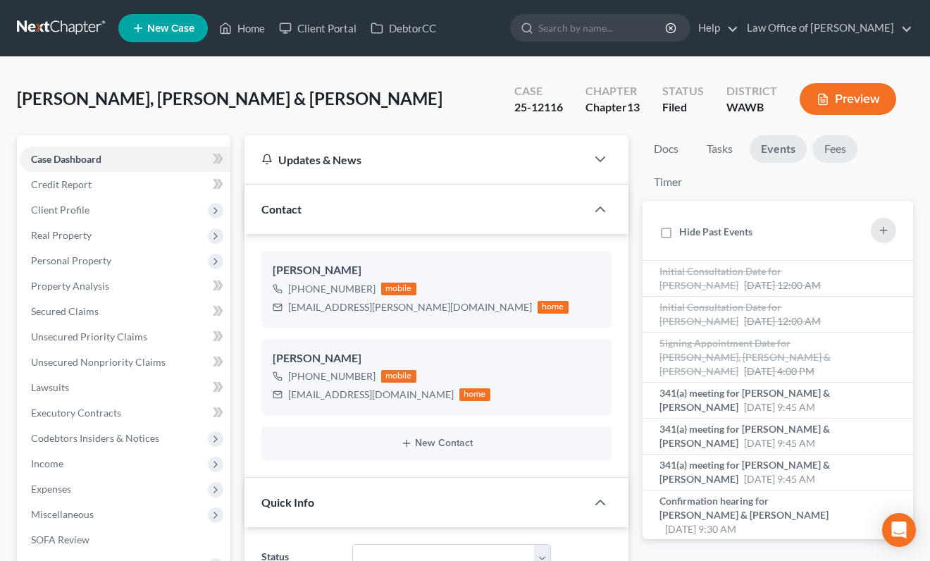
click at [839, 147] on link "Fees" at bounding box center [835, 148] width 45 height 27
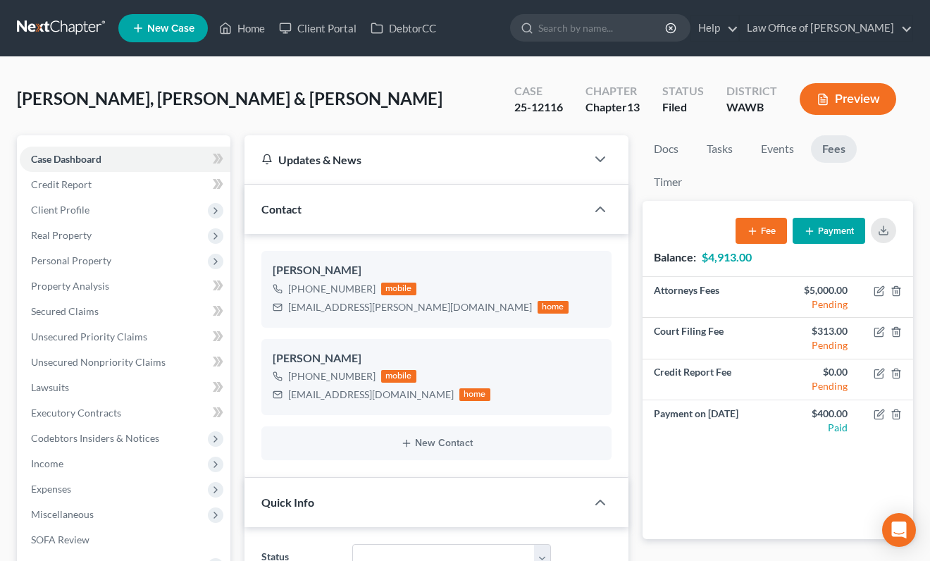
click at [824, 228] on button "Payment" at bounding box center [829, 231] width 73 height 26
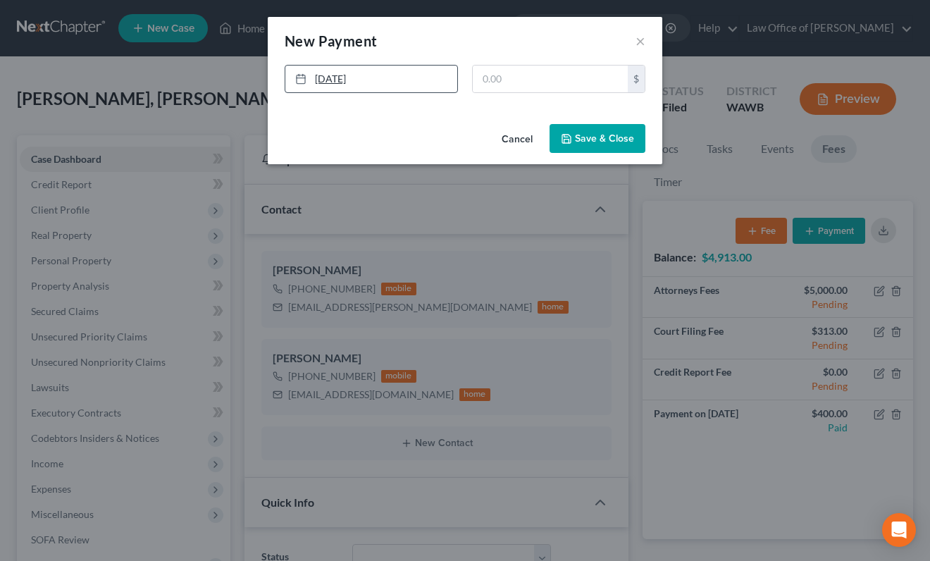
click at [333, 82] on link "[DATE]" at bounding box center [371, 79] width 172 height 27
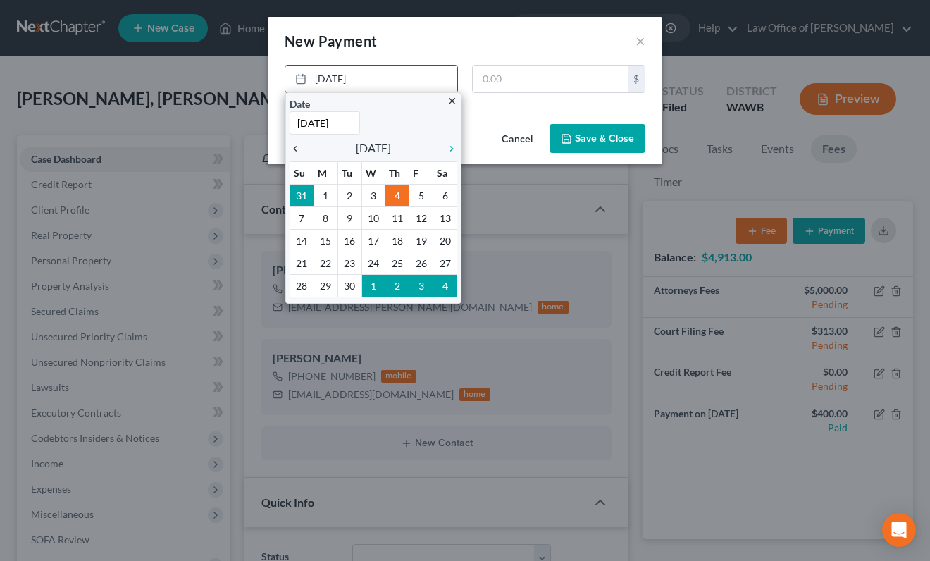
click at [295, 147] on icon "chevron_left" at bounding box center [299, 148] width 18 height 11
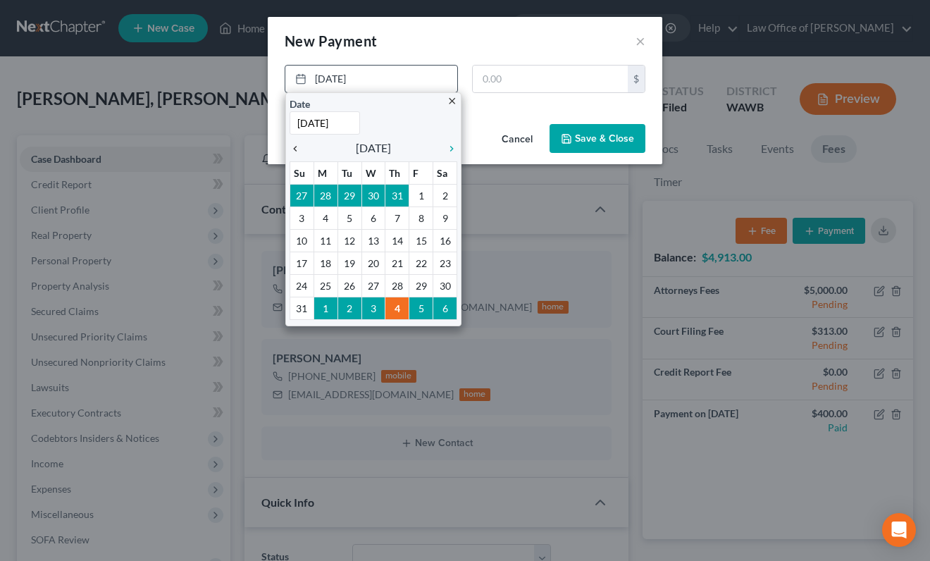
click at [295, 147] on icon "chevron_left" at bounding box center [299, 148] width 18 height 11
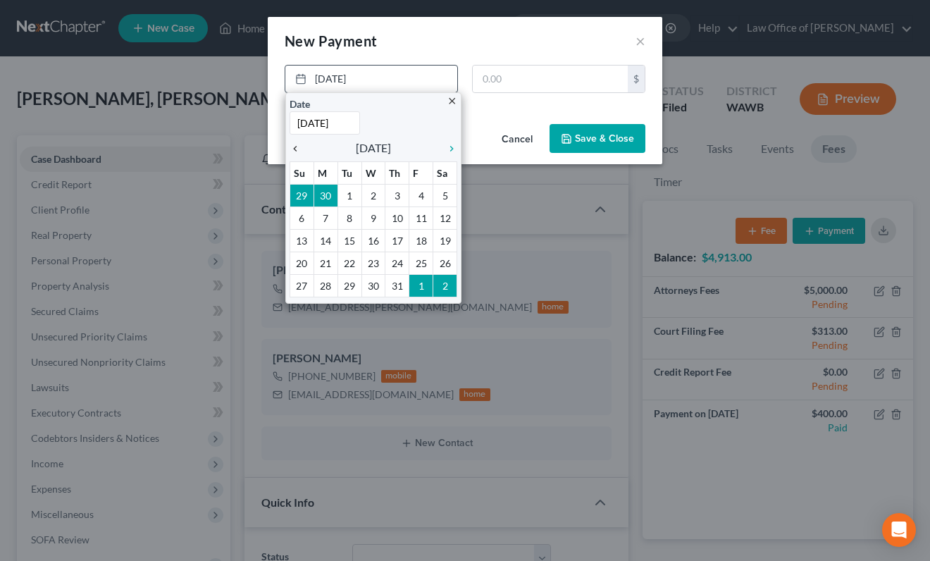
click at [295, 147] on icon "chevron_left" at bounding box center [299, 148] width 18 height 11
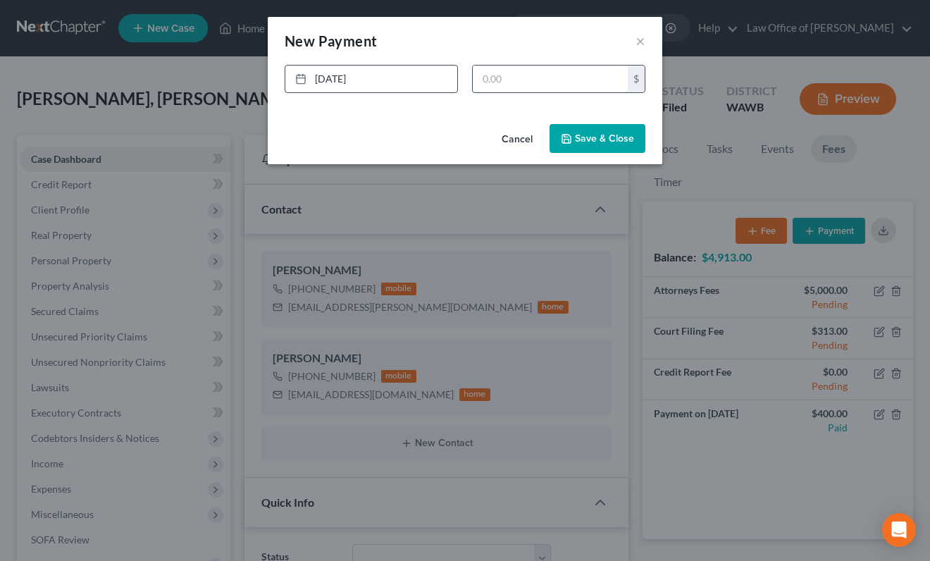
click at [524, 78] on input "text" at bounding box center [550, 79] width 155 height 27
type input "413"
click at [593, 135] on button "Save & Close" at bounding box center [598, 139] width 96 height 30
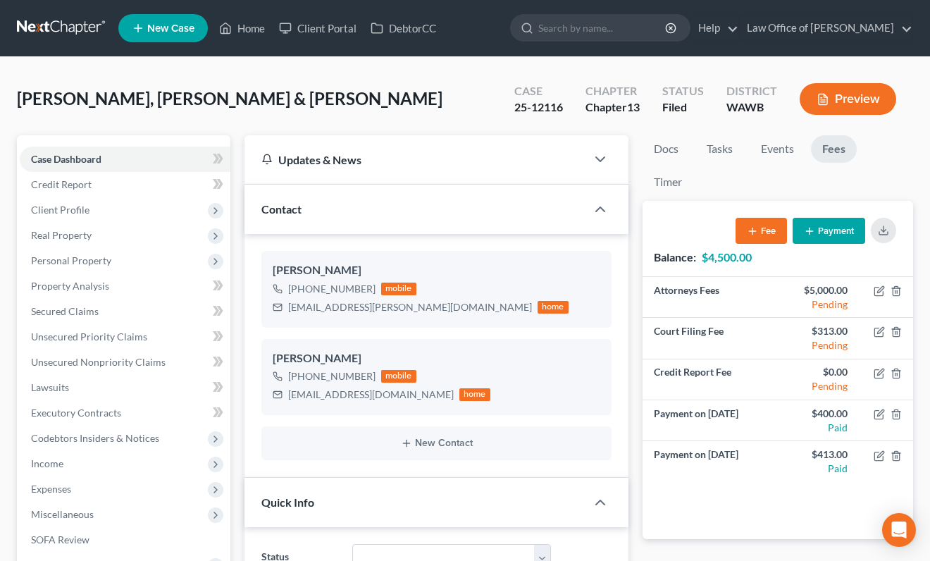
click at [66, 20] on link at bounding box center [62, 28] width 90 height 25
